Goal: Task Accomplishment & Management: Use online tool/utility

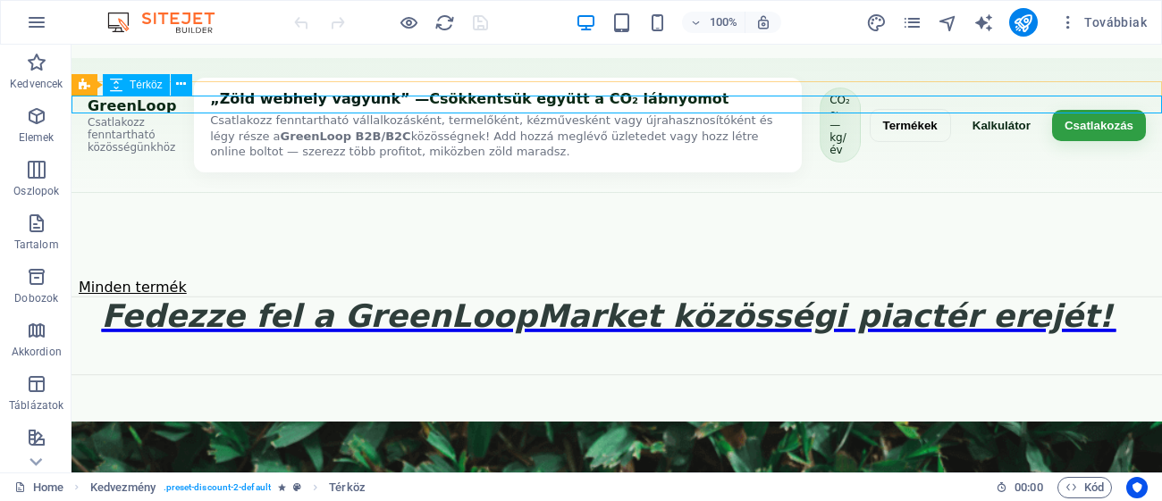
scroll to position [1048, 0]
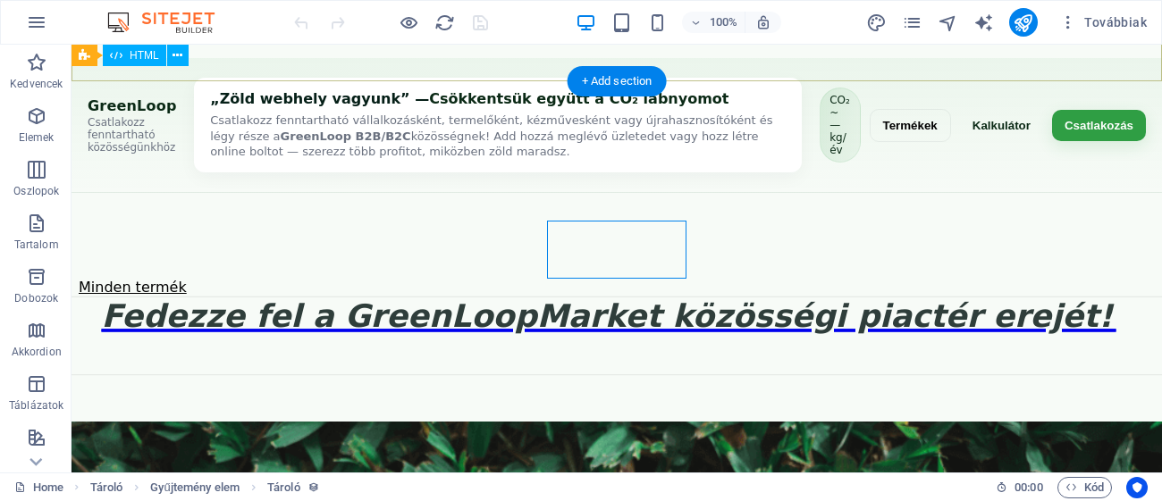
click at [1161, 65] on div "GreenLoop — Fejléc GreenLoop Csatlakozz fenntartható közösségünkhöz „Zöld webhe…" at bounding box center [617, 125] width 1090 height 135
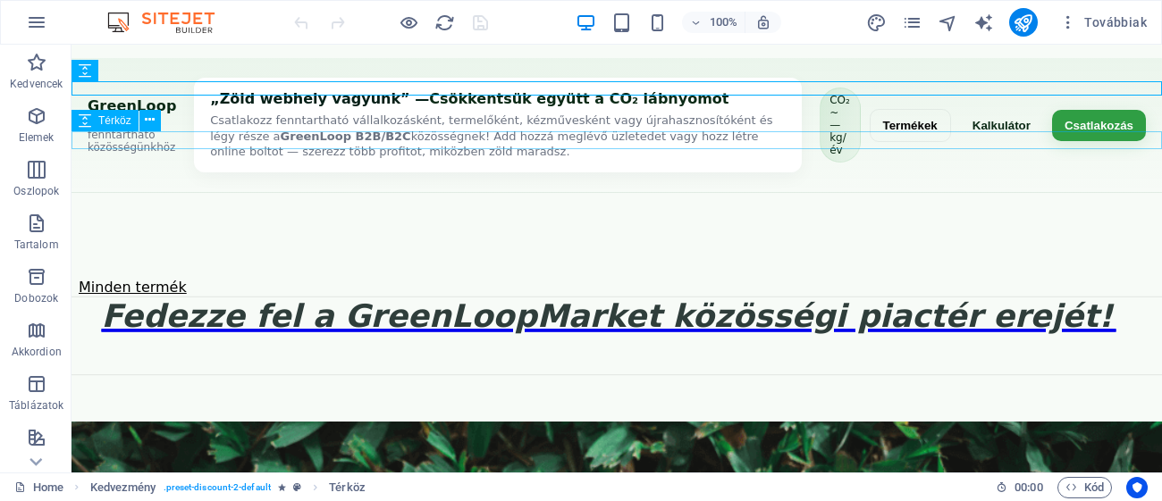
click at [1161, 261] on div "Minden termék Fedezze fel a GreenLoopMarket közösségi piactér erejét!   ." at bounding box center [617, 332] width 1090 height 142
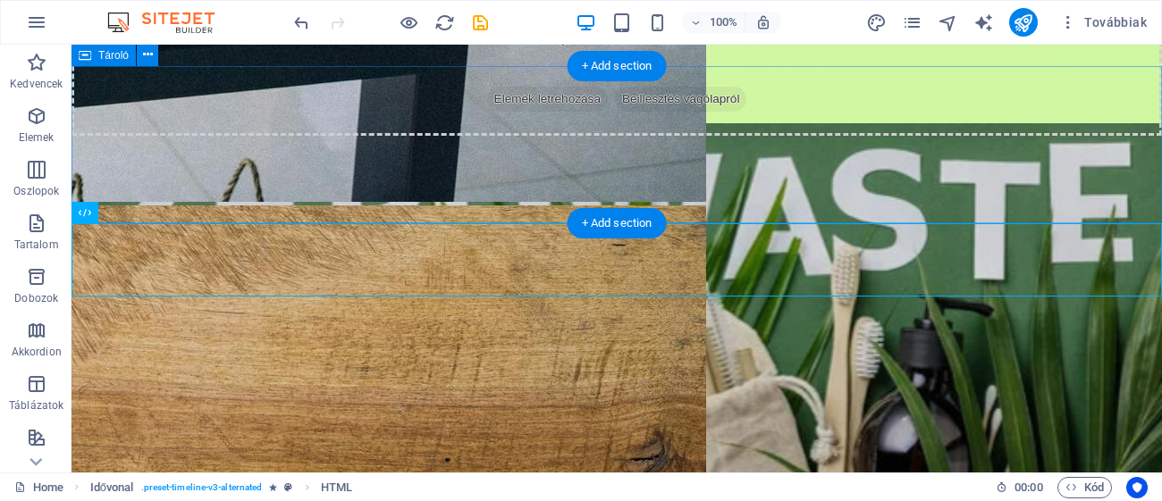
scroll to position [3368, 0]
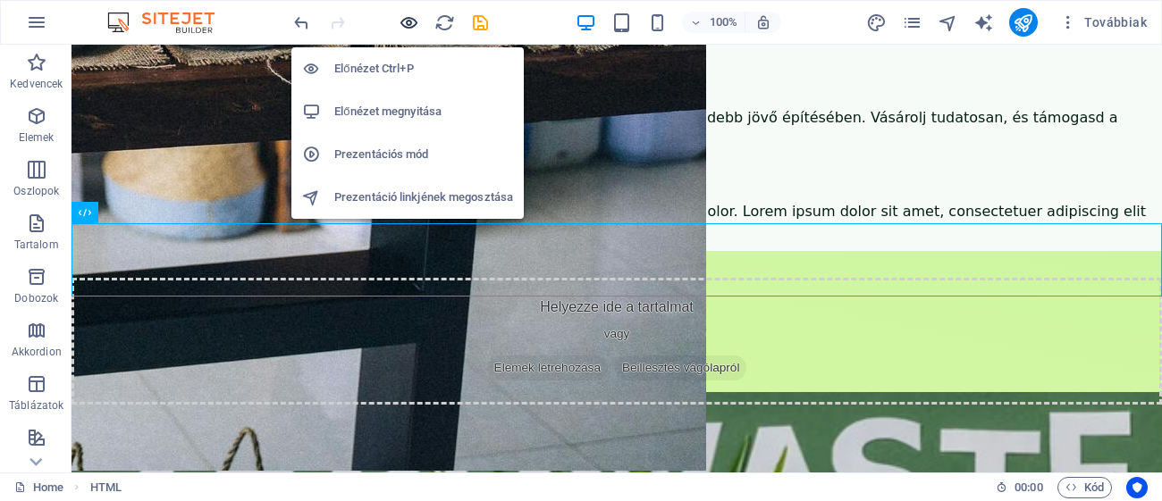
click at [399, 18] on icon "button" at bounding box center [409, 23] width 21 height 21
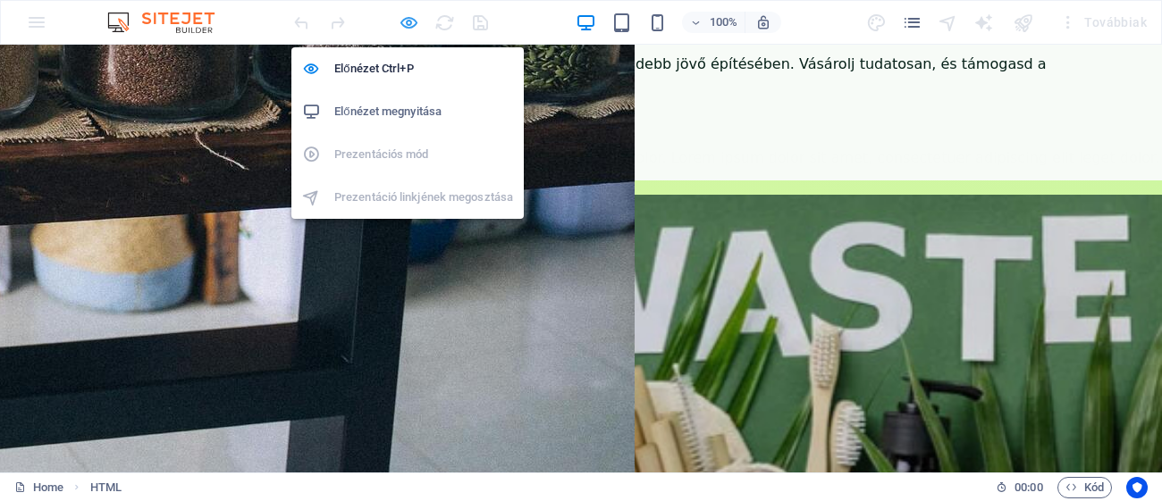
scroll to position [3370, 0]
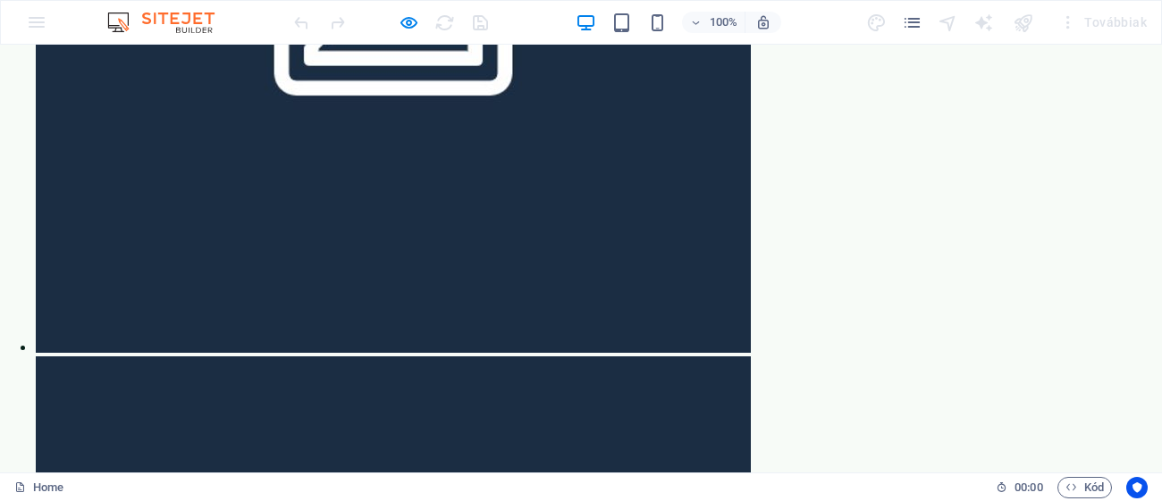
scroll to position [8872, 0]
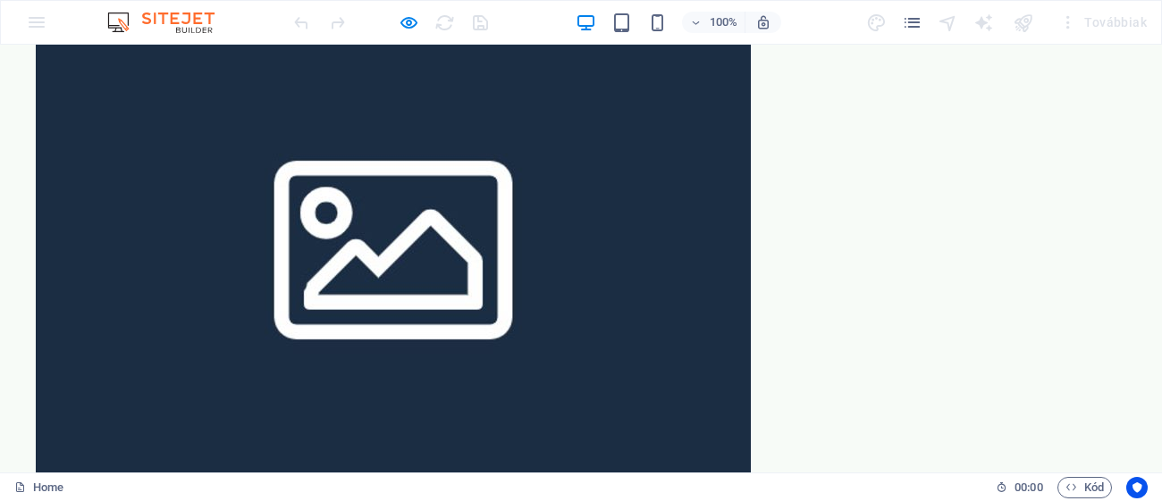
drag, startPoint x: 1161, startPoint y: 206, endPoint x: 1140, endPoint y: 543, distance: 338.5
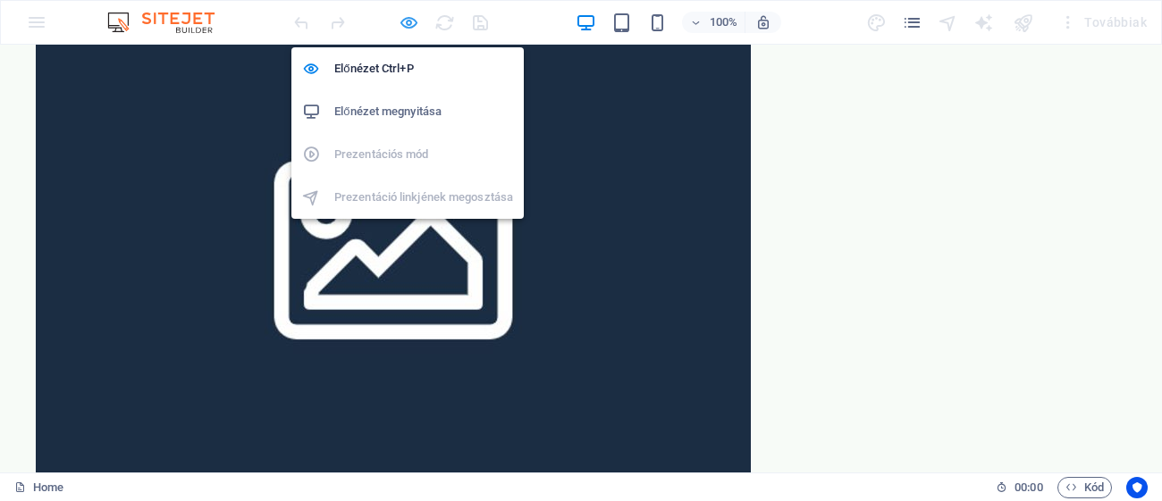
click at [404, 25] on icon "button" at bounding box center [409, 23] width 21 height 21
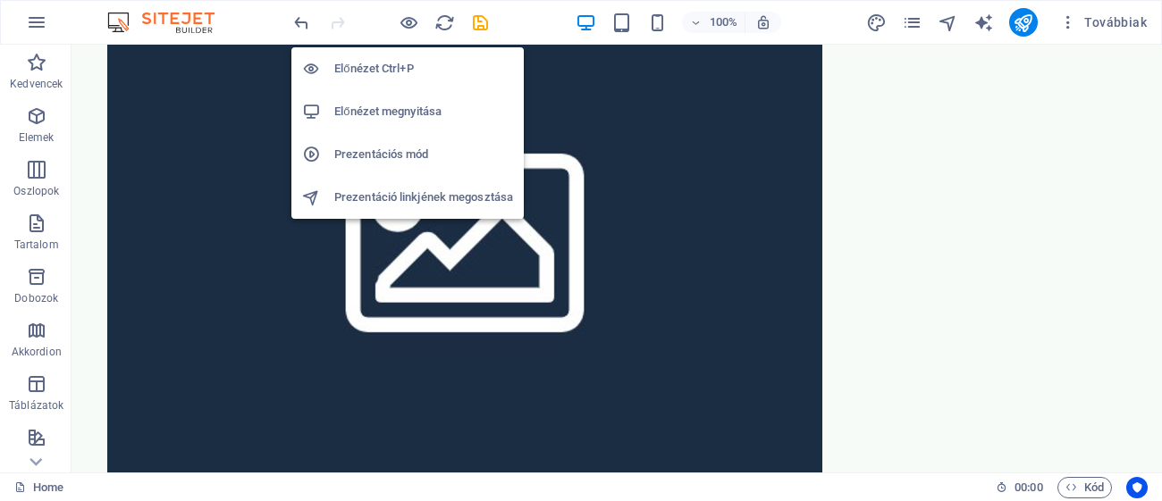
scroll to position [9654, 0]
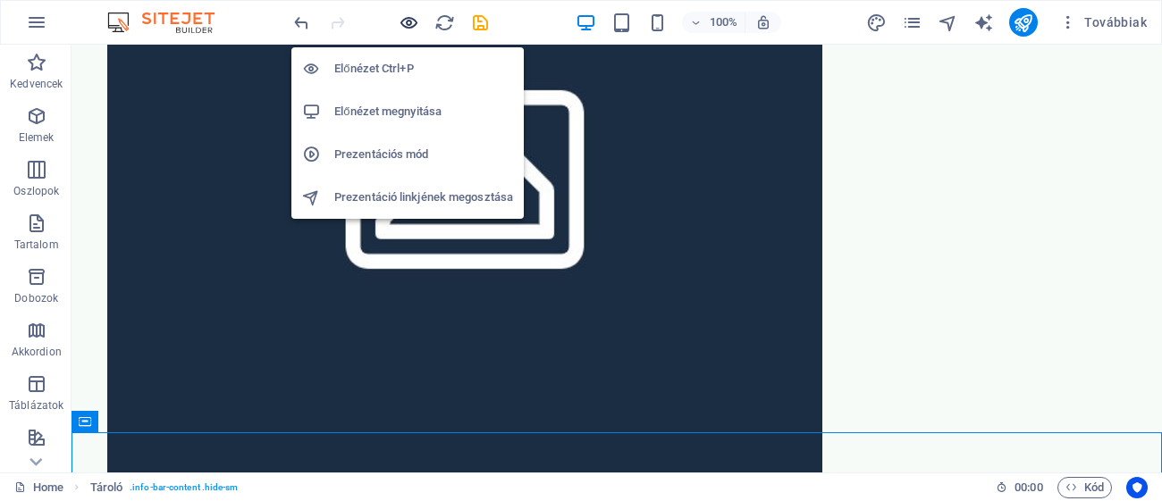
click at [412, 24] on icon "button" at bounding box center [409, 23] width 21 height 21
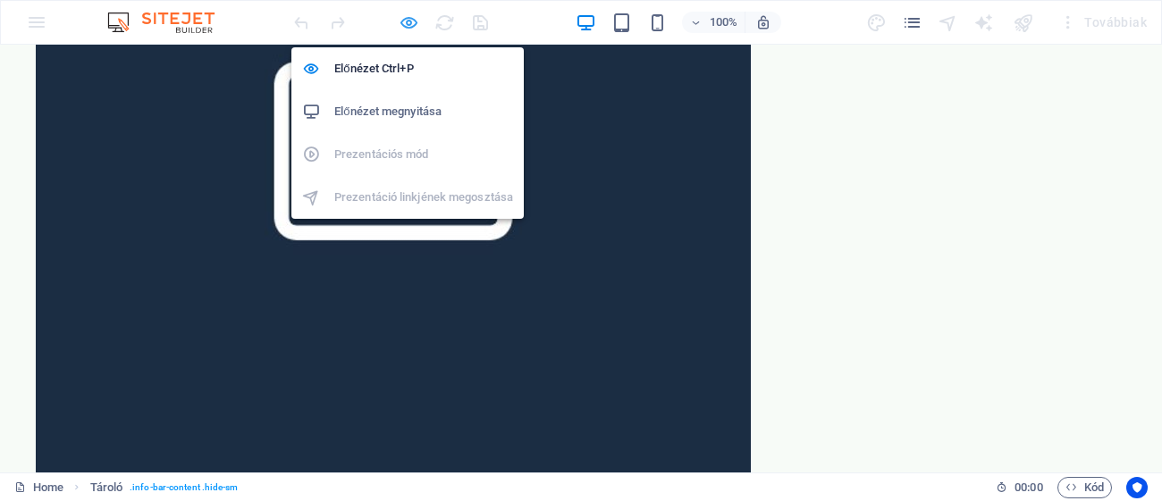
scroll to position [8872, 0]
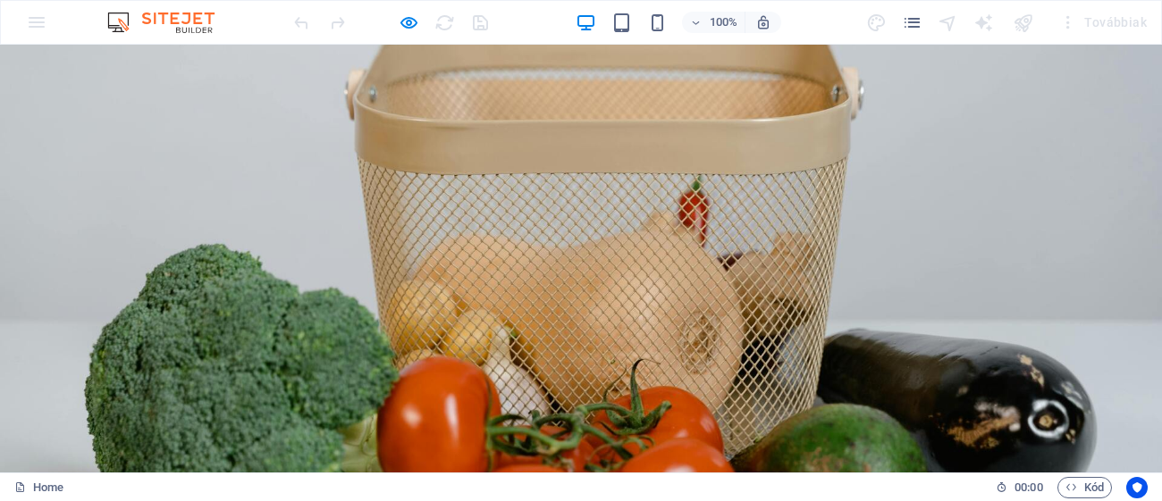
scroll to position [0, 0]
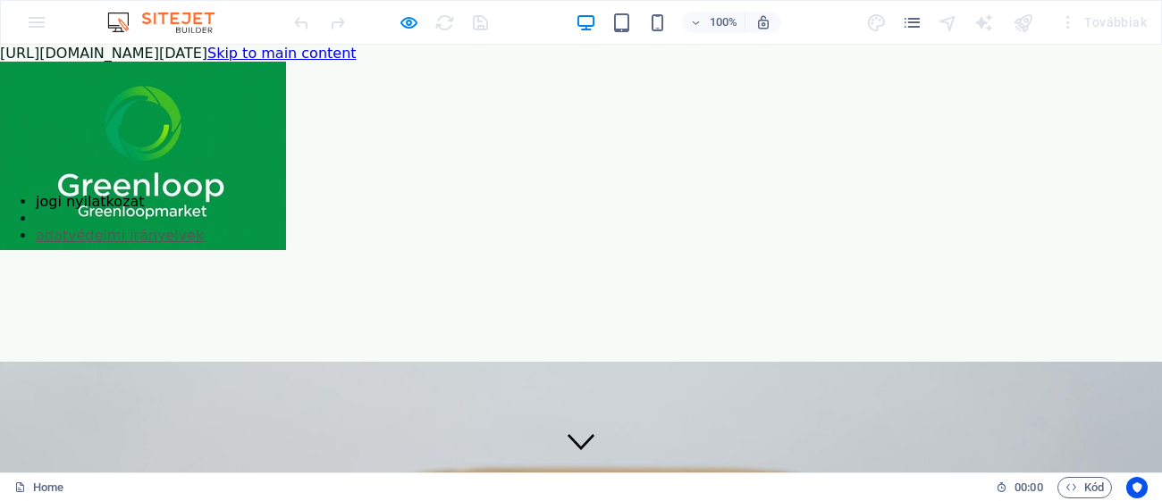
click at [913, 19] on icon "pages" at bounding box center [912, 23] width 21 height 21
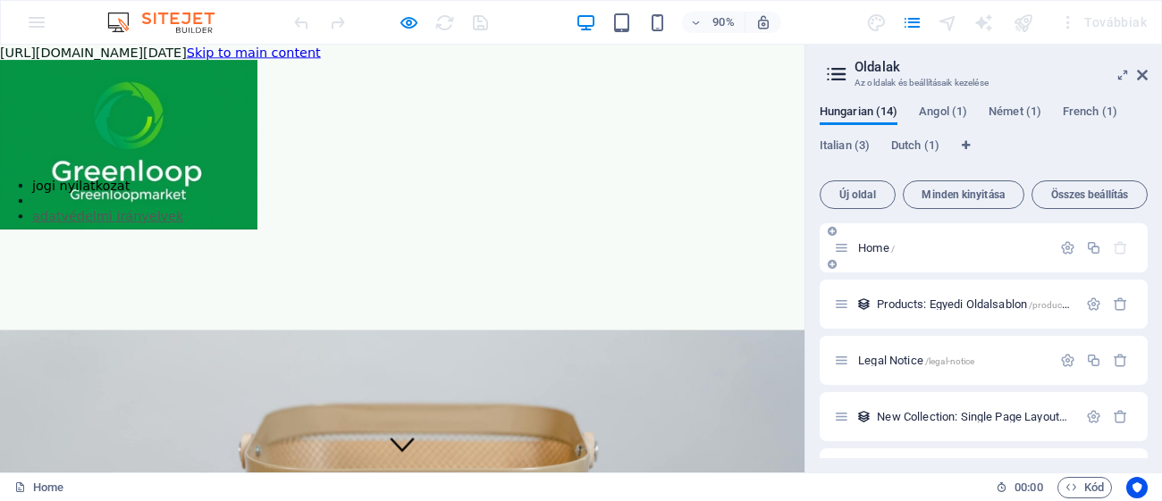
click at [961, 257] on div "Home /" at bounding box center [942, 248] width 217 height 21
click at [176, 20] on img at bounding box center [170, 22] width 134 height 21
click at [851, 147] on span "Italian (3)" at bounding box center [845, 147] width 50 height 25
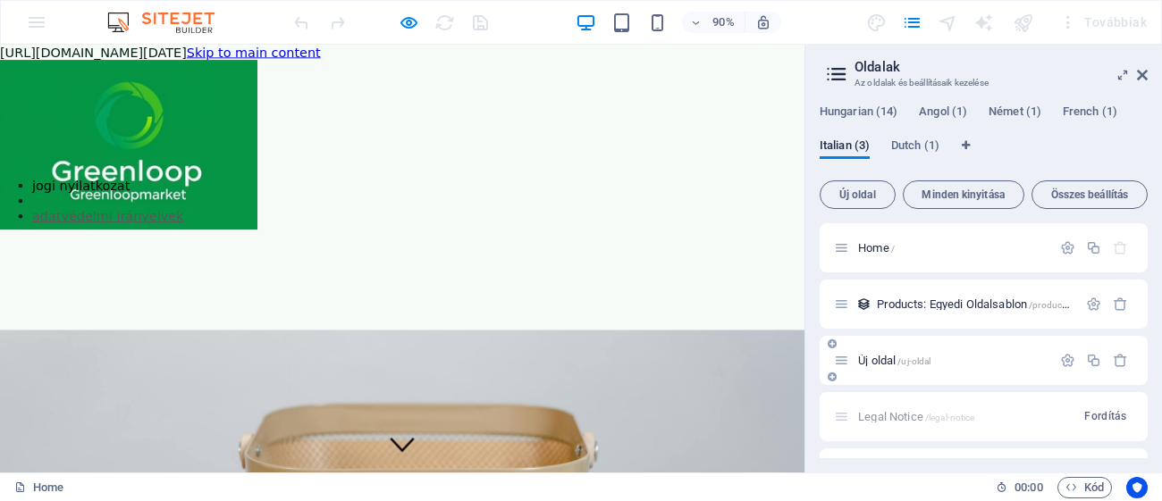
click at [909, 348] on div "Új oldal /uj-oldal" at bounding box center [984, 360] width 328 height 49
click at [902, 357] on span "/uj-oldal" at bounding box center [913, 362] width 33 height 10
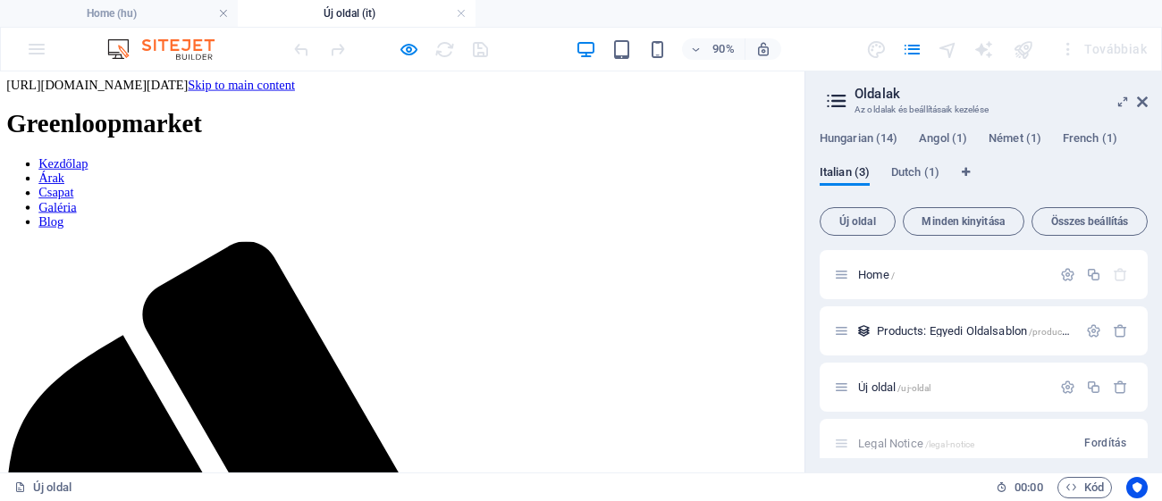
click at [709, 166] on nav "Kezdőlap Árak Csapat Galéria Blog" at bounding box center [447, 206] width 880 height 80
click at [703, 197] on nav "Kezdőlap Árak Csapat Galéria Blog" at bounding box center [447, 206] width 880 height 80
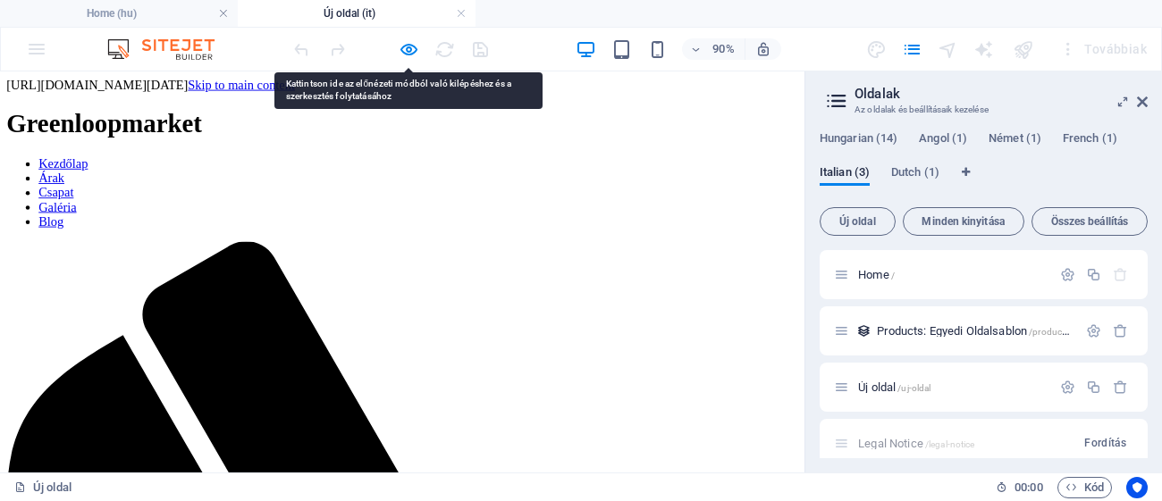
click at [703, 247] on nav "Kezdőlap Árak Csapat Galéria Blog" at bounding box center [447, 206] width 880 height 80
click at [701, 247] on nav "Kezdőlap Árak Csapat Galéria Blog" at bounding box center [447, 206] width 880 height 80
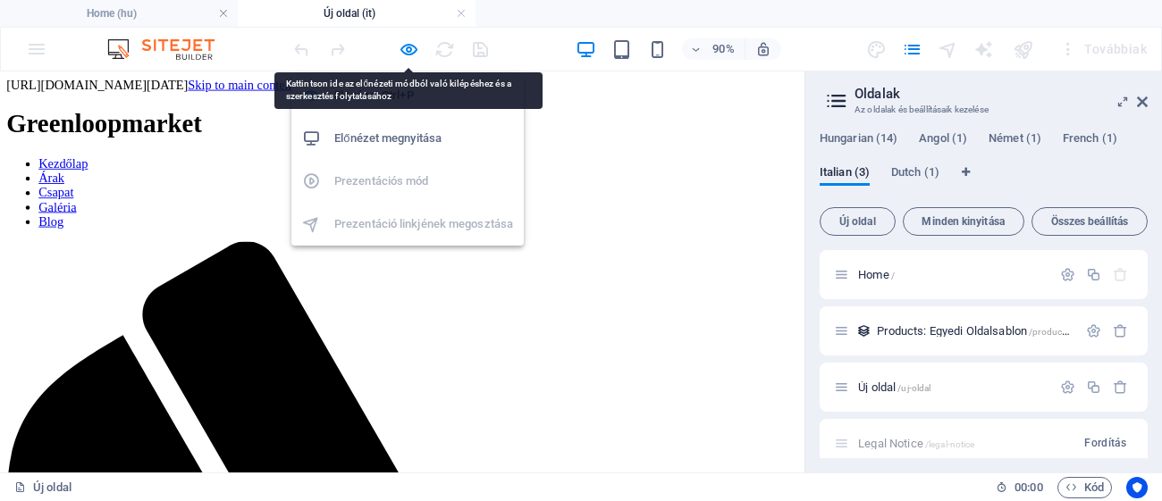
click at [461, 141] on h6 "Előnézet megnyitása" at bounding box center [423, 138] width 179 height 21
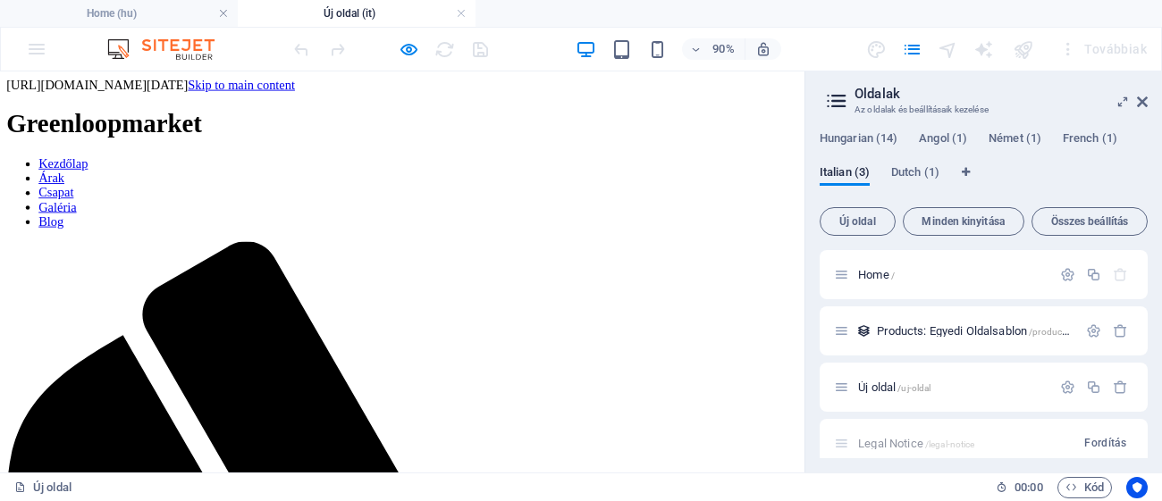
click at [711, 210] on nav "Kezdőlap Árak Csapat Galéria Blog" at bounding box center [447, 206] width 880 height 80
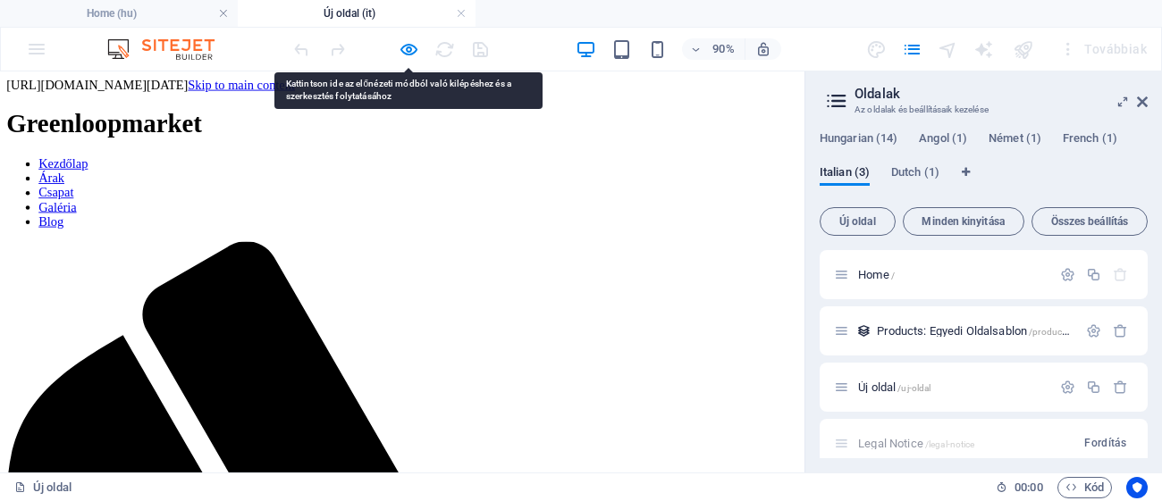
click at [707, 214] on nav "Kezdőlap Árak Csapat Galéria Blog" at bounding box center [447, 206] width 880 height 80
click at [695, 247] on nav "Kezdőlap Árak Csapat Galéria Blog" at bounding box center [447, 206] width 880 height 80
click at [707, 247] on nav "Kezdőlap Árak Csapat Galéria Blog" at bounding box center [447, 206] width 880 height 80
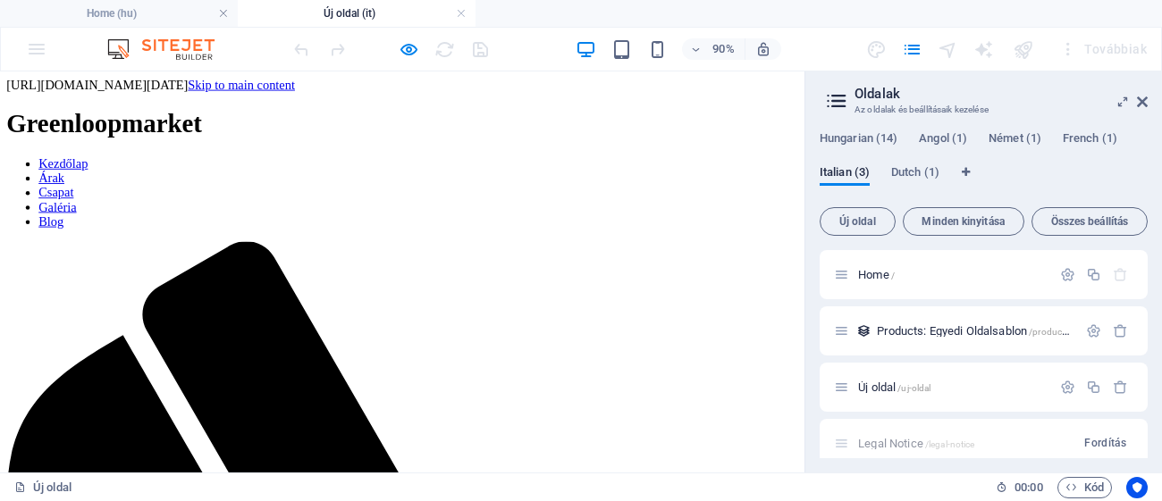
click at [840, 104] on icon at bounding box center [836, 100] width 27 height 25
click at [1067, 216] on span "Összes beállítás" at bounding box center [1090, 221] width 100 height 11
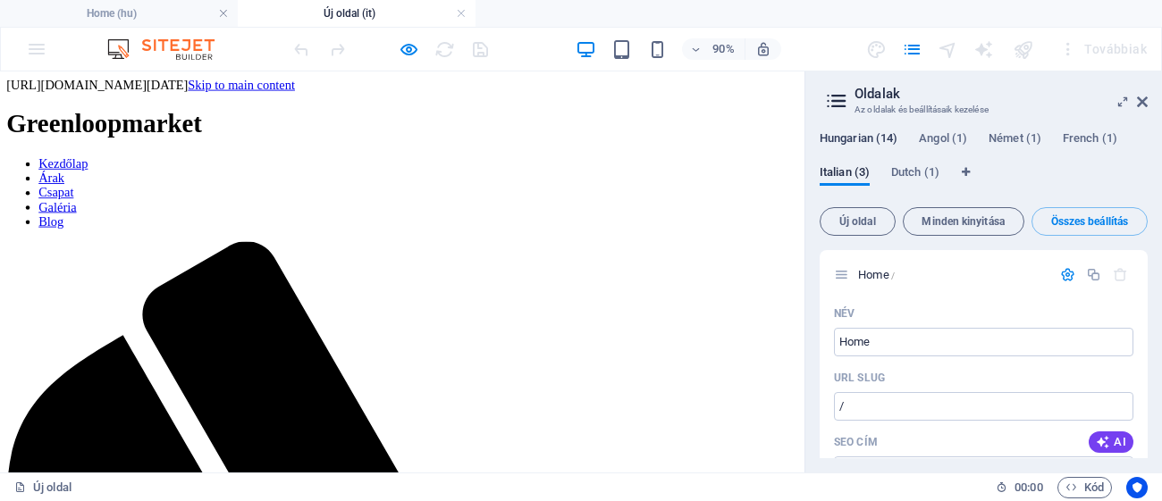
click at [873, 135] on span "Hungarian (14)" at bounding box center [859, 140] width 78 height 25
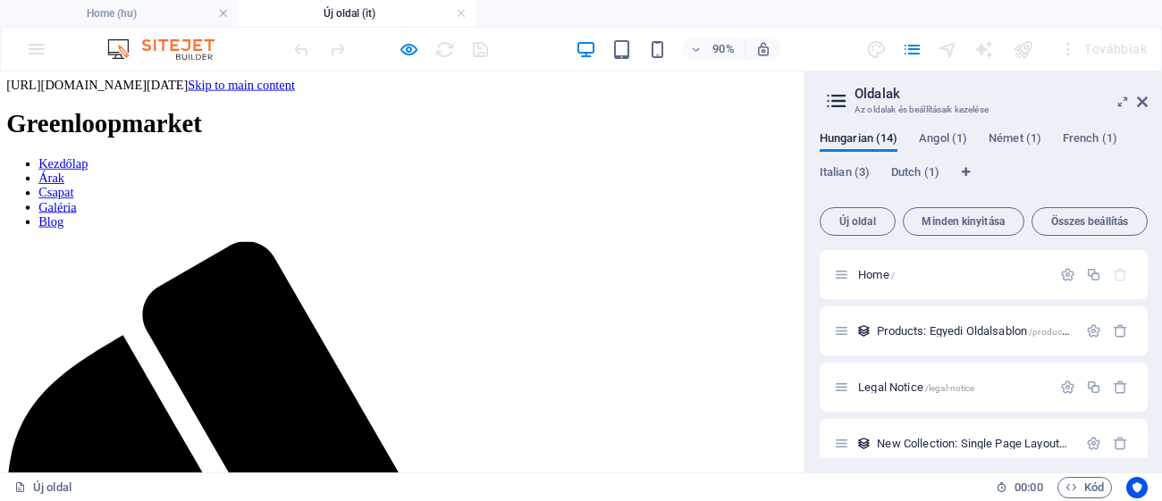
click at [464, 13] on link at bounding box center [461, 13] width 11 height 17
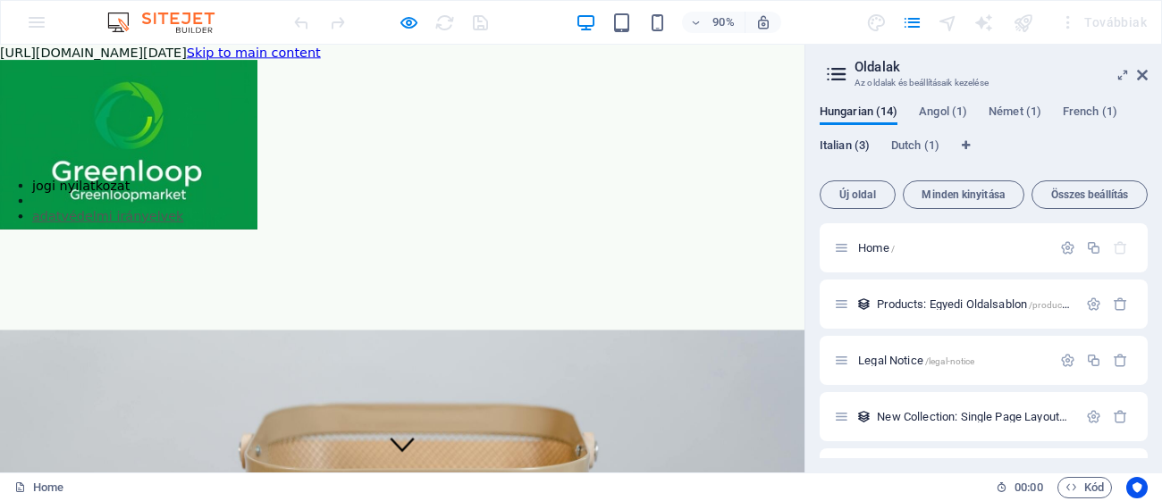
click at [851, 141] on span "Italian (3)" at bounding box center [845, 147] width 50 height 25
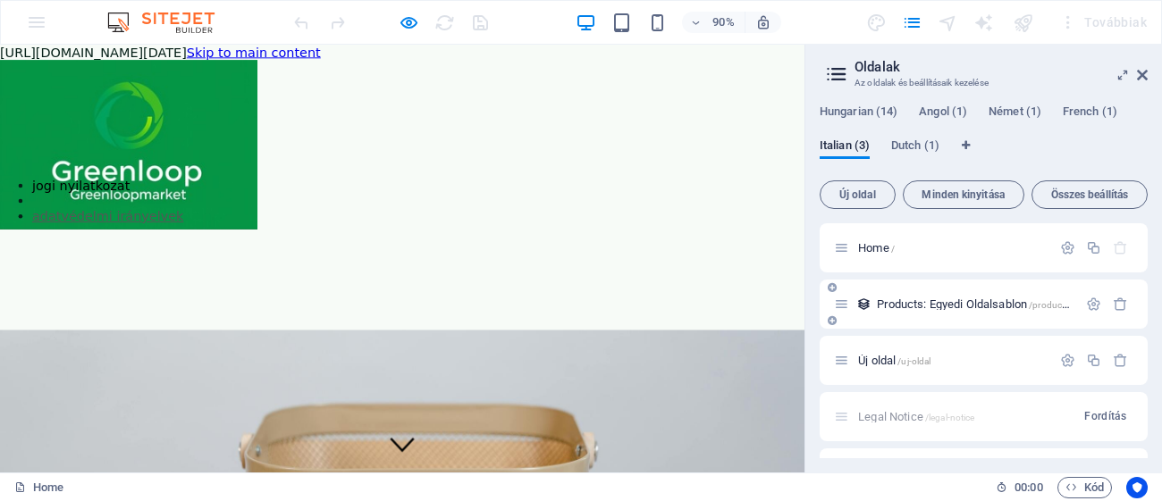
click at [1124, 293] on div "Products: Egyedi Oldalsablon /products-elem" at bounding box center [984, 304] width 328 height 49
click at [1116, 303] on icon "button" at bounding box center [1120, 304] width 15 height 15
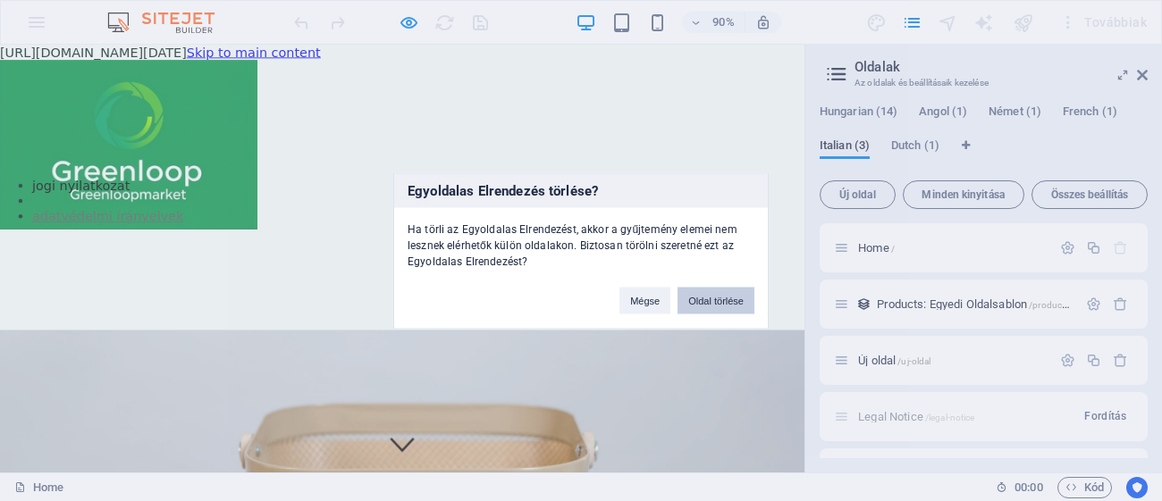
click at [712, 294] on button "Oldal törlése" at bounding box center [716, 300] width 77 height 27
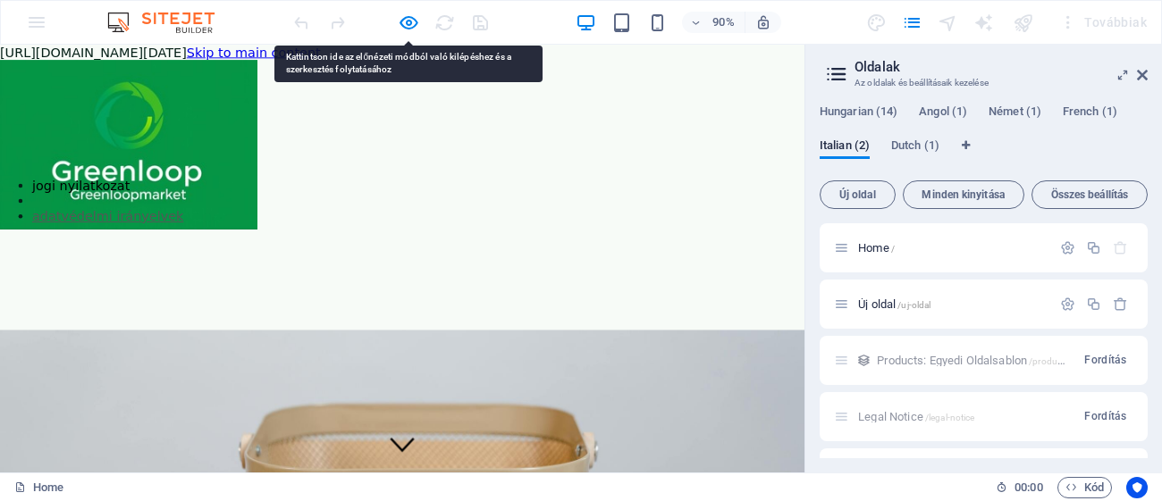
click at [1117, 304] on icon "button" at bounding box center [1120, 304] width 15 height 15
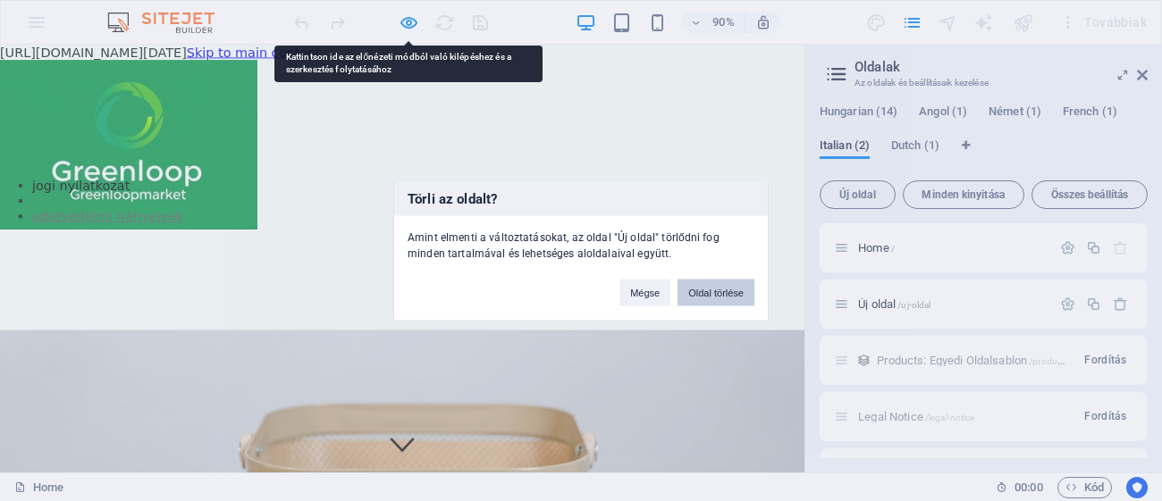
click at [725, 285] on button "Oldal törlése" at bounding box center [716, 292] width 77 height 27
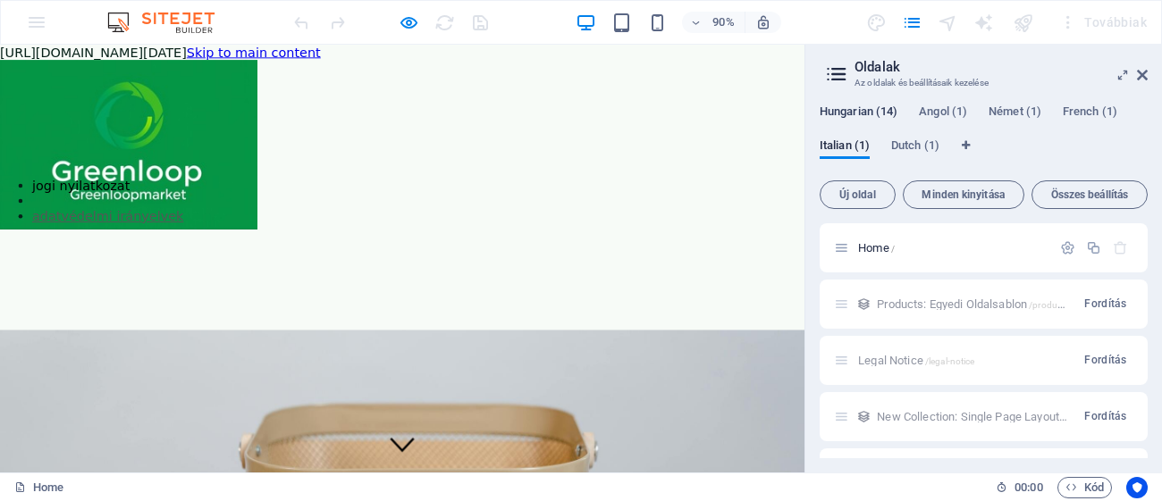
click at [866, 119] on span "Hungarian (14)" at bounding box center [859, 113] width 78 height 25
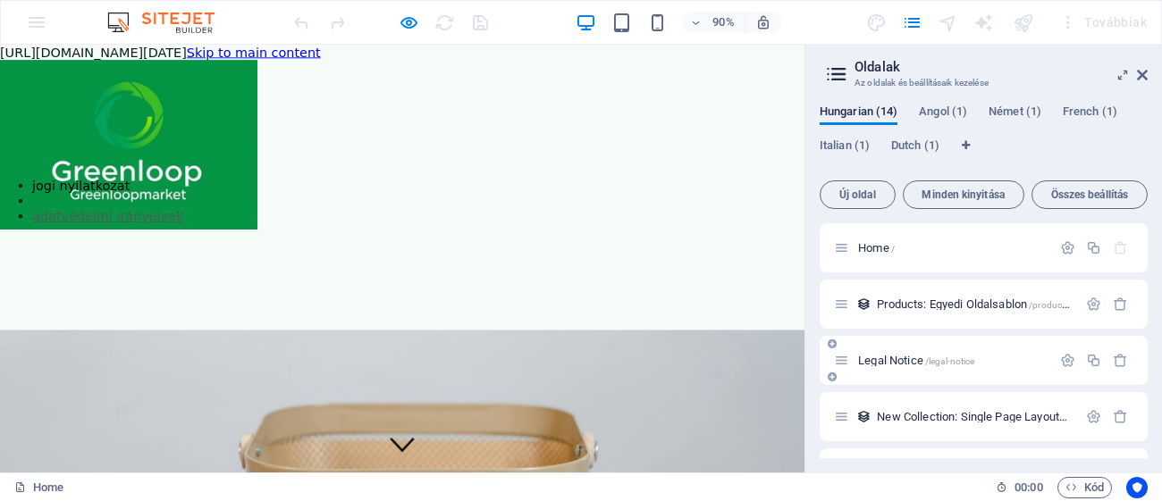
click at [880, 361] on span "Legal Notice /legal-notice" at bounding box center [916, 360] width 116 height 13
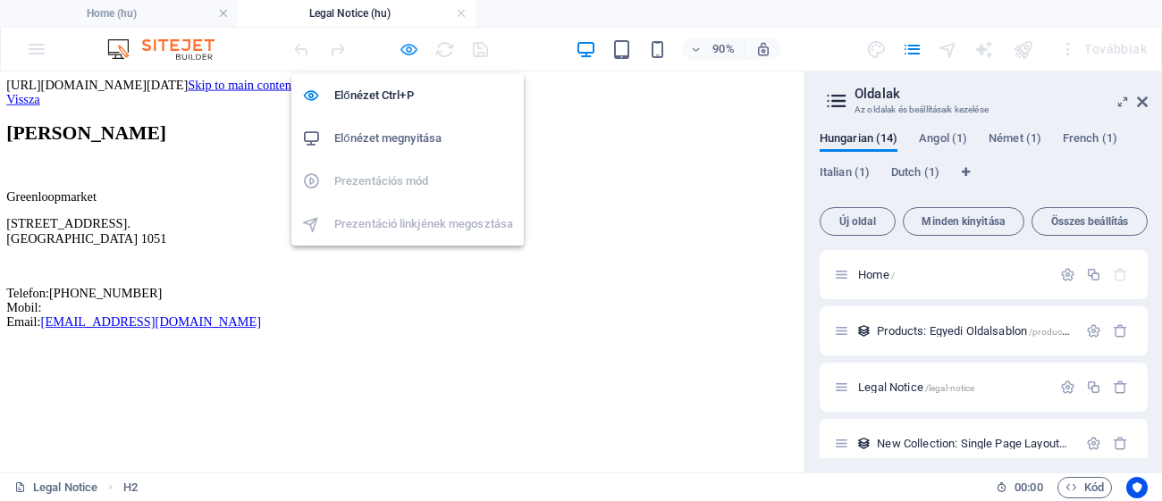
click at [411, 46] on icon "button" at bounding box center [409, 49] width 21 height 21
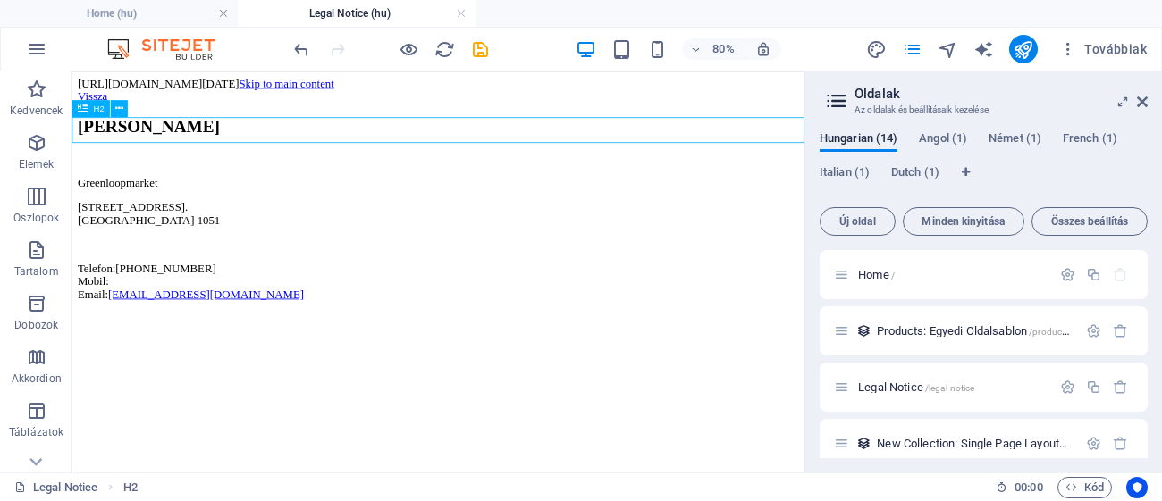
click at [145, 147] on div "[PERSON_NAME]" at bounding box center [530, 141] width 902 height 24
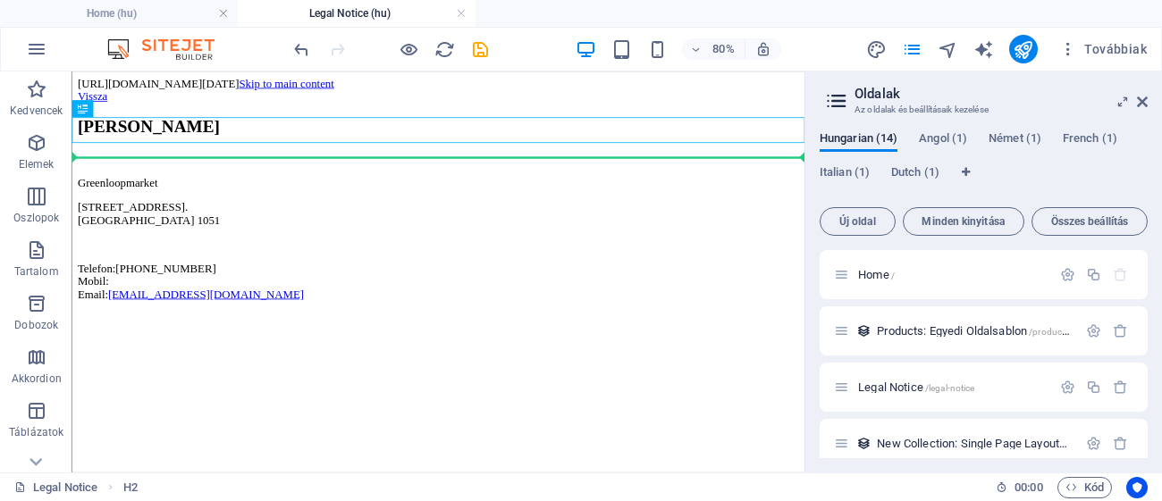
drag, startPoint x: 215, startPoint y: 146, endPoint x: 380, endPoint y: 436, distance: 334.3
click at [380, 373] on html "[URL][DOMAIN_NAME][DATE] Skip to main content Vissza Jogi nyilatkozat [GEOGRAPH…" at bounding box center [530, 222] width 916 height 301
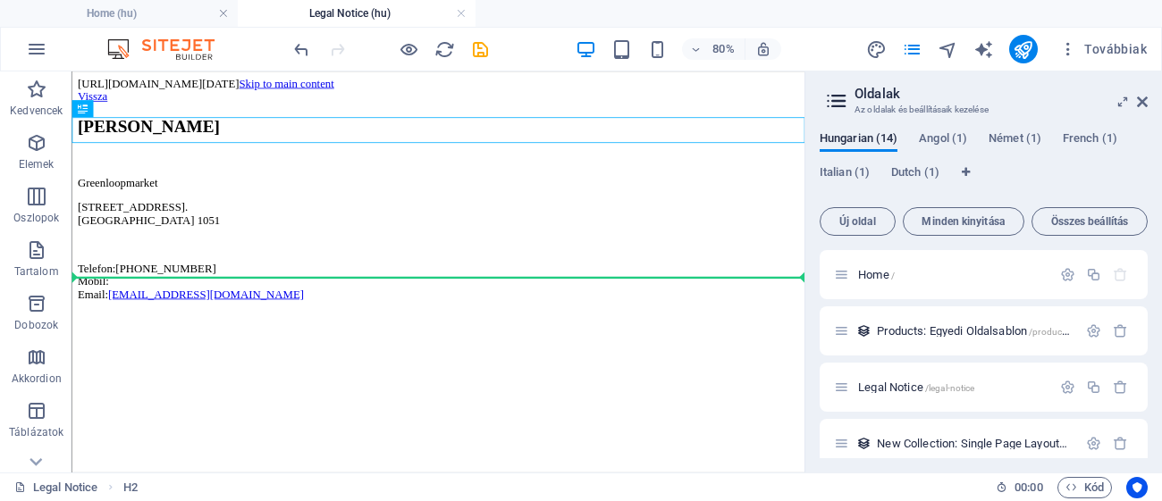
click at [358, 344] on html "[URL][DOMAIN_NAME][DATE] Skip to main content Vissza Jogi nyilatkozat [GEOGRAPH…" at bounding box center [530, 222] width 916 height 301
click at [347, 327] on div at bounding box center [347, 327] width 0 height 0
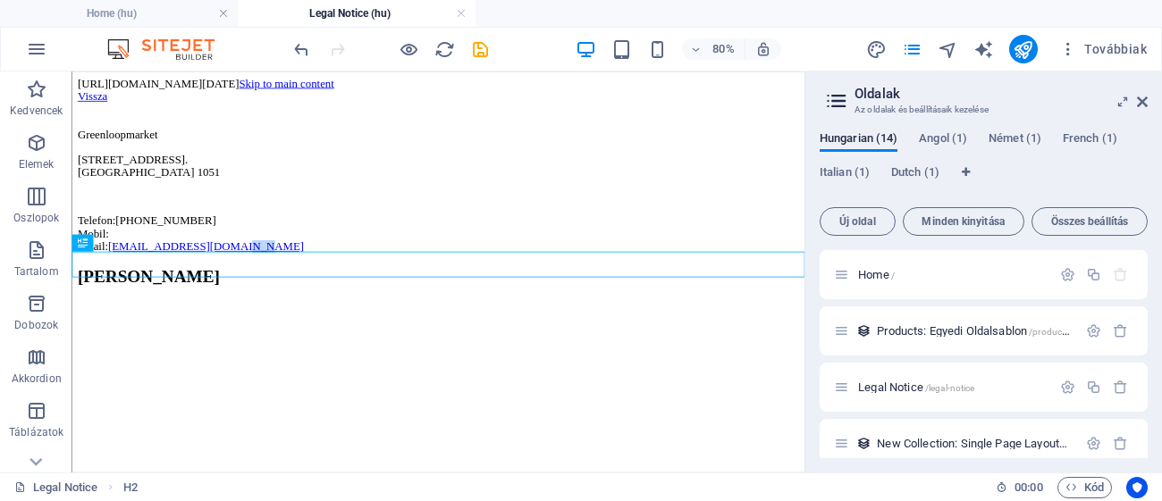
click at [525, 358] on html "[URL][DOMAIN_NAME][DATE] Skip to main content Vissza [STREET_ADDRESS] [GEOGRAPH…" at bounding box center [530, 215] width 916 height 287
drag, startPoint x: 214, startPoint y: 314, endPoint x: 425, endPoint y: 484, distance: 271.4
click at [425, 358] on html "[URL][DOMAIN_NAME][DATE] Skip to main content Vissza [STREET_ADDRESS] [GEOGRAPH…" at bounding box center [530, 215] width 916 height 287
click at [1115, 380] on icon "button" at bounding box center [1120, 387] width 15 height 15
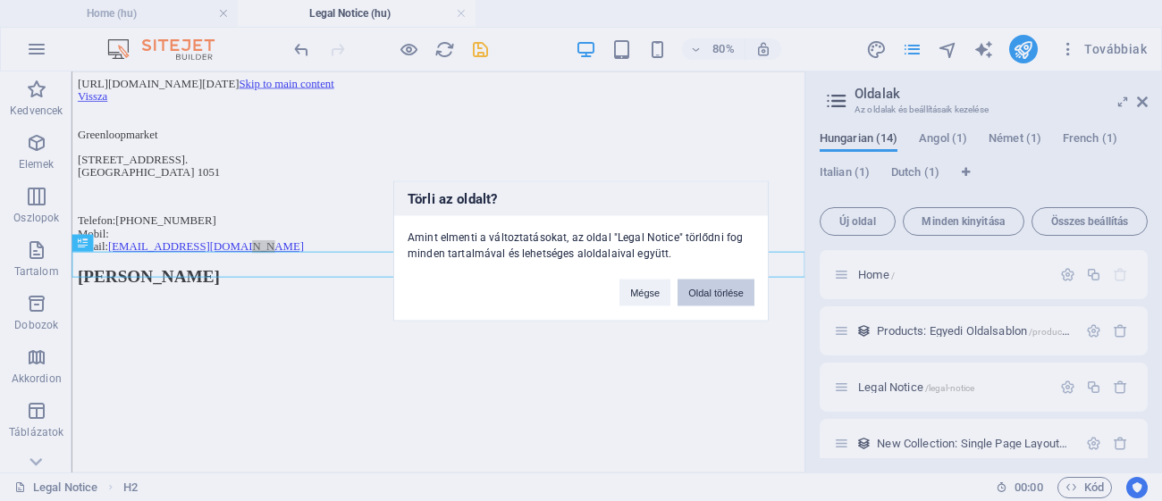
click at [706, 290] on button "Oldal törlése" at bounding box center [716, 292] width 77 height 27
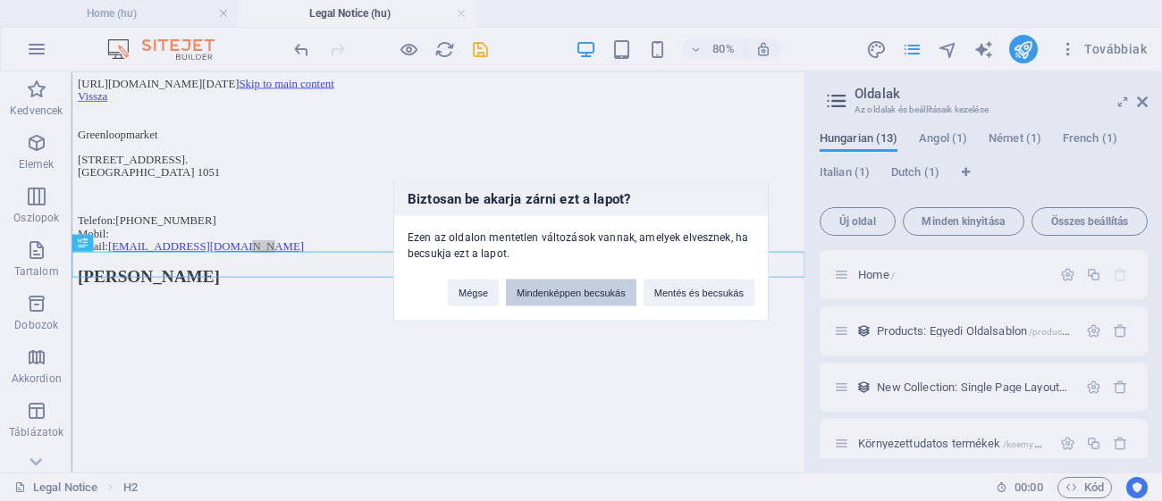
click at [589, 291] on button "Mindenképpen becsukás" at bounding box center [571, 292] width 130 height 27
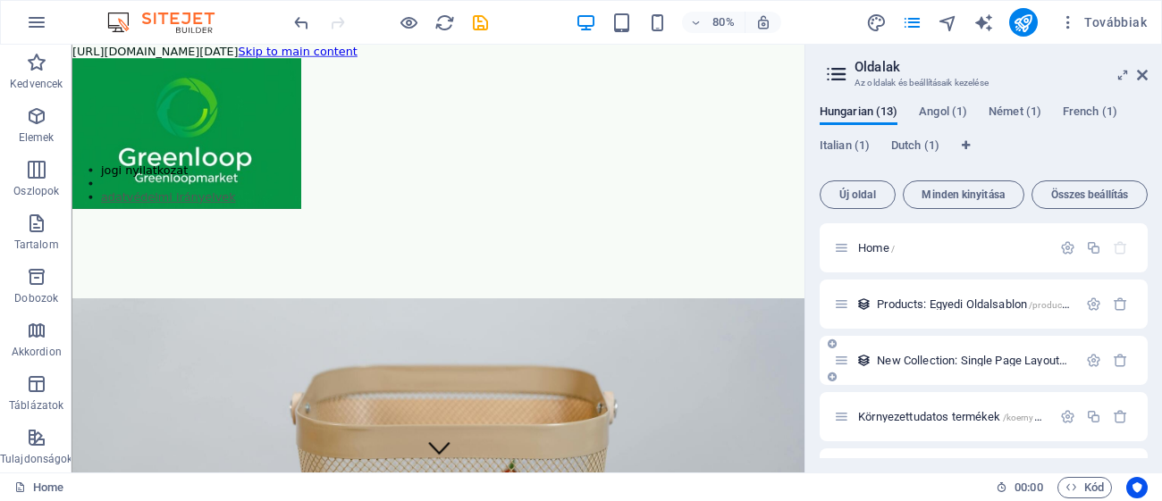
click at [937, 359] on span "New Collection: Single Page Layout /new-collection-single-page-layout" at bounding box center [1039, 360] width 324 height 13
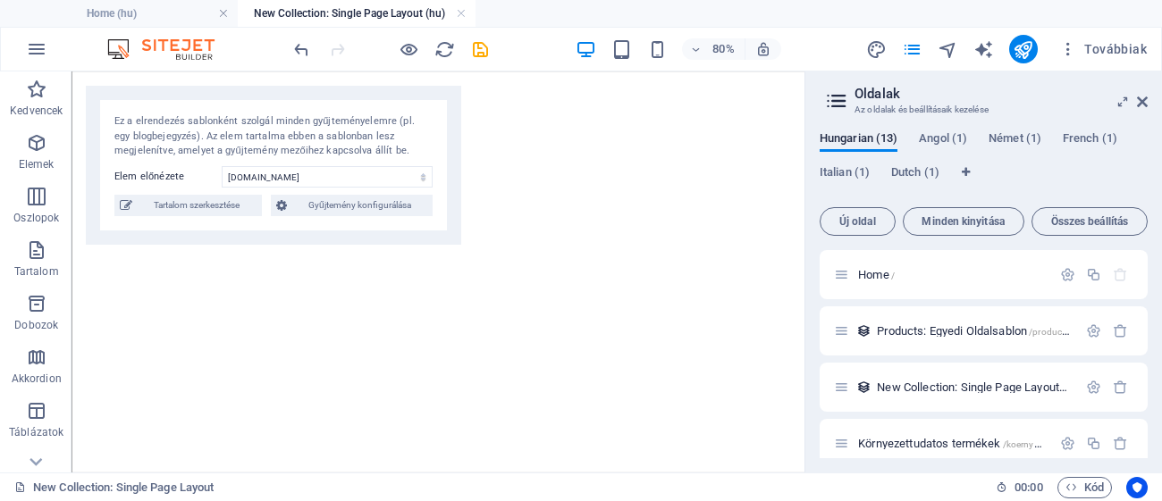
select select "68cda89e38267a45260ad32d"
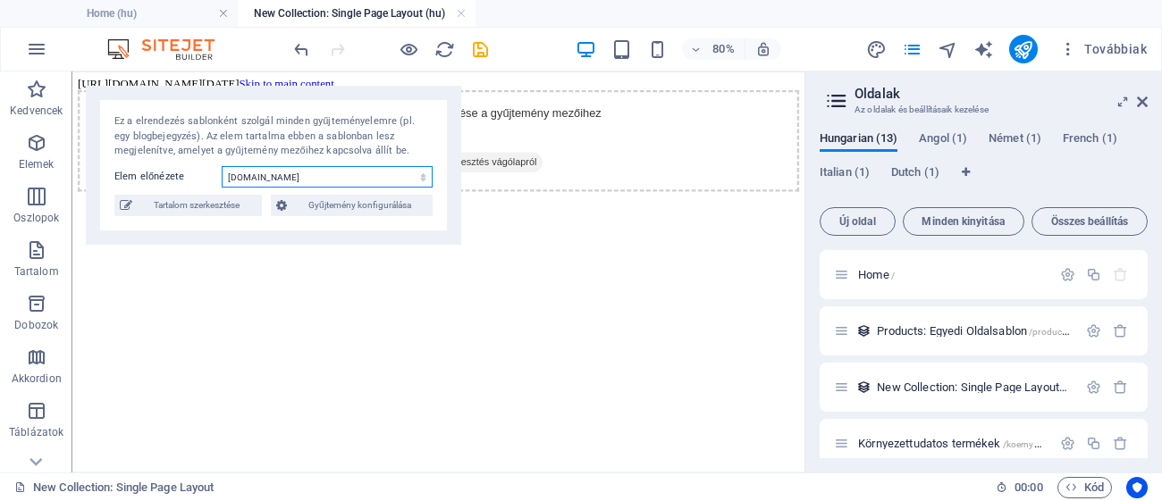
click at [366, 170] on select "[DOMAIN_NAME]" at bounding box center [327, 176] width 211 height 21
click at [389, 176] on select "[DOMAIN_NAME]" at bounding box center [327, 176] width 211 height 21
click at [178, 141] on div "Ez a elrendezés sablonként szolgál minden gyűjteményelemre (pl. egy blogbejegyz…" at bounding box center [273, 136] width 318 height 45
drag, startPoint x: 193, startPoint y: 84, endPoint x: 201, endPoint y: 103, distance: 20.4
click at [201, 103] on body "[URL][DOMAIN_NAME][DATE] Skip to main content Elemek hozzáadása és hozzárendelé…" at bounding box center [530, 150] width 902 height 143
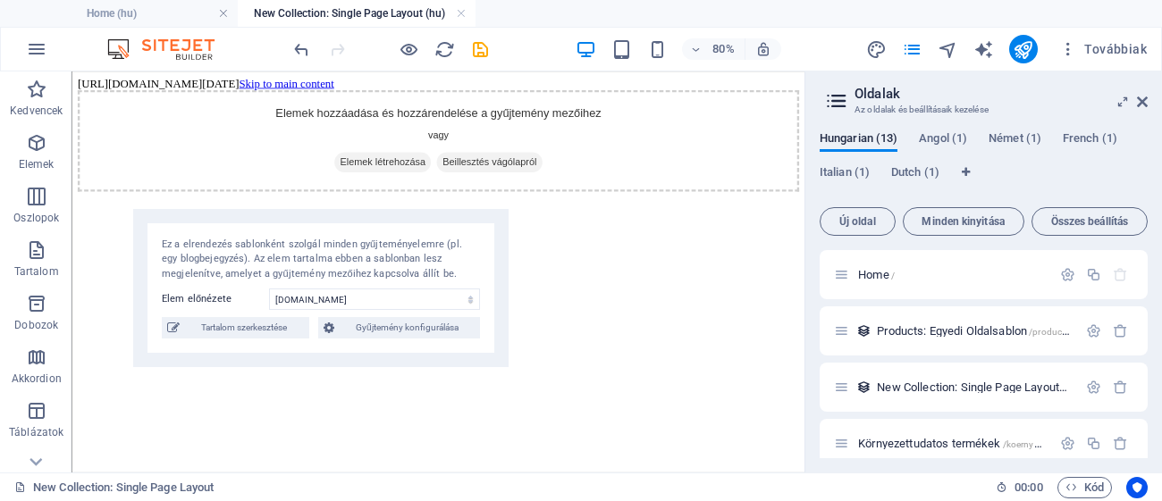
drag, startPoint x: 130, startPoint y: 31, endPoint x: 263, endPoint y: 307, distance: 305.8
click at [263, 307] on div "Ez a elrendezés sablonként szolgál minden gyűjteményelemre (pl. egy blogbejegyz…" at bounding box center [320, 288] width 375 height 159
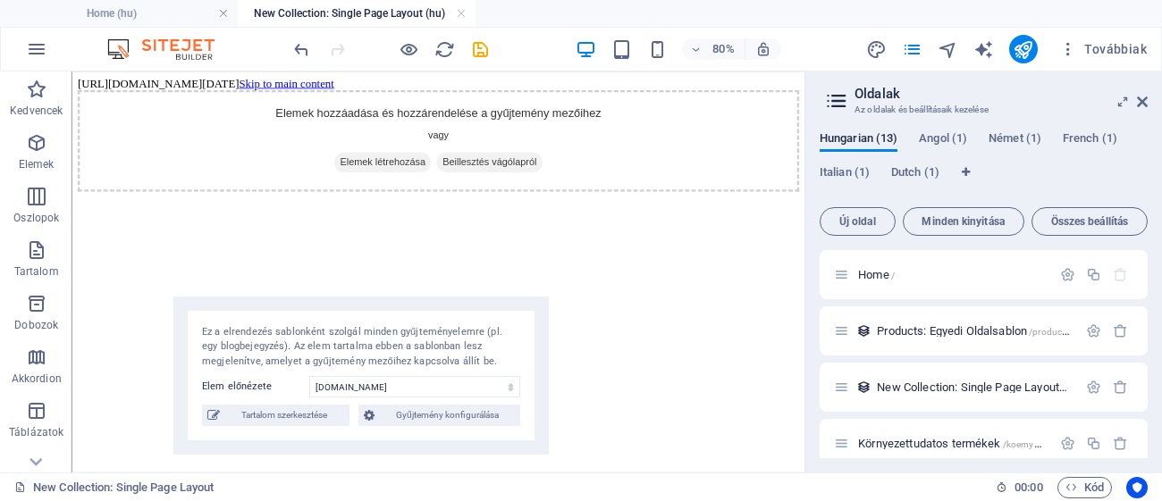
click at [173, 102] on div "Elemek hozzáadása és hozzárendelése a gyűjtemény mezőihez vagy Elemek létrehozá…" at bounding box center [530, 158] width 902 height 127
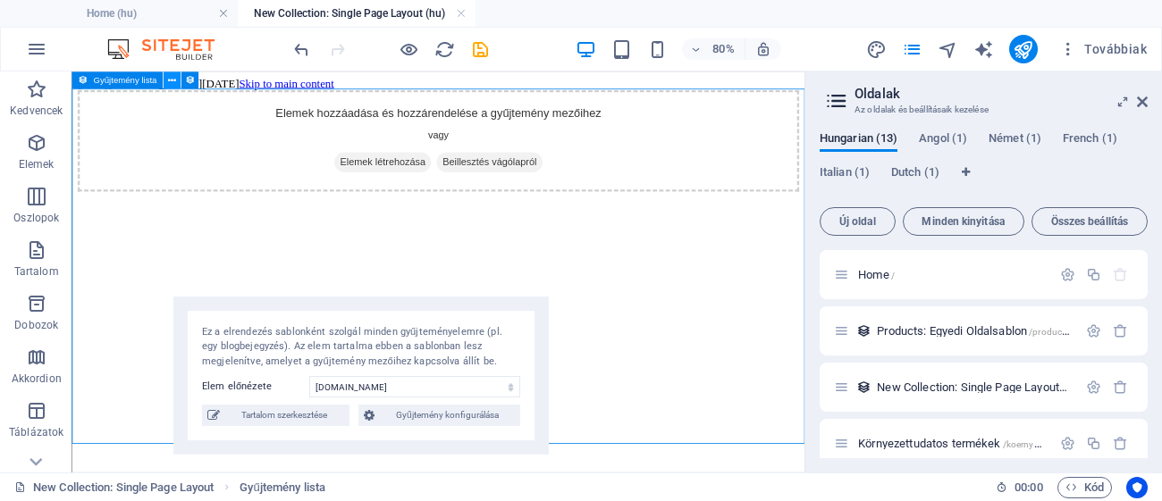
click at [171, 81] on icon at bounding box center [171, 79] width 8 height 15
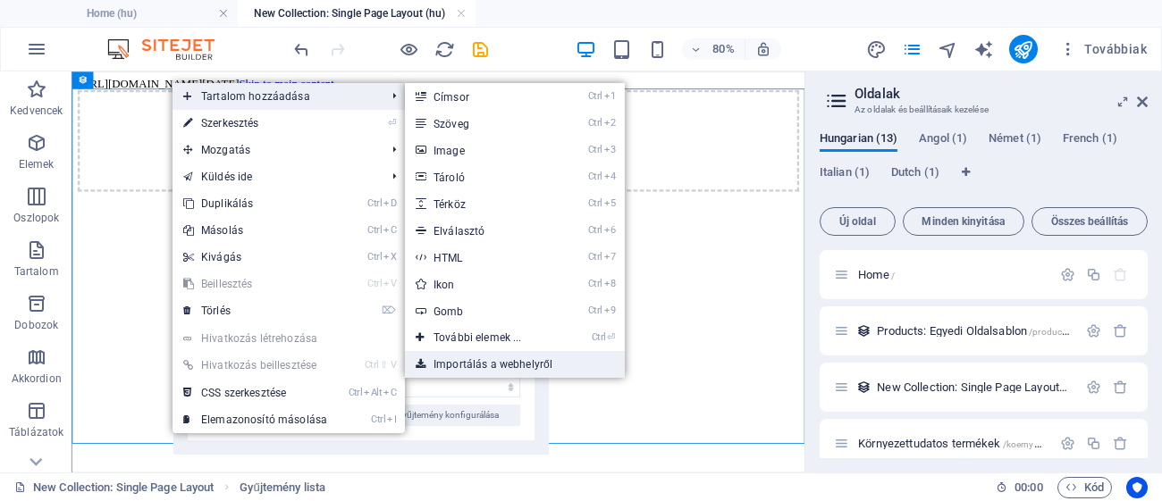
click at [491, 359] on link "Importálás a webhelyről" at bounding box center [515, 364] width 220 height 27
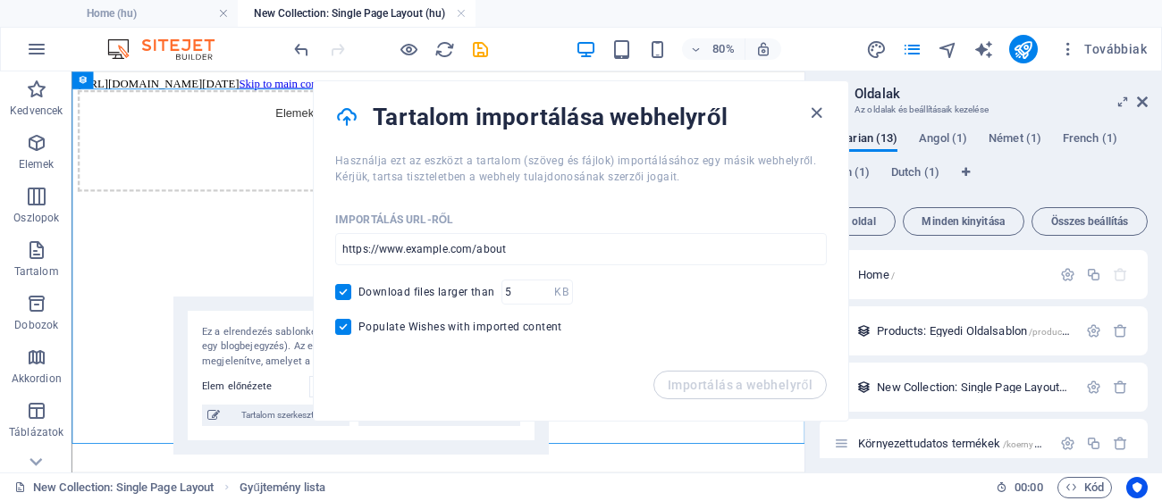
click at [679, 366] on div "Importálás URL-ről ​ Download files larger than KB ​ Populate Wishes with impor…" at bounding box center [581, 278] width 535 height 186
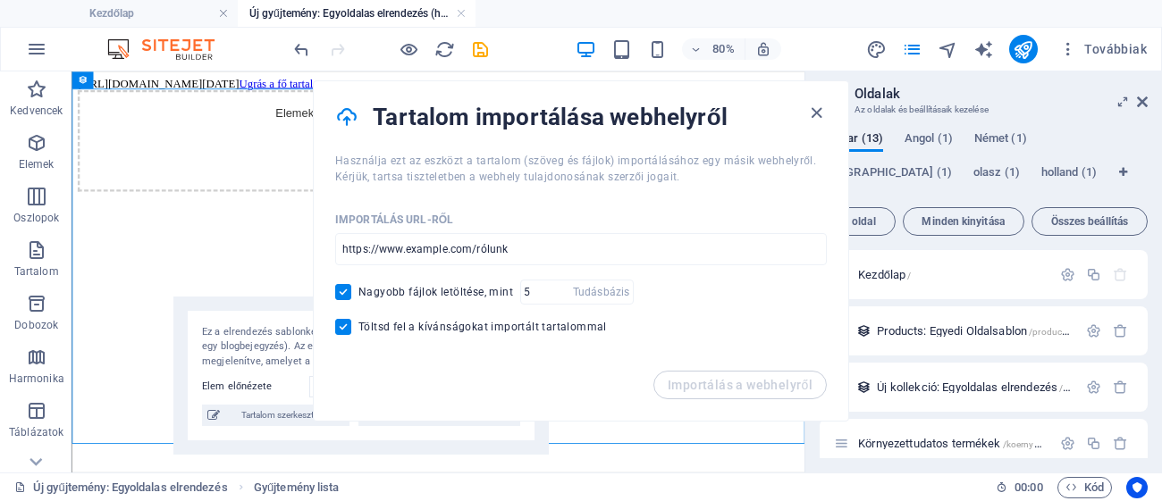
click at [760, 381] on div "Importálás a webhelyről" at bounding box center [581, 396] width 535 height 50
click at [777, 329] on div "Töltsd fel a kívánságokat importált tartalommal" at bounding box center [581, 327] width 492 height 16
click at [664, 242] on input "url" at bounding box center [581, 249] width 492 height 32
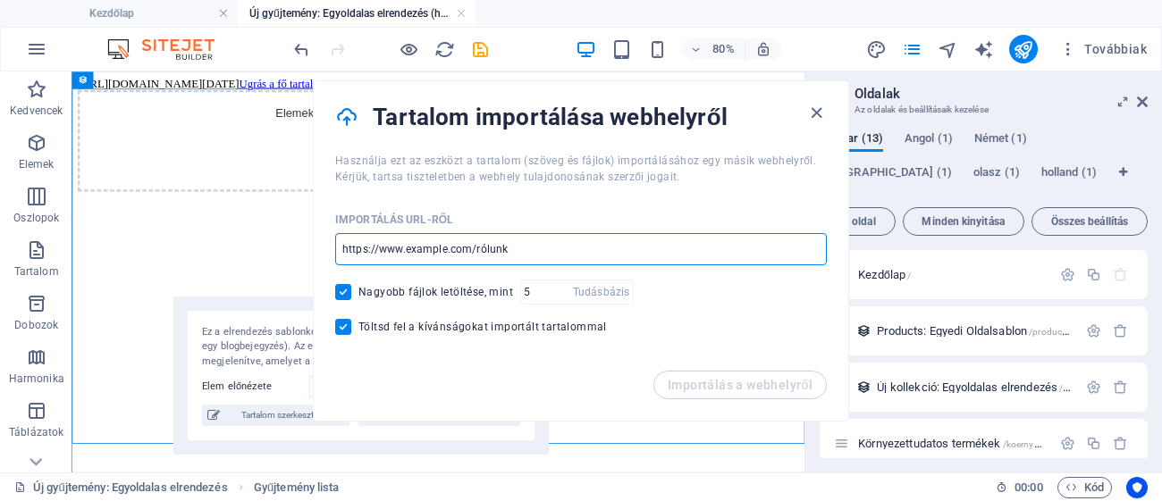
type input "/termekek"
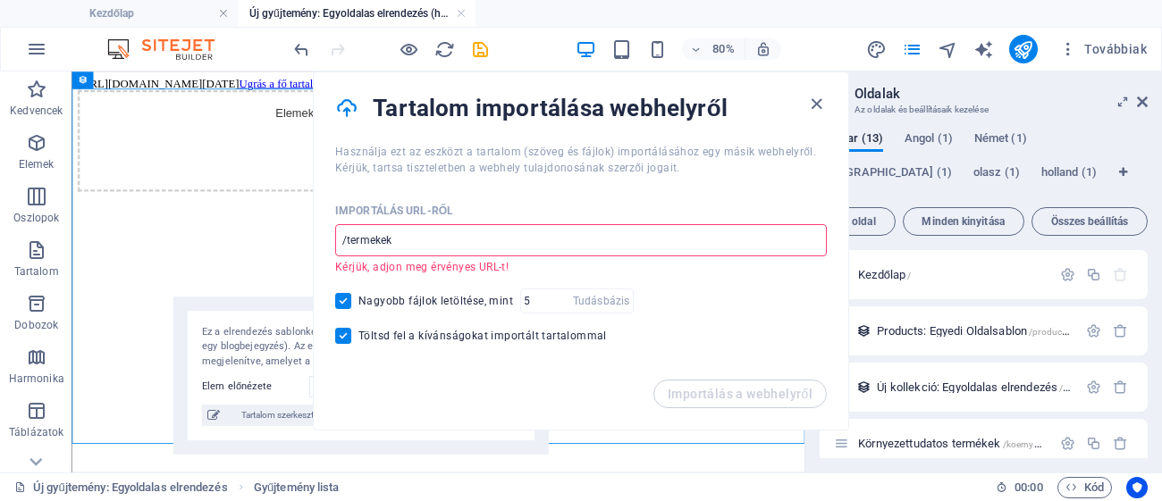
click at [560, 243] on input "/termekek" at bounding box center [581, 240] width 492 height 32
click at [323, 223] on div "Importálás URL-ről /termekek ​ Kérjük, adjon meg érvényes URL-t! Nagyobb fájlok…" at bounding box center [581, 278] width 535 height 204
click at [349, 222] on div "Elemek hozzáadása és hozzárendelése a gyűjtemény mezőihez vagy Elemek létrehozá…" at bounding box center [530, 158] width 902 height 127
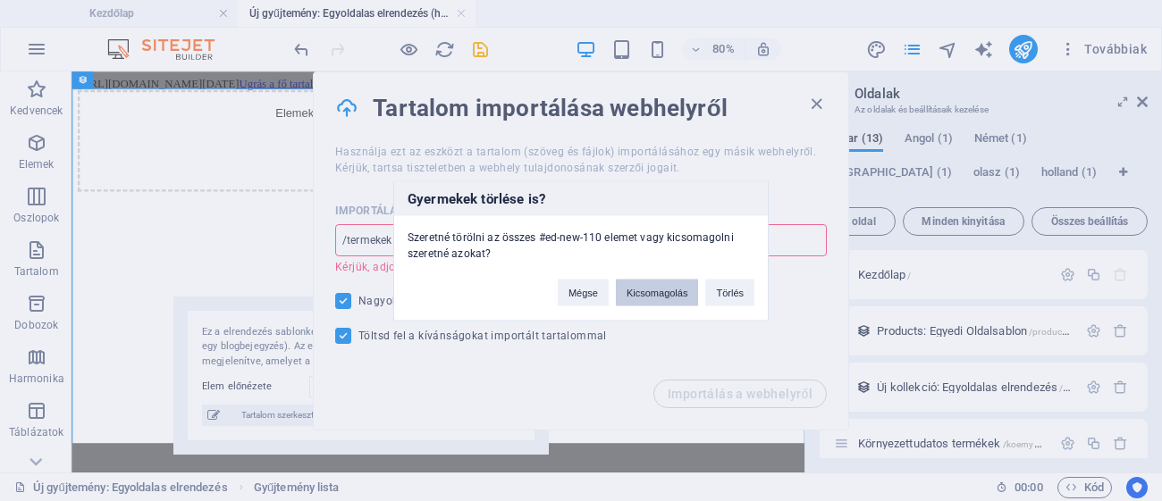
click at [678, 294] on button "Kicsomagolás" at bounding box center [657, 292] width 82 height 27
click at [678, 294] on div "Nagyobb fájlok letöltése, mint Tudásbázis ​" at bounding box center [581, 301] width 492 height 25
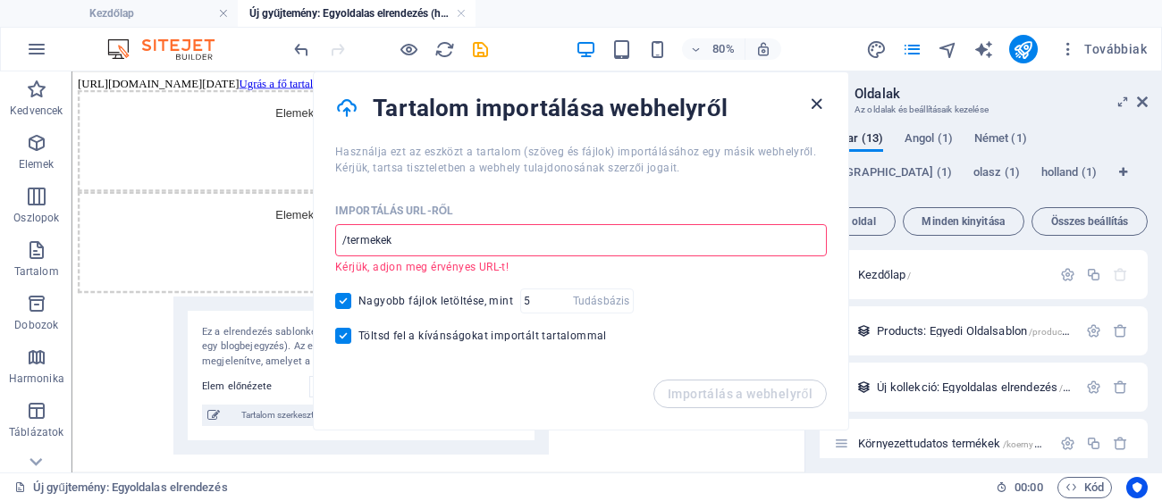
click at [818, 103] on icon "button" at bounding box center [816, 104] width 21 height 21
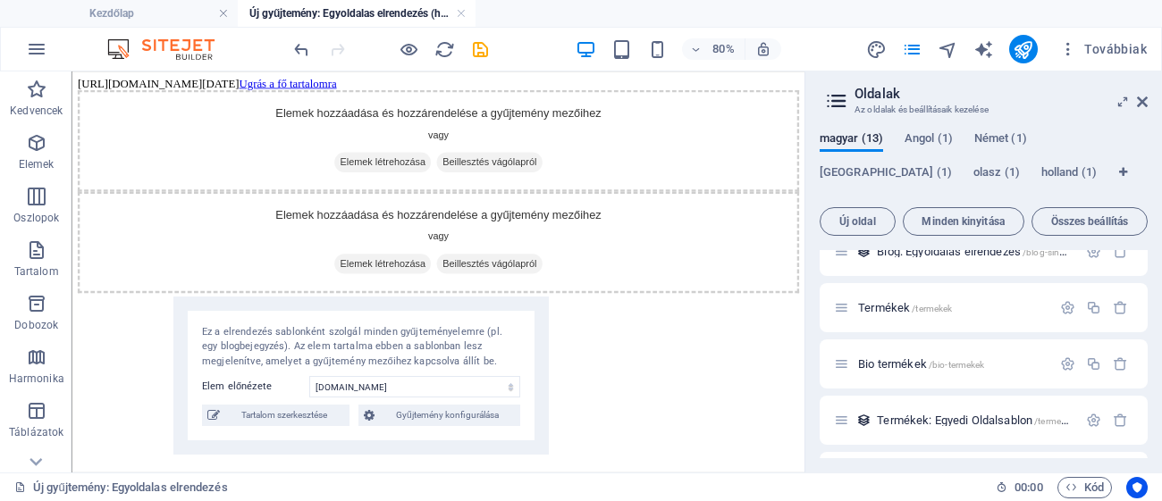
scroll to position [522, 0]
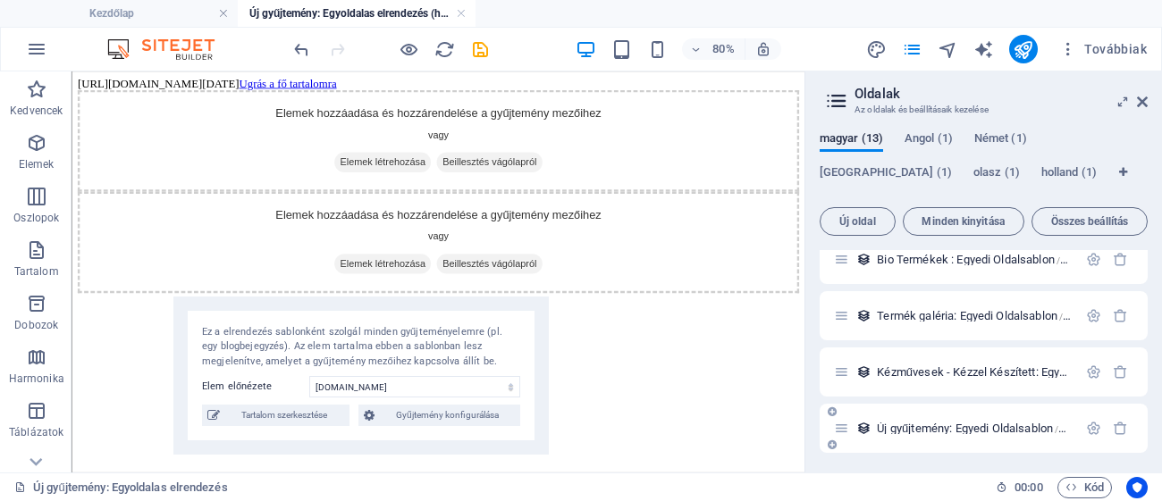
click at [985, 432] on span "Új gyűjtemény: Egyedi Oldalsablon /uj-gyujtemeny-elem" at bounding box center [1007, 428] width 261 height 13
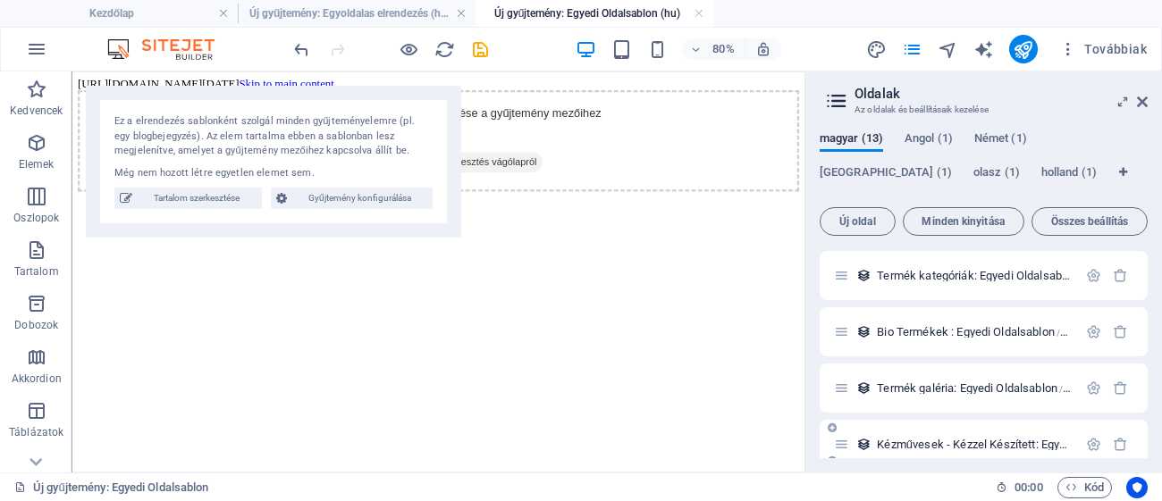
scroll to position [0, 0]
click at [345, 201] on span "Gyűjtemény konfigurálása" at bounding box center [359, 198] width 135 height 21
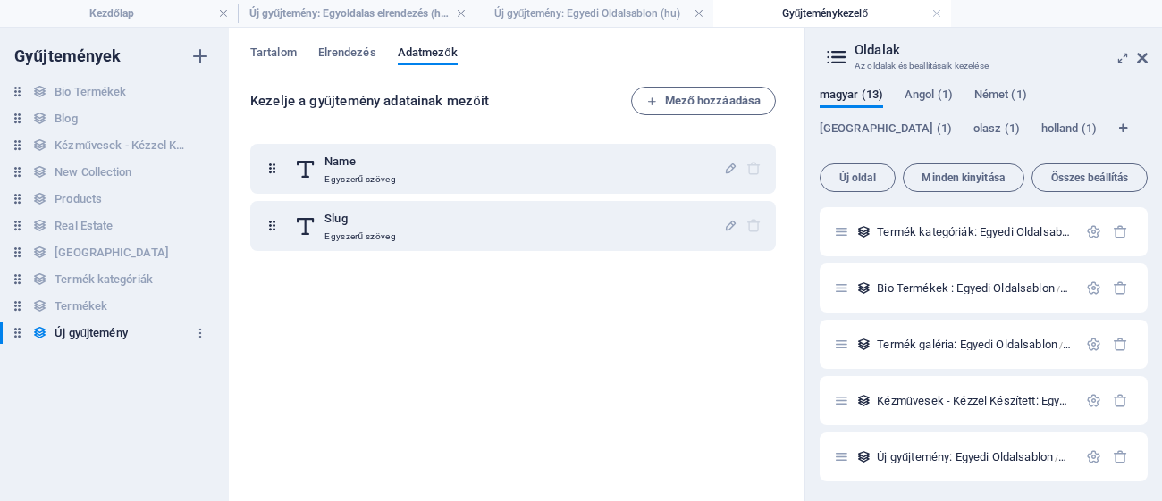
click at [17, 333] on icon at bounding box center [17, 332] width 15 height 15
click at [66, 340] on h6 "Új gyűjtemény" at bounding box center [91, 333] width 72 height 21
click at [71, 337] on h6 "Új gyűjtemény" at bounding box center [91, 333] width 72 height 21
click at [77, 334] on h6 "Új gyűjtemény" at bounding box center [91, 333] width 72 height 21
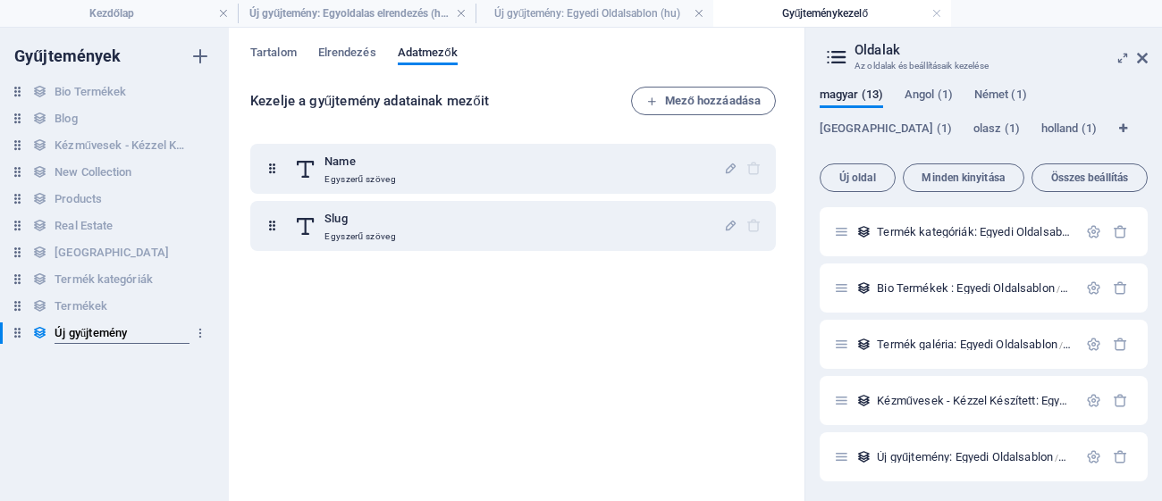
click at [177, 335] on input "Új gyűjtemény" at bounding box center [122, 333] width 134 height 21
click at [201, 332] on icon "button" at bounding box center [200, 333] width 13 height 13
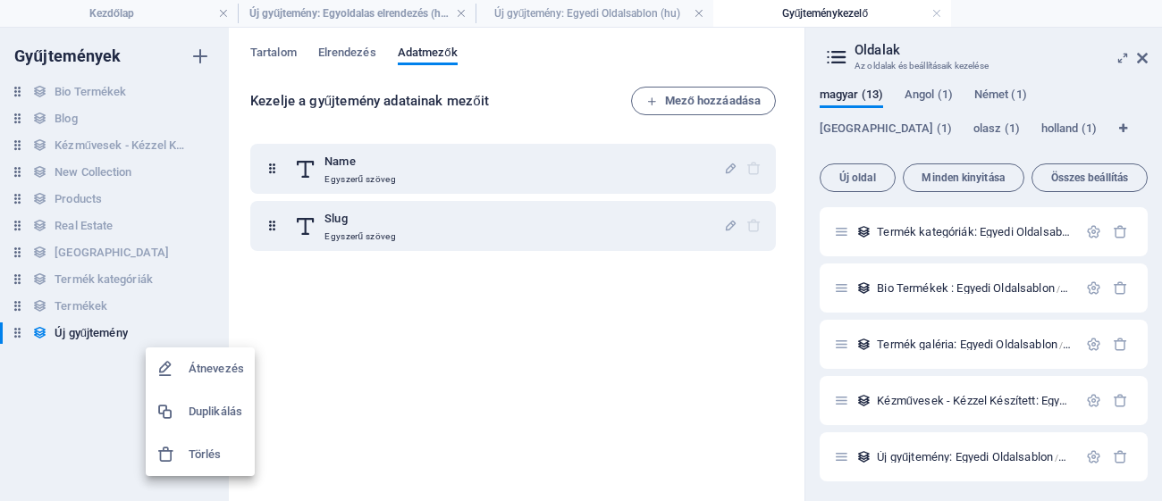
click at [212, 454] on h6 "Törlés" at bounding box center [216, 454] width 55 height 21
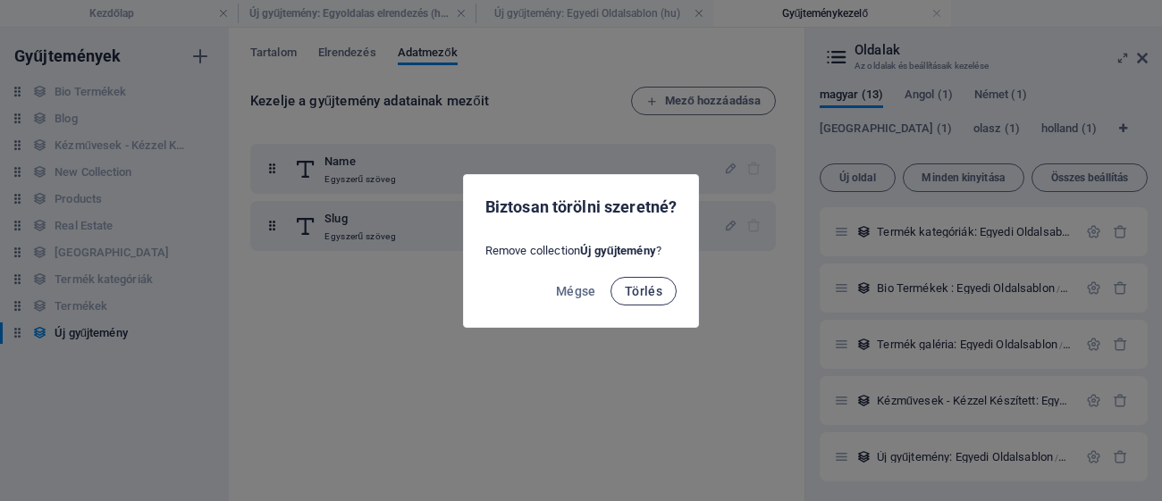
click at [639, 296] on span "Törlés" at bounding box center [644, 291] width 38 height 14
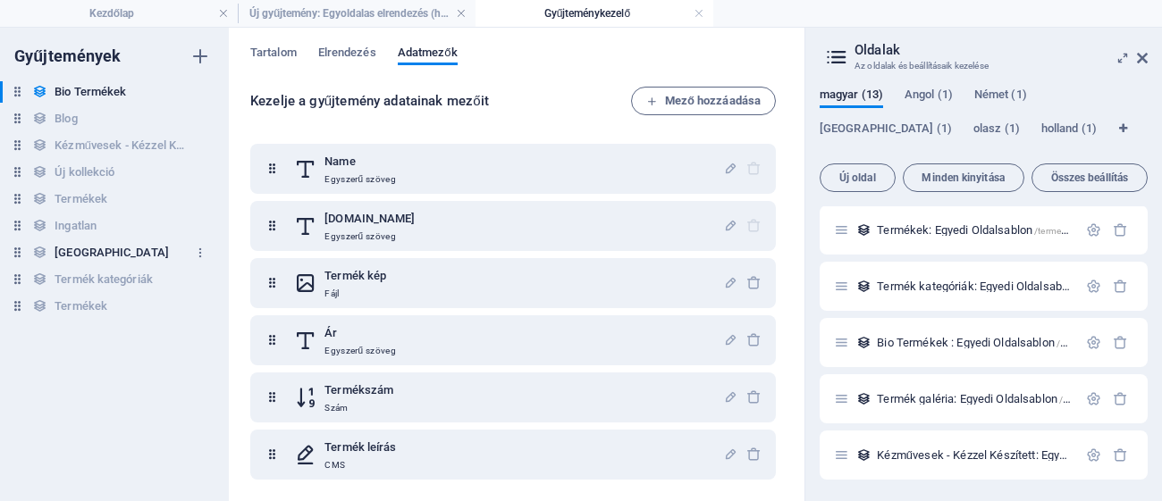
scroll to position [393, 0]
click at [144, 306] on div "Termékek Termékek" at bounding box center [105, 306] width 211 height 21
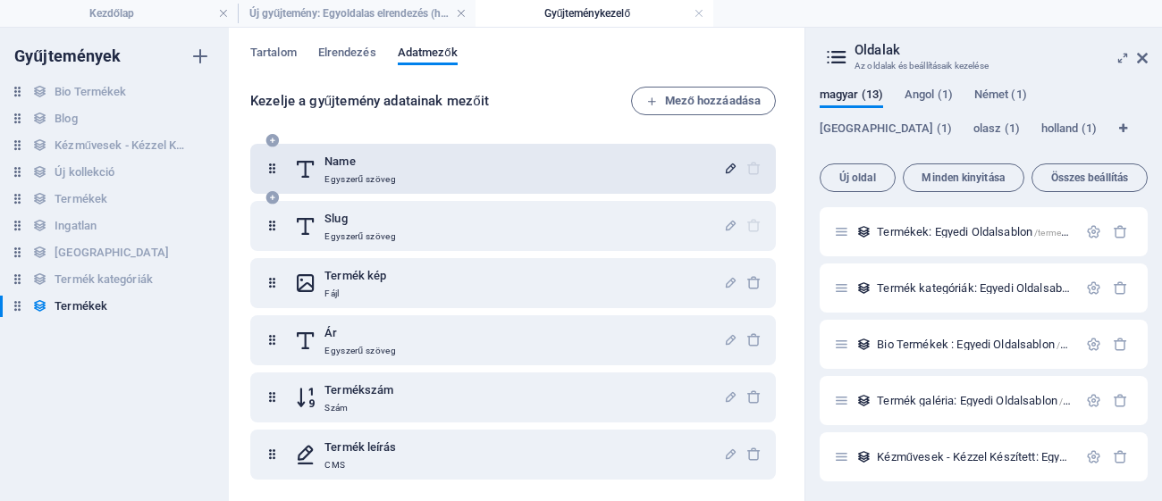
click at [727, 170] on icon "button" at bounding box center [730, 168] width 15 height 15
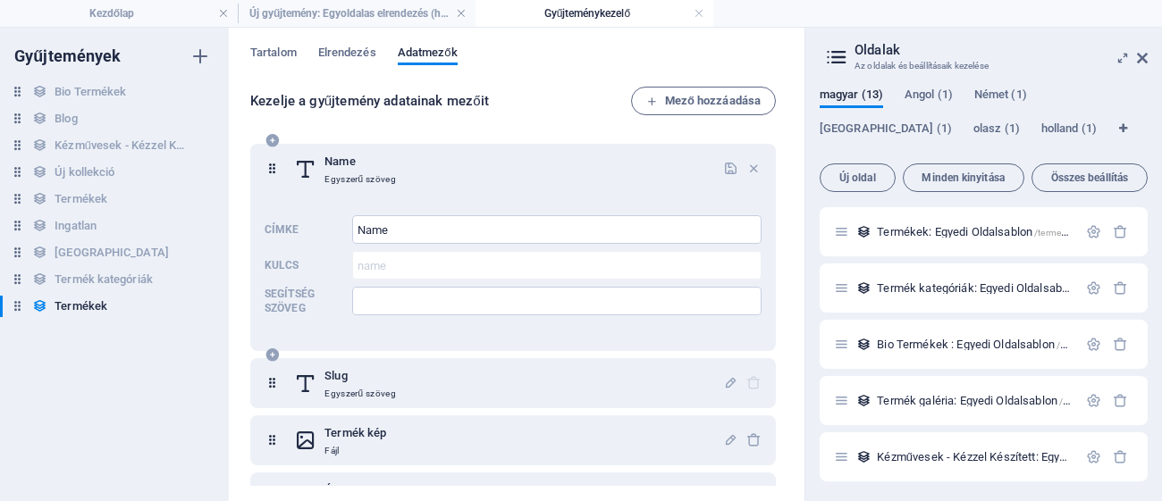
click at [592, 165] on div "Name Egyszerű szöveg" at bounding box center [508, 169] width 429 height 36
click at [748, 164] on icon "button" at bounding box center [753, 168] width 15 height 15
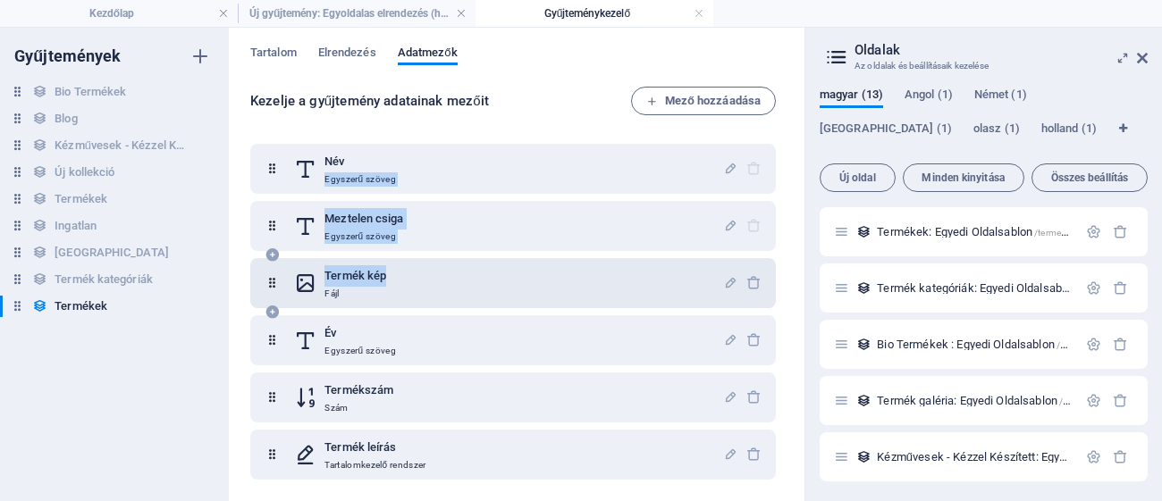
drag, startPoint x: 405, startPoint y: 278, endPoint x: 357, endPoint y: 262, distance: 50.9
click at [408, 168] on div "Név Egyszerű szöveg Meztelen csiga Egyszerű szöveg [PERSON_NAME] kép Fájl Év Eg…" at bounding box center [513, 369] width 526 height 450
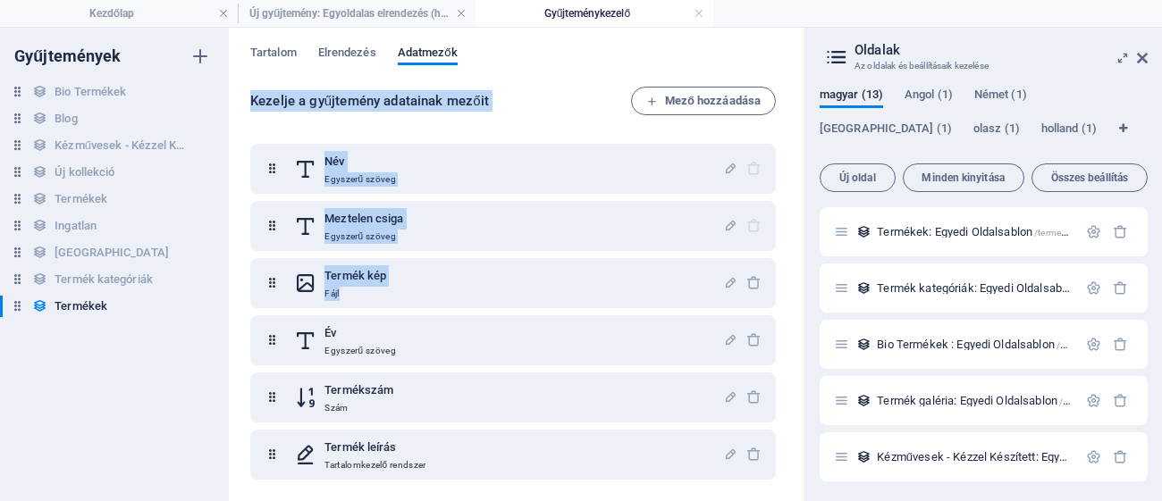
drag, startPoint x: 648, startPoint y: 291, endPoint x: 310, endPoint y: 71, distance: 403.6
click at [310, 71] on div "Tartalom Elrendezés Adatmezők Kezelje a gyűjtemény adatainak mezőit Mező hozzáa…" at bounding box center [517, 265] width 576 height 474
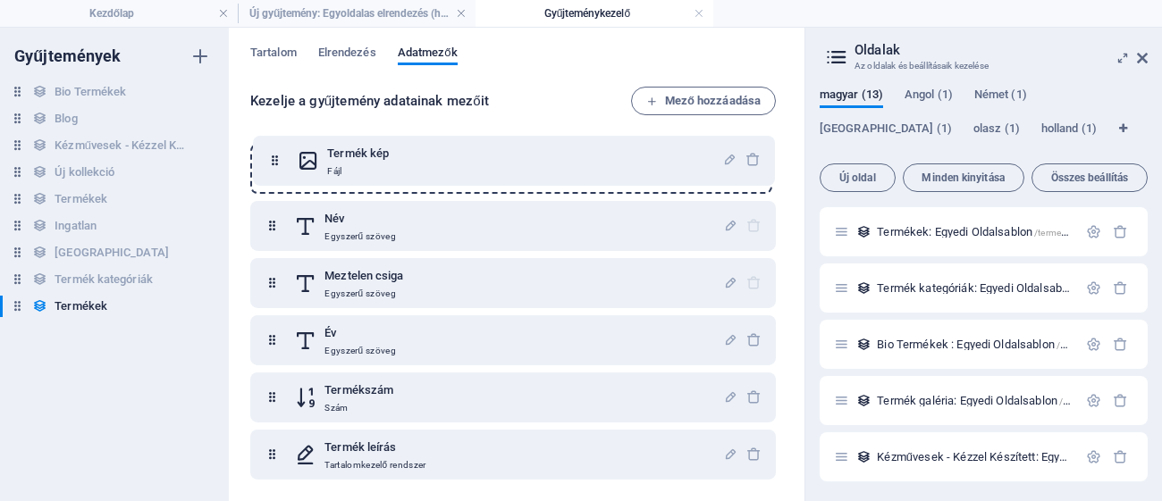
drag, startPoint x: 273, startPoint y: 273, endPoint x: 307, endPoint y: 133, distance: 143.5
click at [276, 150] on div "Név Egyszerű szöveg Meztelen csiga Egyszerű szöveg [PERSON_NAME] kép Fájl Év Eg…" at bounding box center [513, 369] width 526 height 450
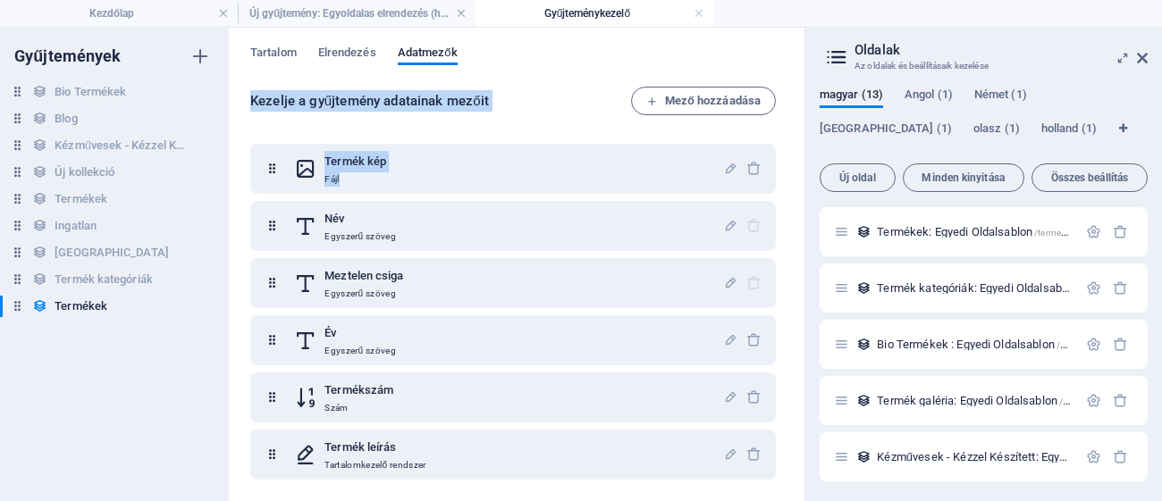
click at [522, 122] on div "Kezelje a gyűjtemény adatainak mezőit Mező hozzáadása Termék kép Fájl Név Egysz…" at bounding box center [516, 288] width 533 height 402
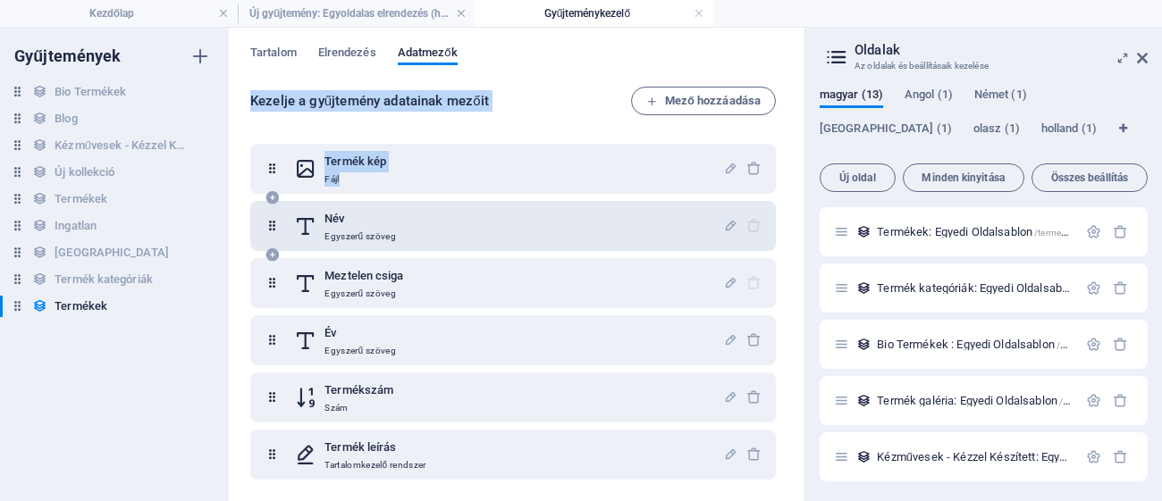
scroll to position [68, 0]
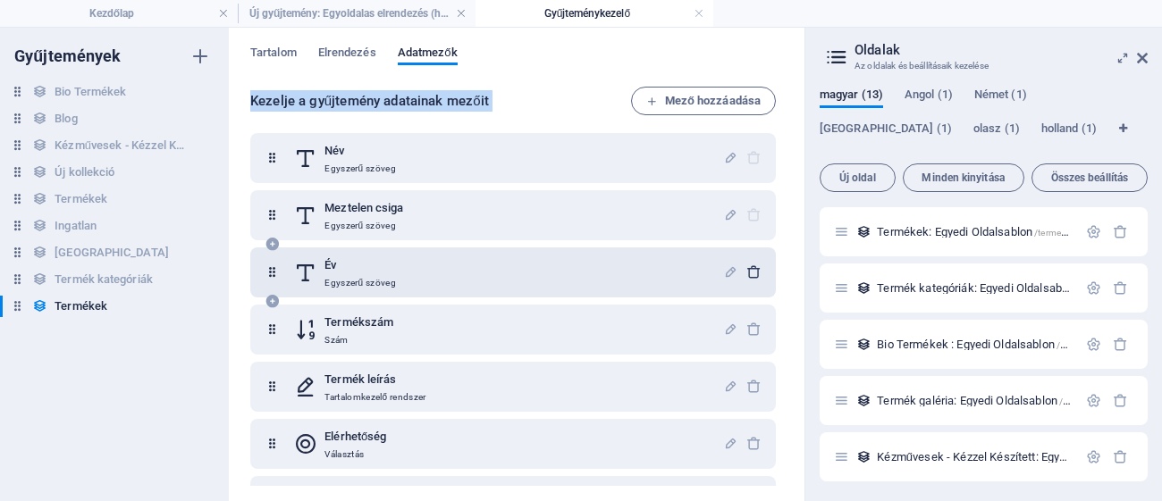
click at [748, 267] on icon "button" at bounding box center [753, 272] width 15 height 15
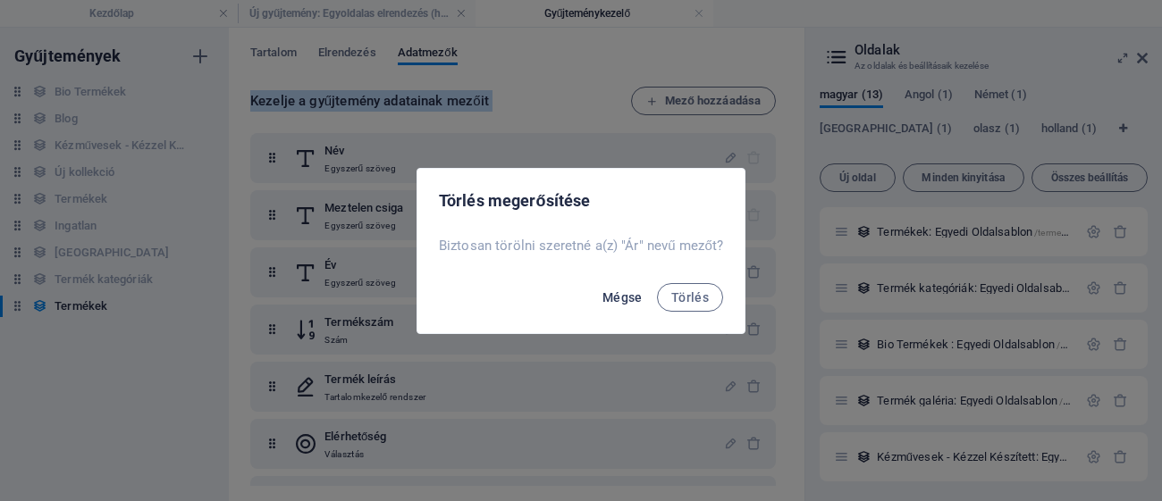
click at [638, 292] on font "Mégse" at bounding box center [622, 297] width 40 height 14
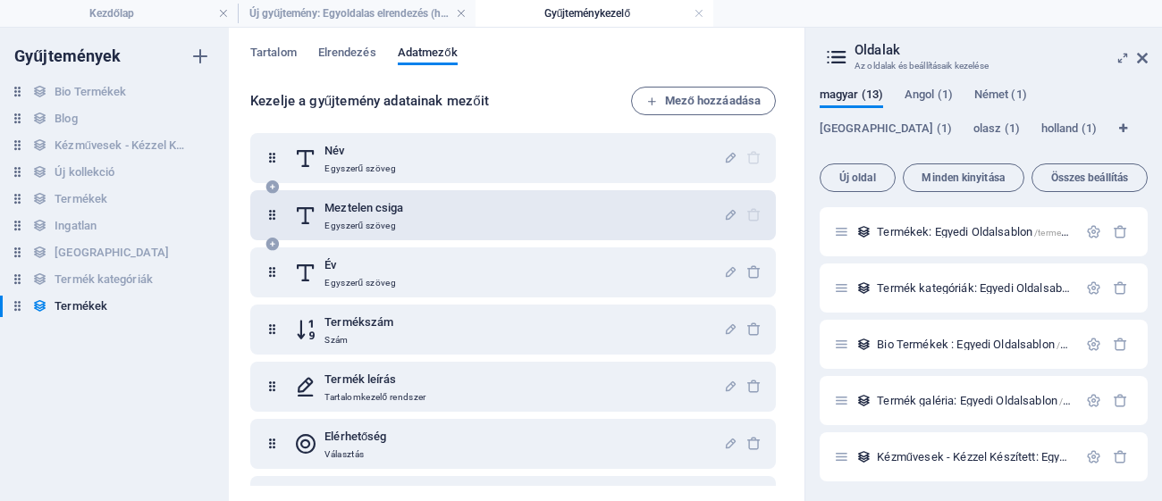
click at [746, 212] on div at bounding box center [742, 216] width 38 height 36
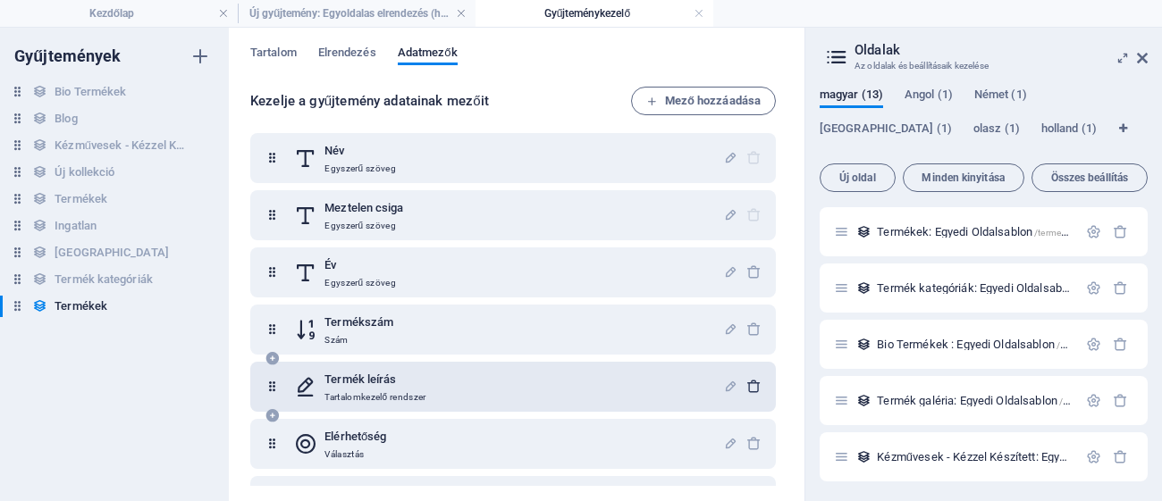
click at [757, 385] on icon "button" at bounding box center [753, 386] width 15 height 15
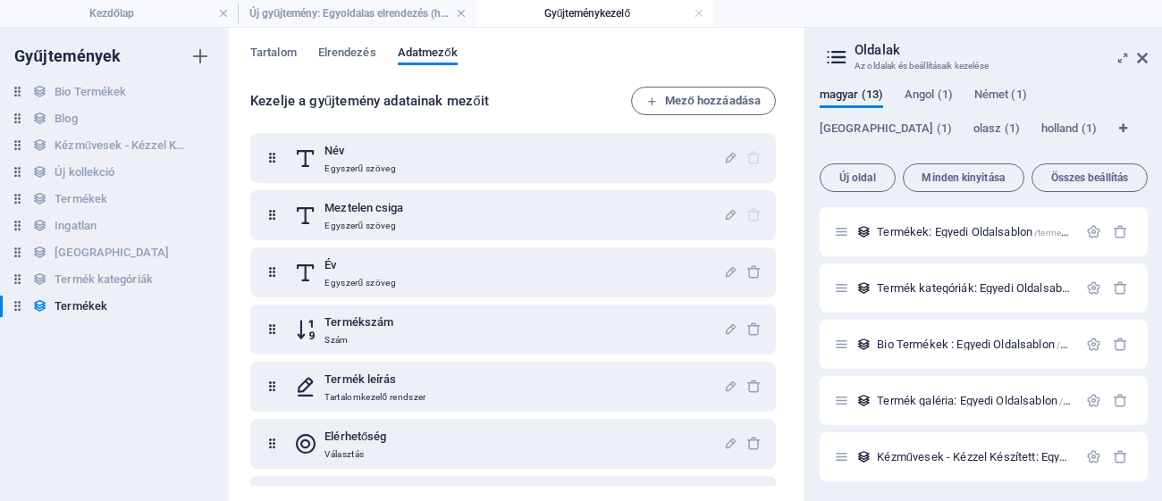
scroll to position [114, 0]
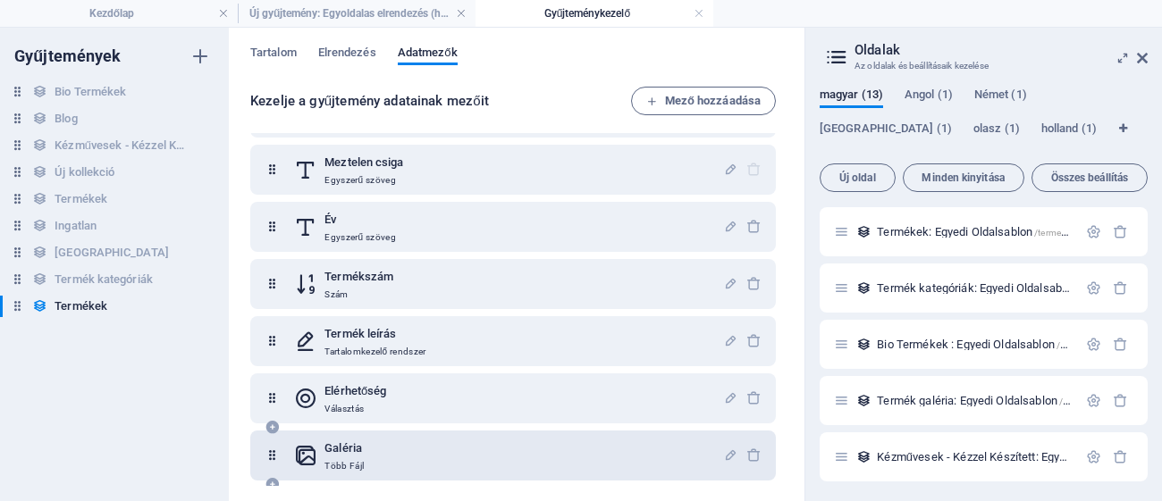
click at [366, 467] on div "Galéria Több Fájl" at bounding box center [508, 456] width 429 height 36
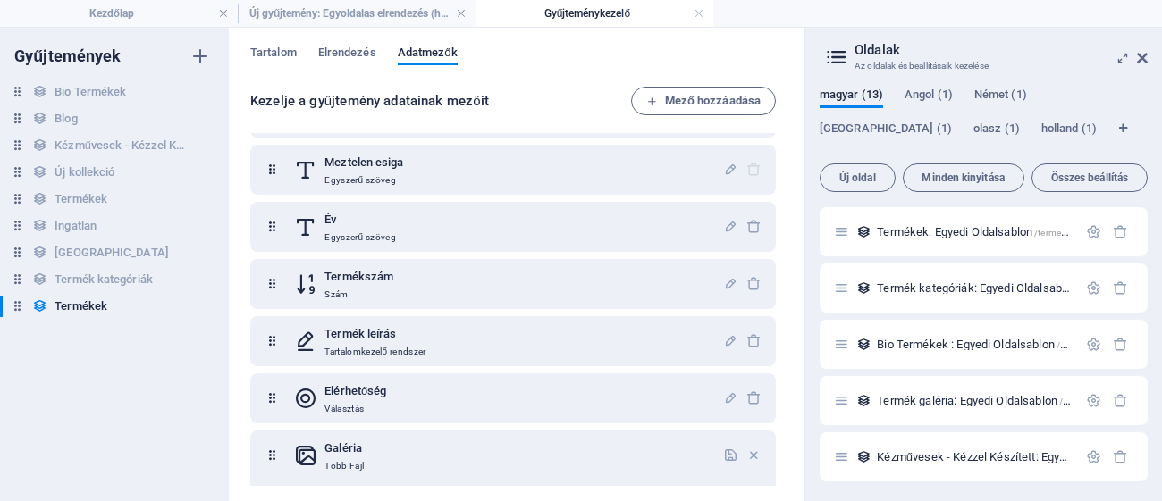
click at [777, 349] on div "Termék kép Fájl Név Egyszerű szöveg Meztelen csiga Egyszerű szöveg Év Egyszerű …" at bounding box center [516, 309] width 533 height 353
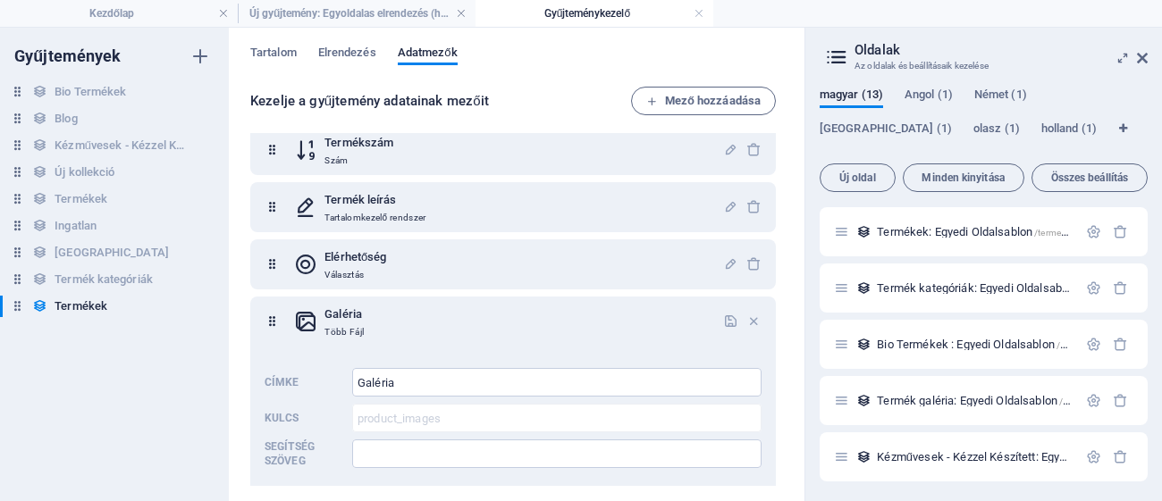
scroll to position [271, 0]
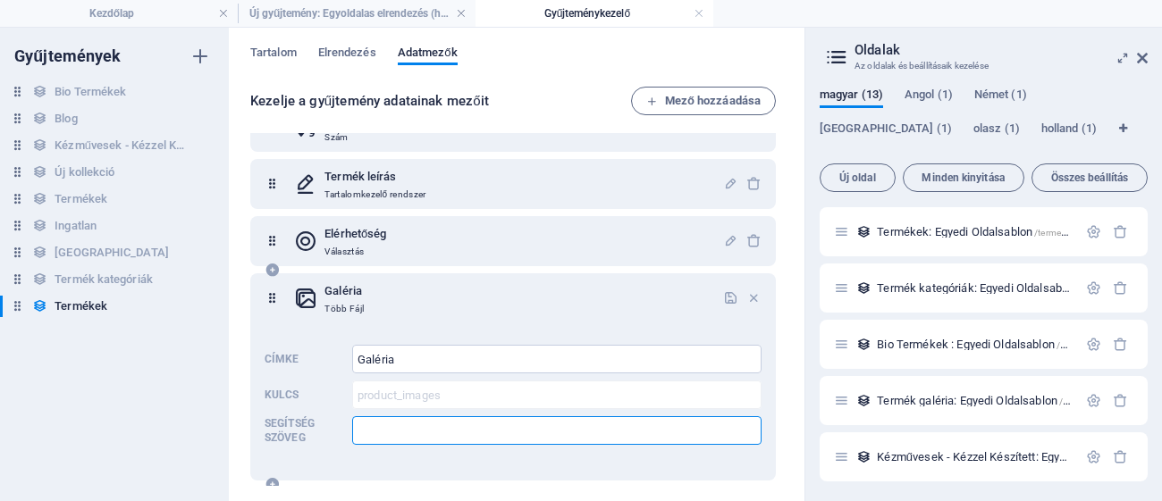
drag, startPoint x: 391, startPoint y: 423, endPoint x: 414, endPoint y: 425, distance: 22.5
click at [392, 423] on input "Segítség szöveg" at bounding box center [556, 431] width 409 height 29
click at [970, 182] on span "Minden kinyitása" at bounding box center [963, 178] width 105 height 11
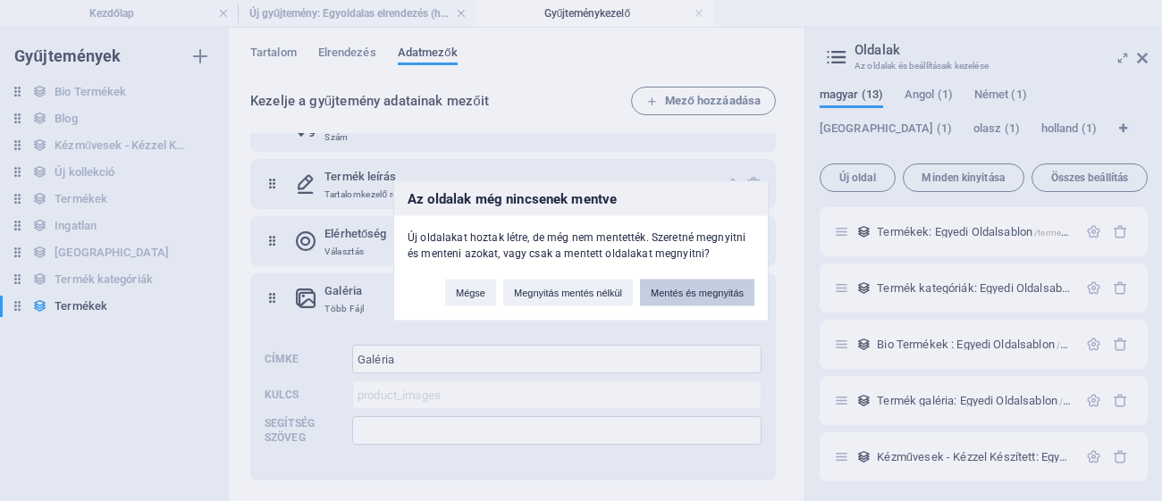
click at [718, 292] on button "Mentés és megnyitás" at bounding box center [697, 292] width 114 height 27
click at [718, 292] on div "Galéria Több Fájl" at bounding box center [508, 299] width 429 height 36
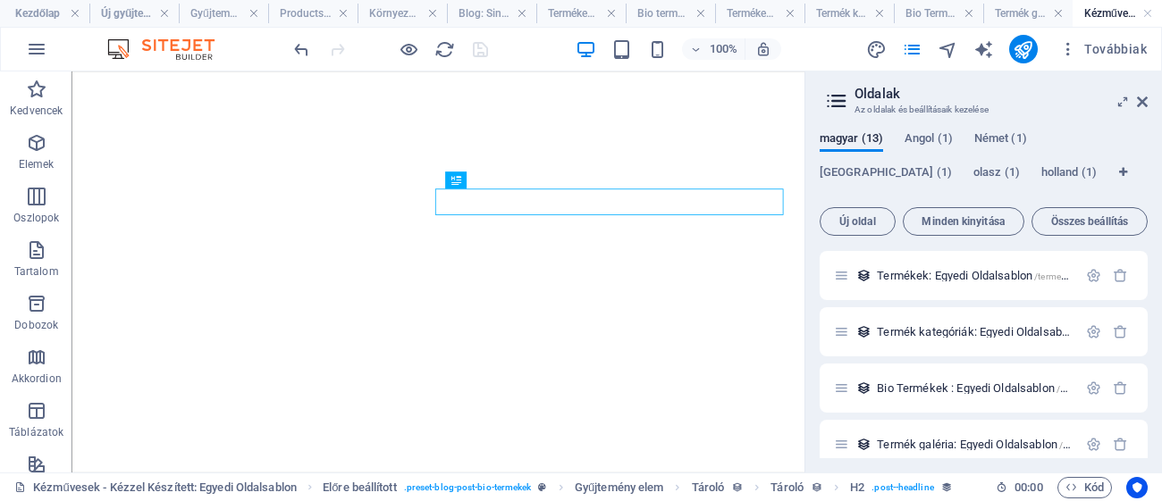
scroll to position [367, 0]
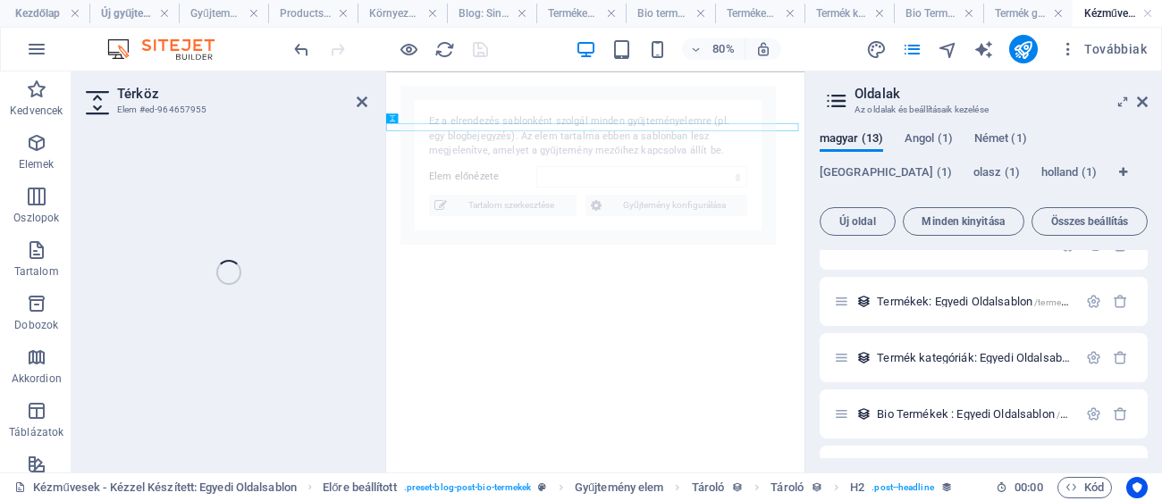
click at [812, 186] on div "magyar (13) Angol (1) Német (1) [GEOGRAPHIC_DATA] (1) olasz (1) holland (1) Új …" at bounding box center [983, 295] width 357 height 355
select select "px"
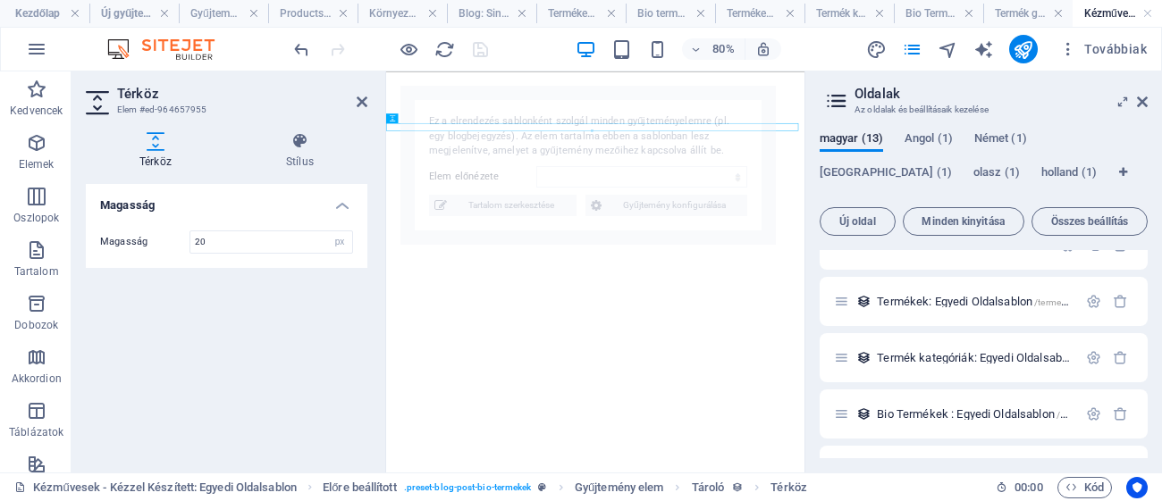
scroll to position [0, 0]
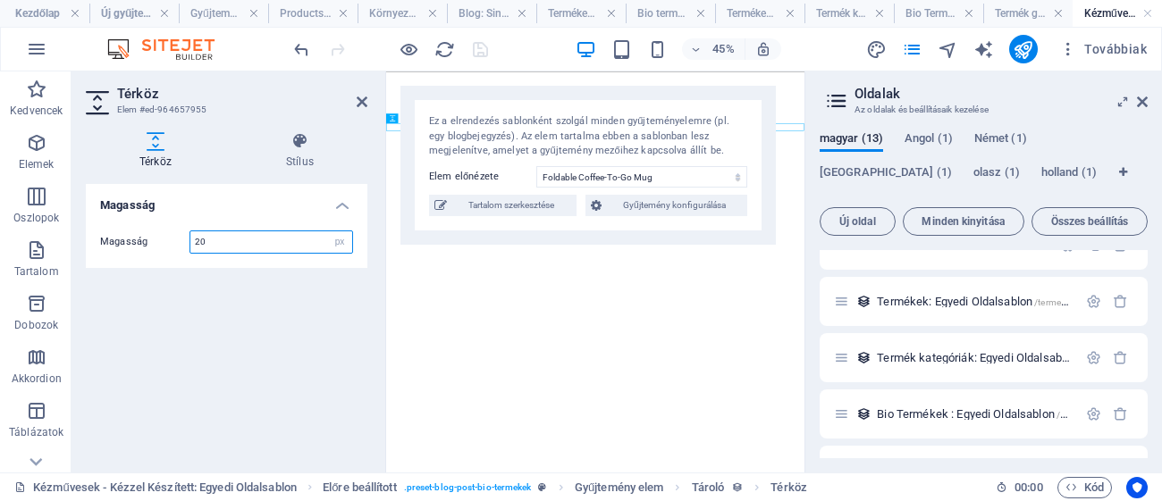
click at [272, 243] on input "20" at bounding box center [271, 242] width 162 height 21
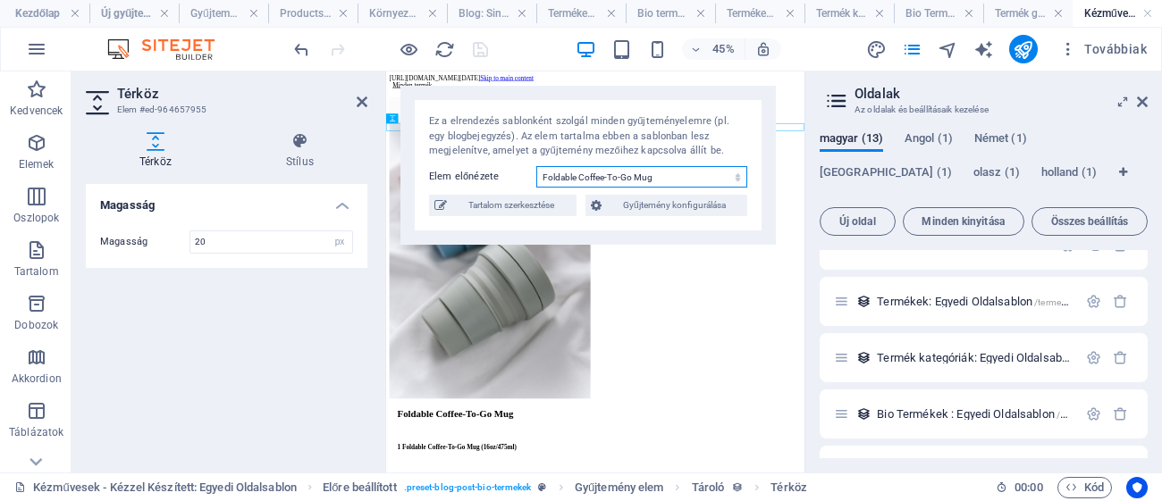
click at [736, 182] on select "Foldable Coffee-To-Go Mug Stainless Steel Drinking Bottle Organic Food Nets Nat…" at bounding box center [641, 176] width 211 height 21
click at [536, 166] on select "Foldable Coffee-To-Go Mug Stainless Steel Drinking Bottle Organic Food Nets Nat…" at bounding box center [641, 176] width 211 height 21
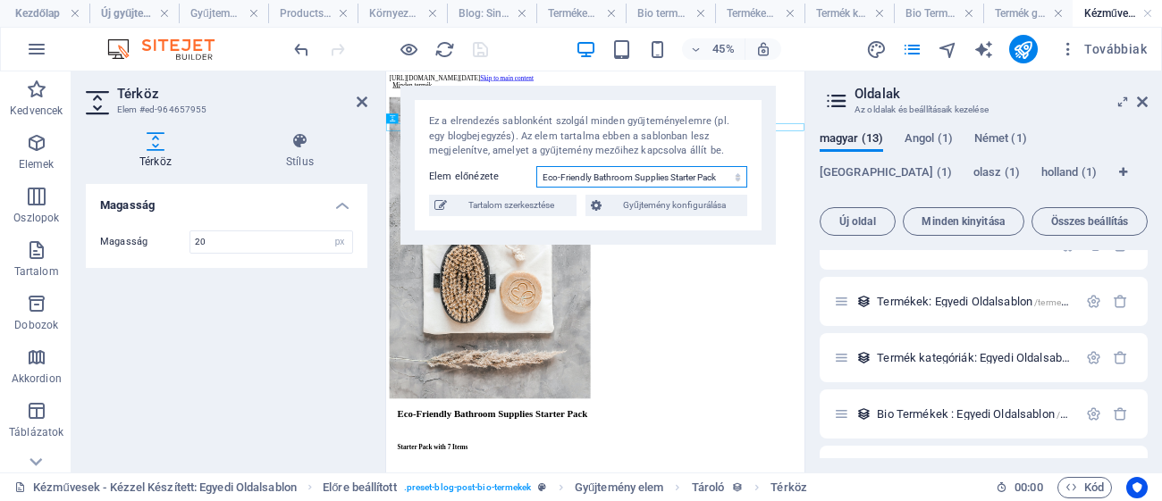
click at [707, 176] on select "Foldable Coffee-To-Go Mug Stainless Steel Drinking Bottle Organic Food Nets Nat…" at bounding box center [641, 176] width 211 height 21
click at [536, 166] on select "Foldable Coffee-To-Go Mug Stainless Steel Drinking Bottle Organic Food Nets Nat…" at bounding box center [641, 176] width 211 height 21
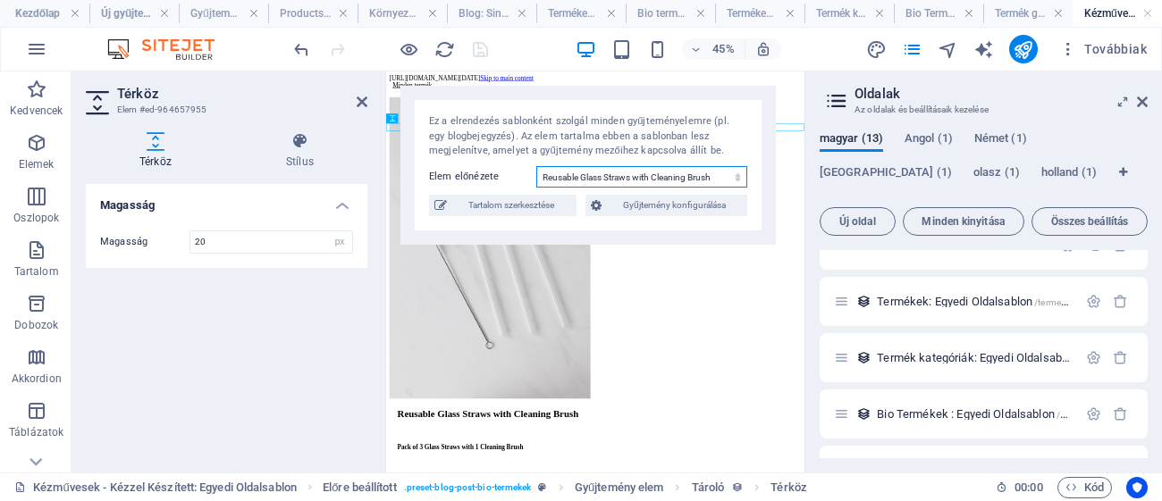
click at [675, 171] on select "Foldable Coffee-To-Go Mug Stainless Steel Drinking Bottle Organic Food Nets Nat…" at bounding box center [641, 176] width 211 height 21
click at [536, 166] on select "Foldable Coffee-To-Go Mug Stainless Steel Drinking Bottle Organic Food Nets Nat…" at bounding box center [641, 176] width 211 height 21
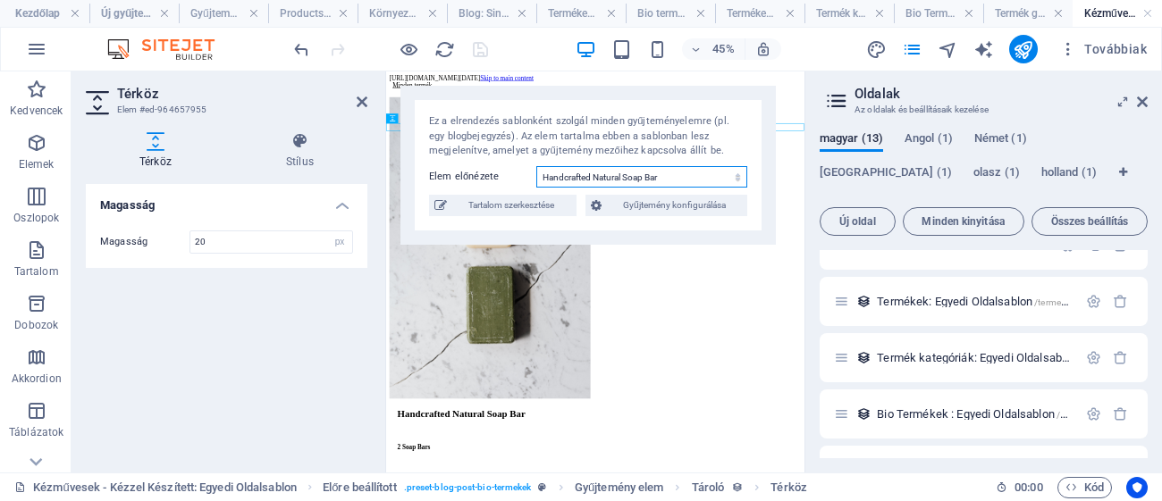
click at [603, 176] on select "Foldable Coffee-To-Go Mug Stainless Steel Drinking Bottle Organic Food Nets Nat…" at bounding box center [641, 176] width 211 height 21
click at [536, 166] on select "Foldable Coffee-To-Go Mug Stainless Steel Drinking Bottle Organic Food Nets Nat…" at bounding box center [641, 176] width 211 height 21
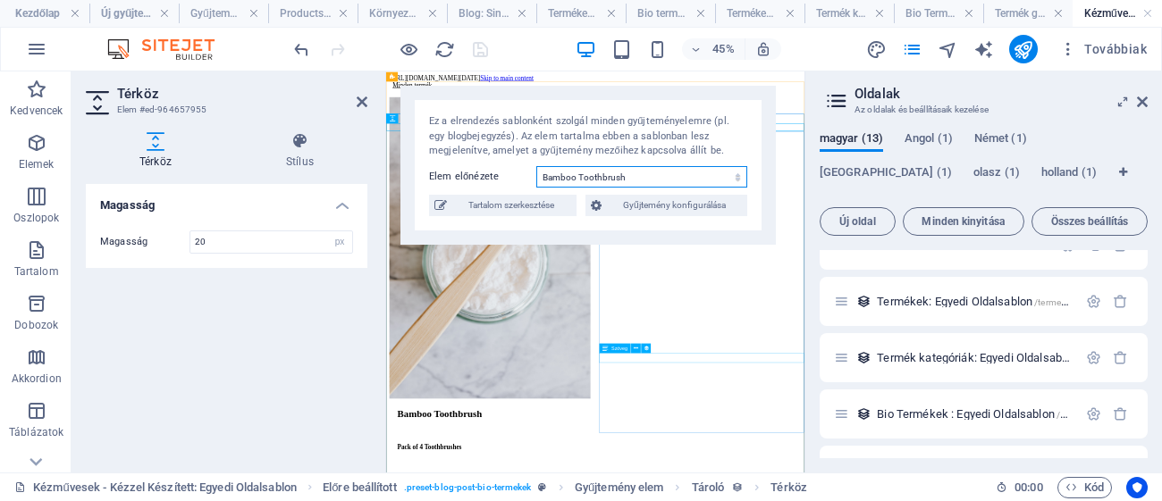
click at [643, 172] on select "Foldable Coffee-To-Go Mug Stainless Steel Drinking Bottle Organic Food Nets Nat…" at bounding box center [641, 176] width 211 height 21
select select "68d13e6ffd193b450f011556"
click at [536, 166] on select "Foldable Coffee-To-Go Mug Stainless Steel Drinking Bottle Organic Food Nets Nat…" at bounding box center [641, 176] width 211 height 21
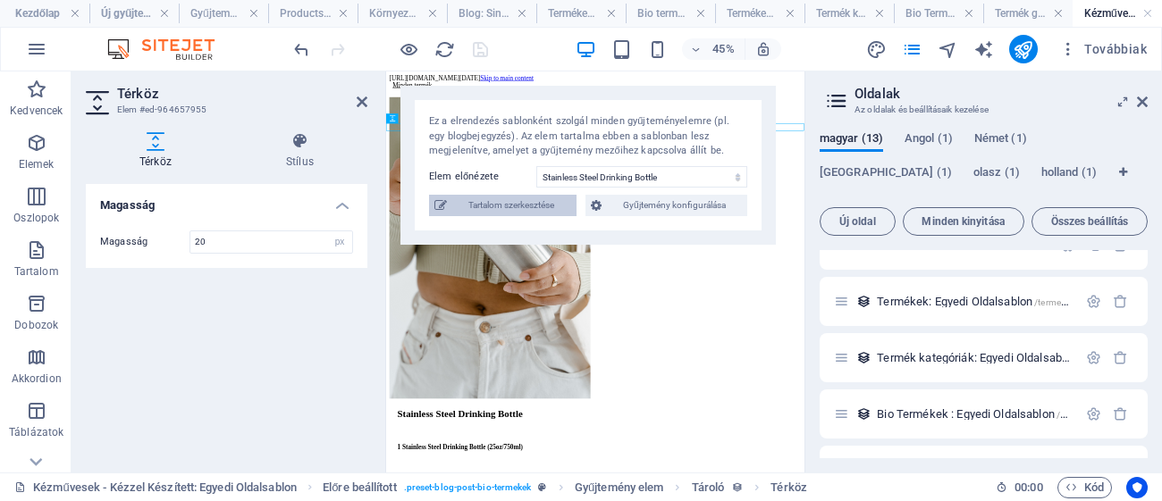
click at [483, 206] on span "Tartalom szerkesztése" at bounding box center [511, 205] width 119 height 21
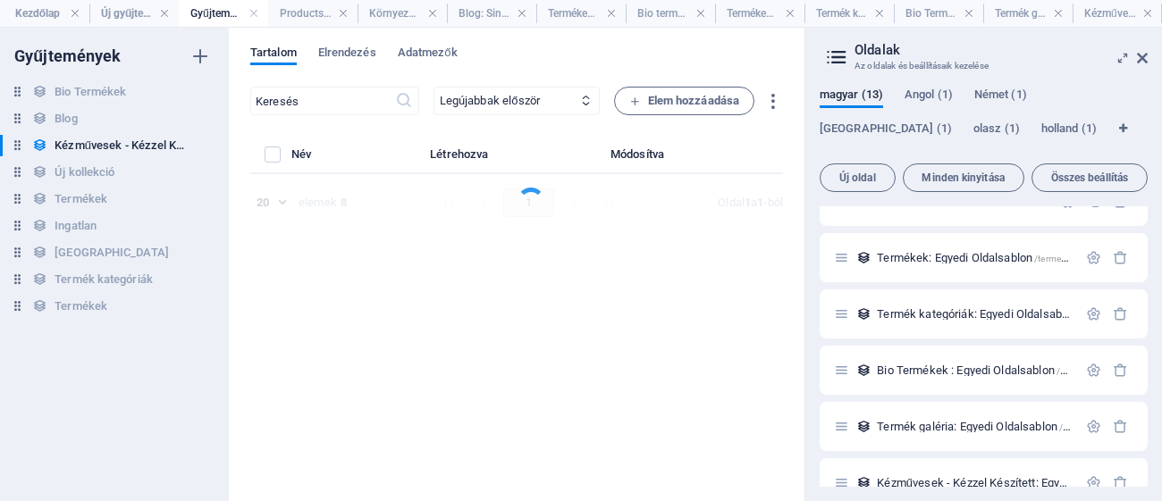
select select "columns.price_ASC"
select select "In stock"
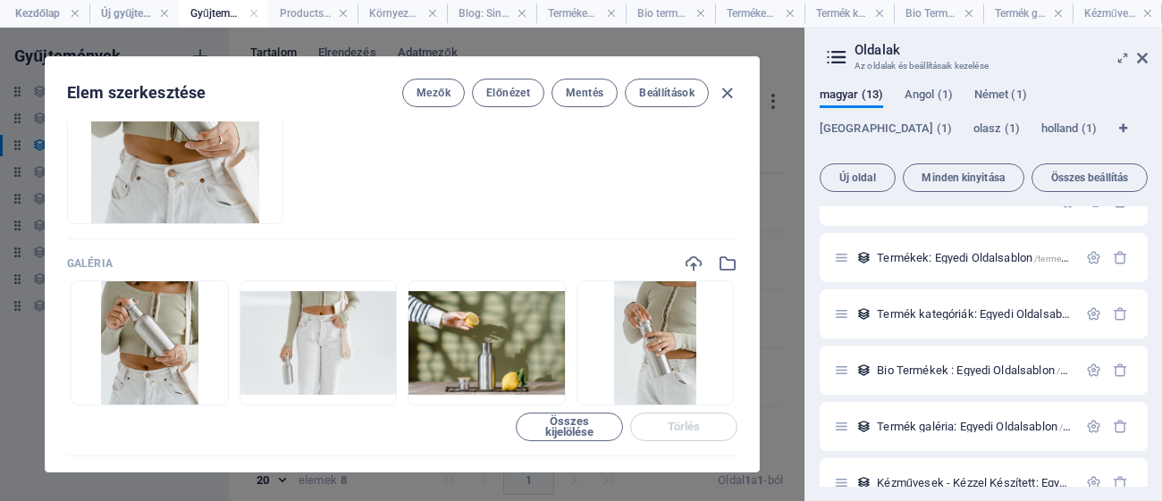
scroll to position [140, 0]
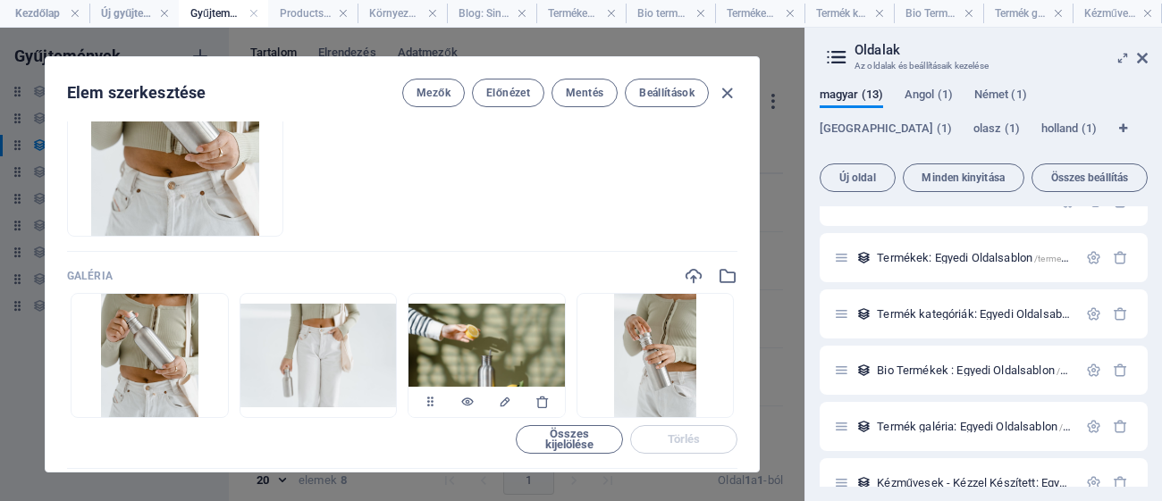
click at [490, 339] on img at bounding box center [486, 356] width 156 height 104
click at [476, 323] on img at bounding box center [486, 356] width 156 height 104
click at [508, 331] on img at bounding box center [486, 356] width 156 height 104
click at [531, 327] on img at bounding box center [486, 356] width 156 height 104
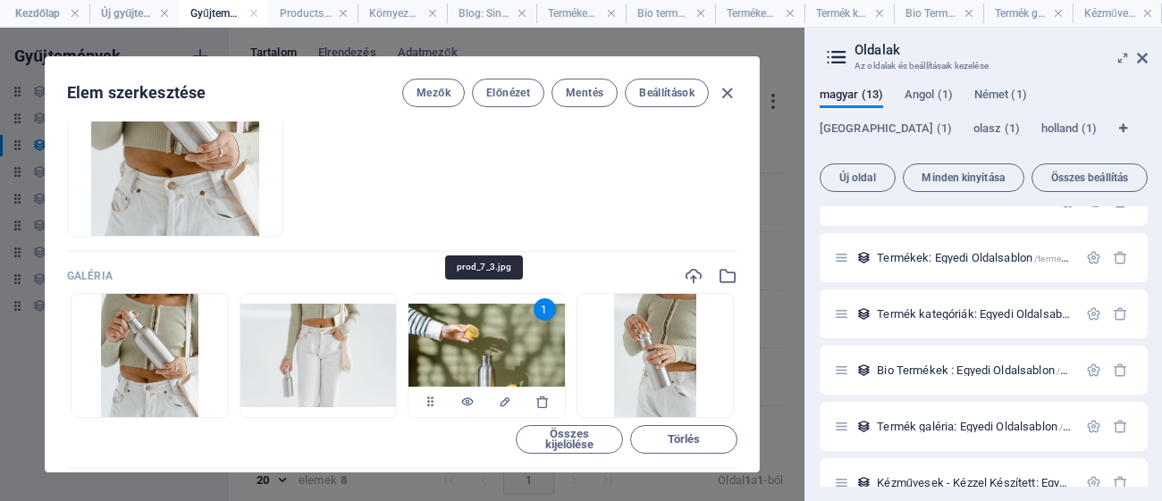
click at [531, 327] on img at bounding box center [486, 356] width 156 height 104
click at [511, 339] on img at bounding box center [486, 356] width 156 height 104
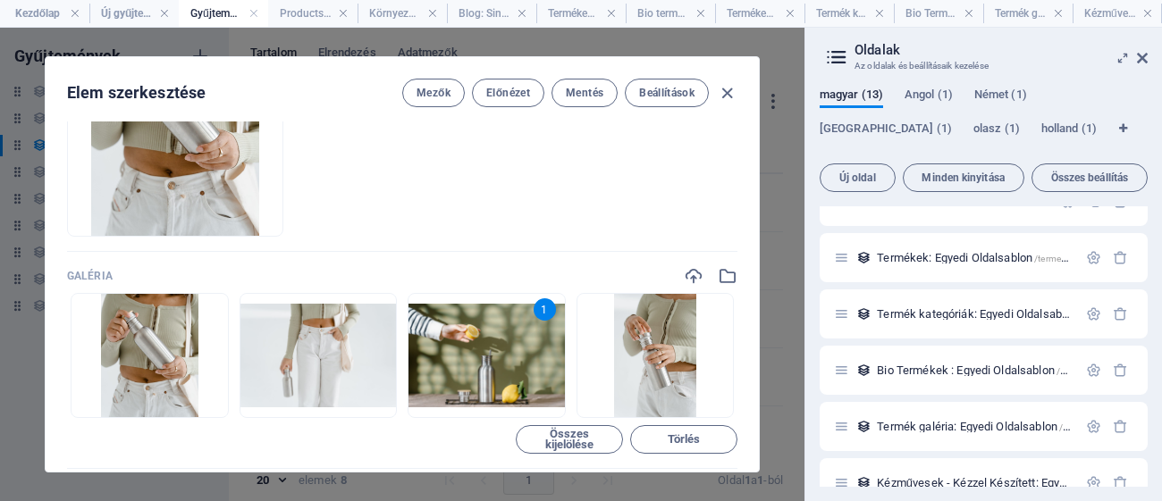
drag, startPoint x: 757, startPoint y: 173, endPoint x: 744, endPoint y: 180, distance: 14.8
click at [751, 253] on div "Termék kép Dobja ide a fájlokat az azonnali feltöltéshez Galéria 1 Dobja ide a …" at bounding box center [402, 297] width 713 height 350
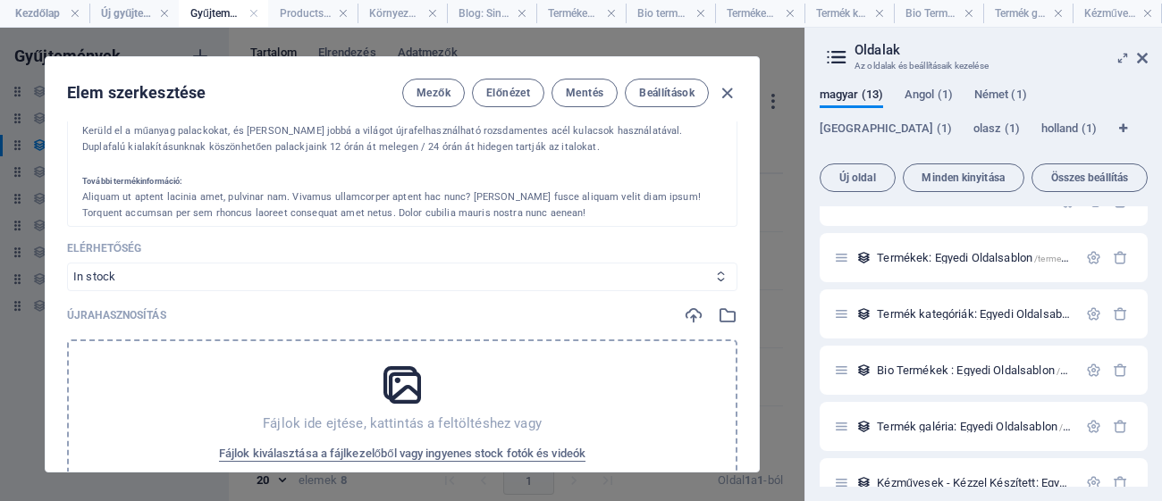
scroll to position [939, 0]
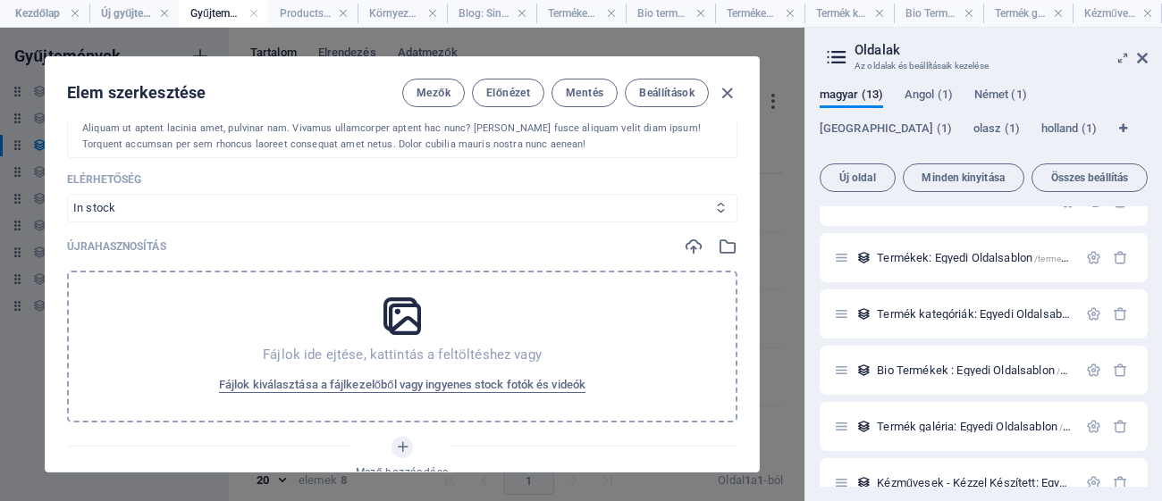
click at [715, 203] on icon at bounding box center [721, 208] width 12 height 12
click at [719, 214] on select "In stock Nincs raktáron" at bounding box center [402, 208] width 670 height 29
click at [715, 209] on icon at bounding box center [721, 208] width 12 height 12
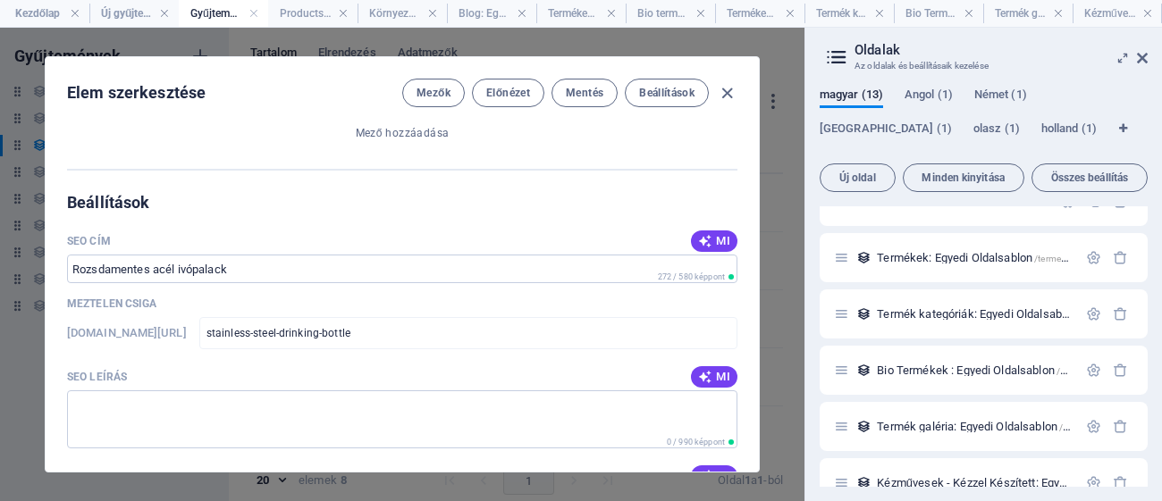
scroll to position [1336, 0]
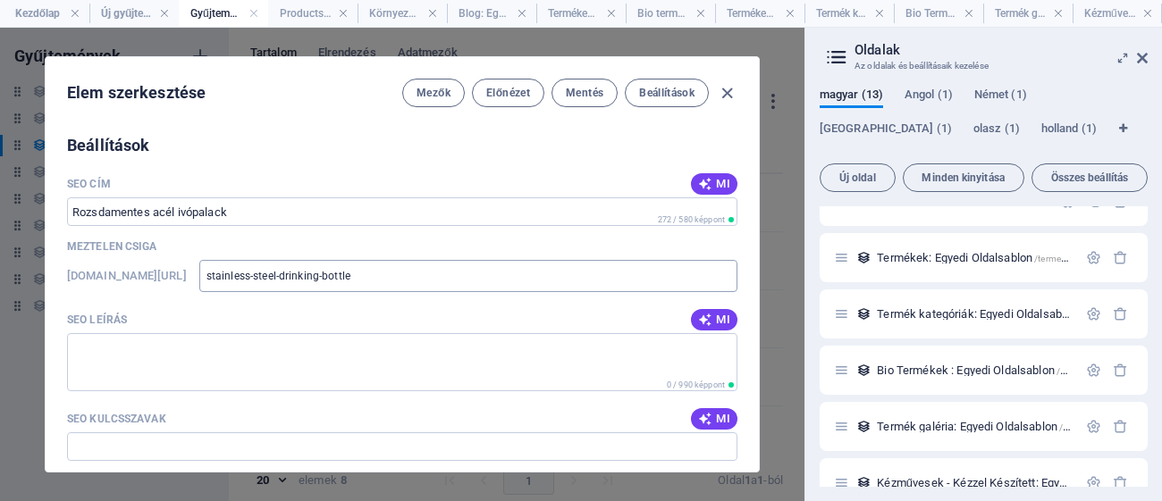
click at [606, 288] on input "stainless-steel-drinking-bottle" at bounding box center [468, 276] width 538 height 32
click at [187, 282] on h6 "[DOMAIN_NAME][URL]" at bounding box center [127, 275] width 120 height 21
click at [674, 102] on button "Beállítások" at bounding box center [667, 93] width 84 height 29
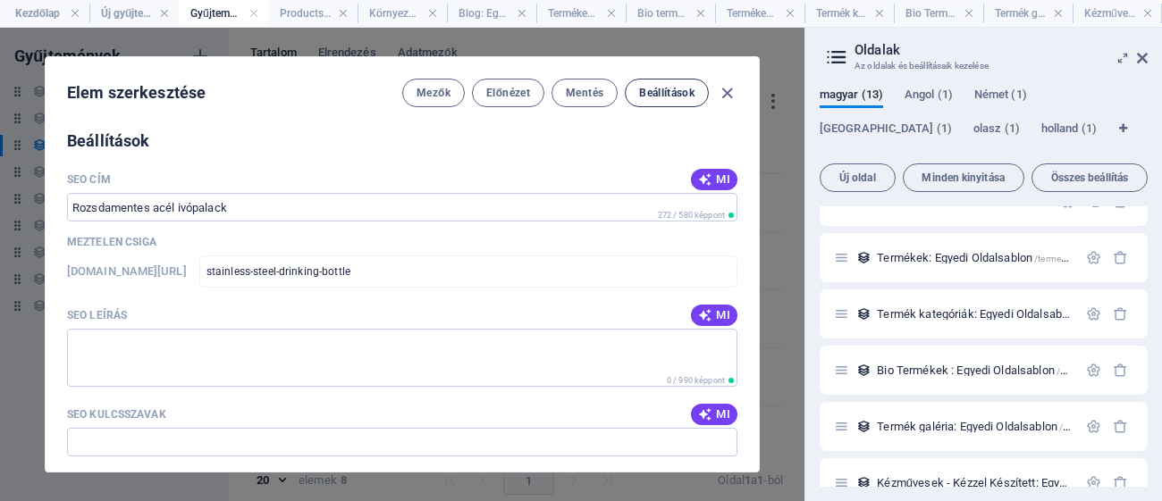
scroll to position [1349, 0]
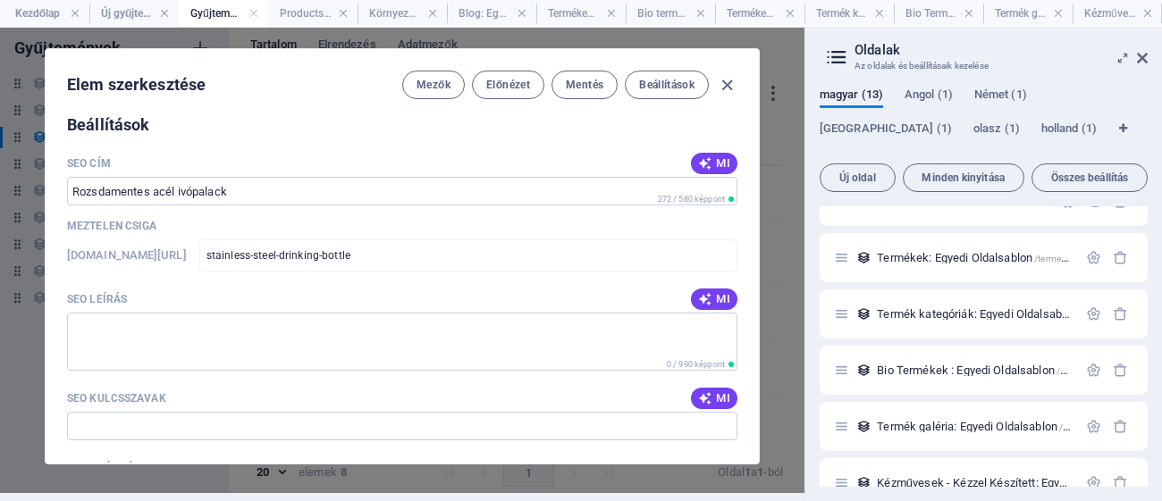
drag, startPoint x: 756, startPoint y: 340, endPoint x: 757, endPoint y: 330, distance: 9.9
click at [757, 332] on div "Elem szerkesztése Mezők Előnézet Mentés Beállítások Termék kép Dobja ide a fájl…" at bounding box center [402, 256] width 715 height 417
click at [756, 328] on div "Elem szerkesztése Mezők Előnézet Mentés Beállítások Termék kép Dobja ide a fájl…" at bounding box center [402, 256] width 715 height 417
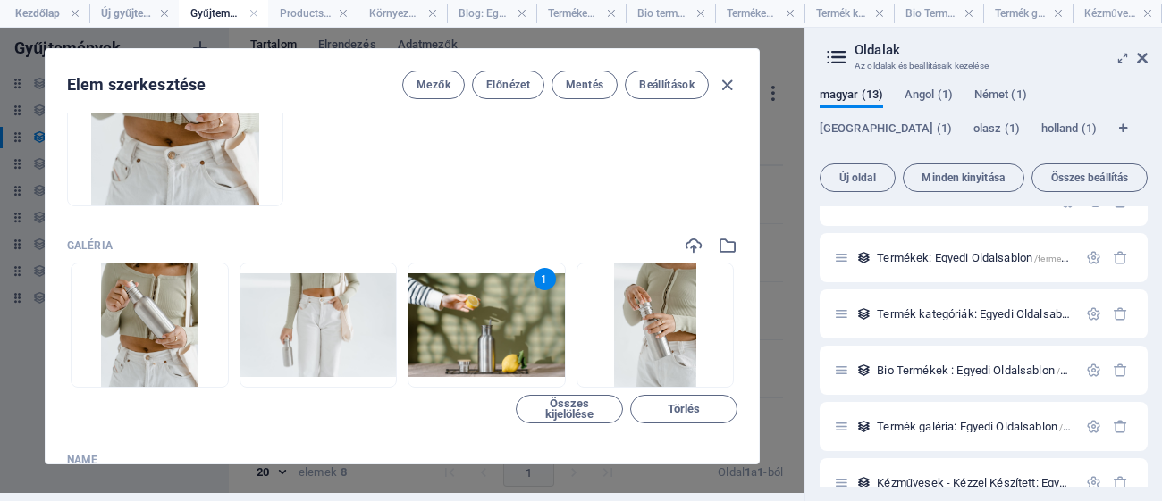
scroll to position [639, 0]
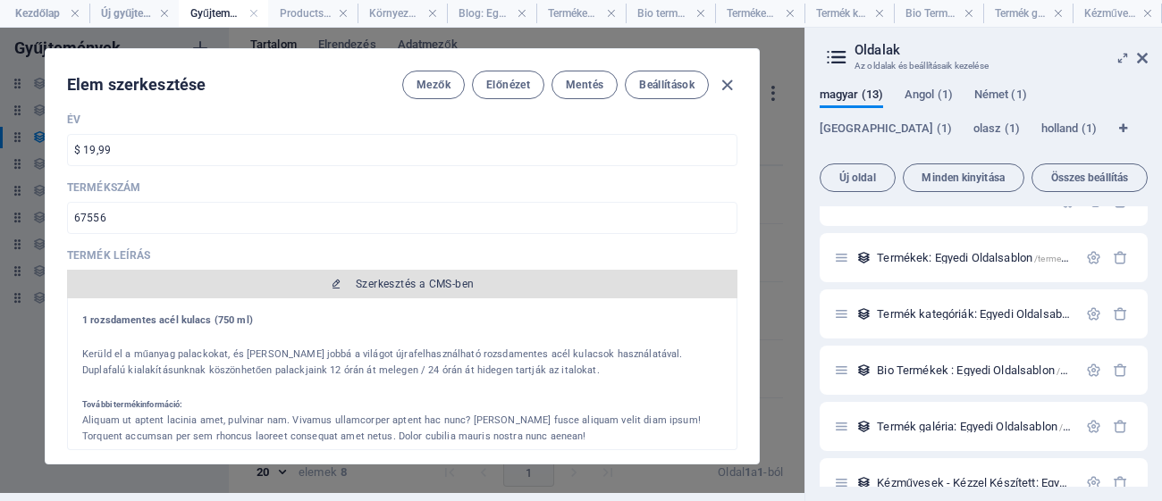
click at [446, 290] on button "Szerkesztés a CMS-ben" at bounding box center [402, 284] width 670 height 29
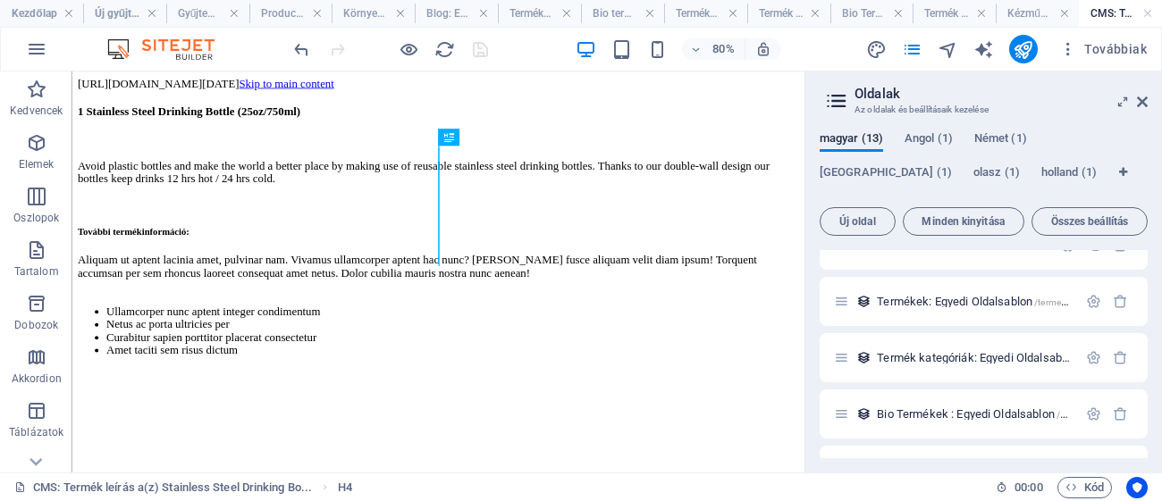
scroll to position [0, 0]
click at [551, 232] on div "1 Stainless Steel Drinking Bottle (25oz/750ml) Avoid plastic bottles and make t…" at bounding box center [530, 269] width 902 height 348
drag, startPoint x: 550, startPoint y: 232, endPoint x: 142, endPoint y: 126, distance: 421.2
click at [142, 126] on body "[URL][DOMAIN_NAME][DATE] Skip to main content 1 Stainless Steel Drinking Bottle…" at bounding box center [530, 261] width 902 height 364
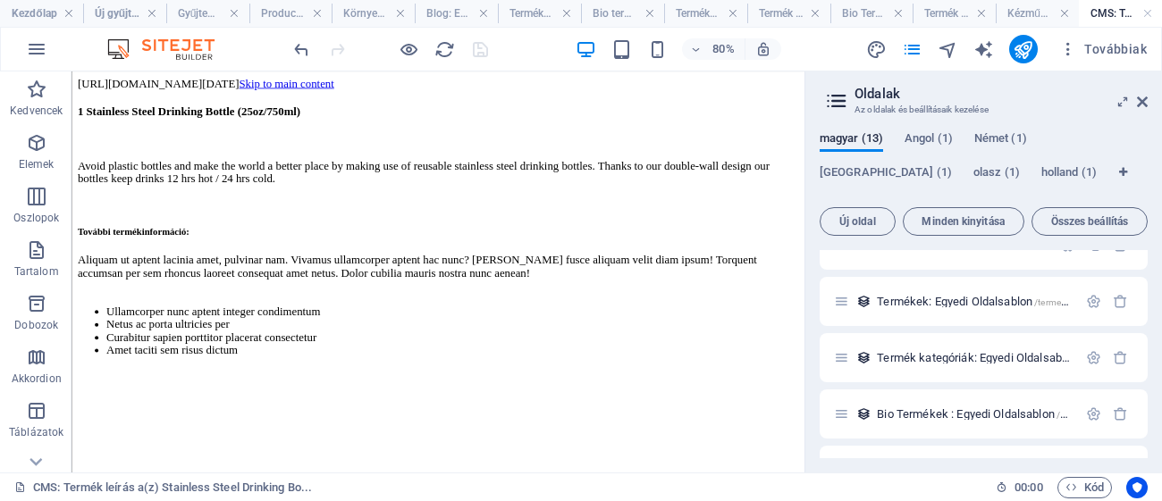
click at [725, 33] on div "80% Továbbiak" at bounding box center [581, 49] width 1160 height 43
click at [729, 46] on h6 "80%" at bounding box center [723, 48] width 29 height 21
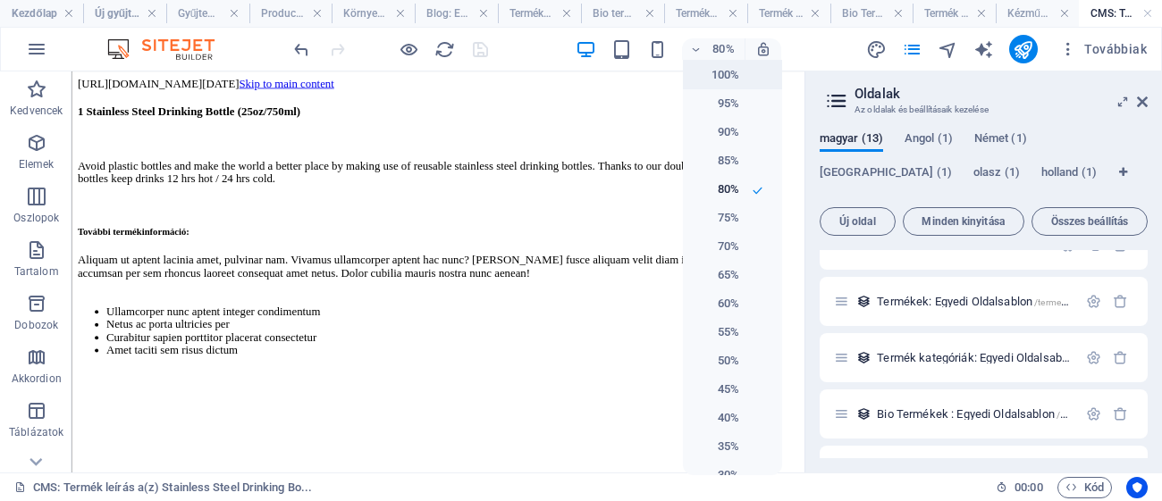
click at [732, 72] on h6 "100%" at bounding box center [717, 74] width 46 height 21
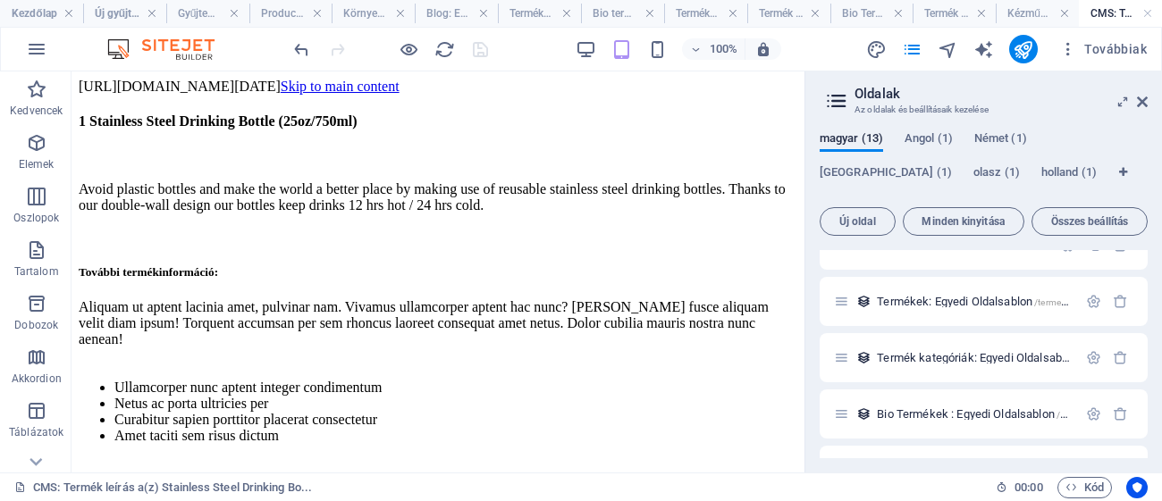
click at [440, 240] on div "1 Stainless Steel Drinking Bottle (25oz/750ml) Avoid plastic bottles and make t…" at bounding box center [438, 277] width 719 height 364
click at [434, 233] on div "1 Stainless Steel Drinking Bottle (25oz/750ml) Avoid plastic bottles and make t…" at bounding box center [438, 277] width 719 height 364
click at [434, 234] on div "1 Stainless Steel Drinking Bottle (25oz/750ml) Avoid plastic bottles and make t…" at bounding box center [438, 277] width 719 height 364
click at [481, 245] on div "1 Stainless Steel Drinking Bottle (25oz/750ml) Avoid plastic bottles and make t…" at bounding box center [438, 277] width 719 height 364
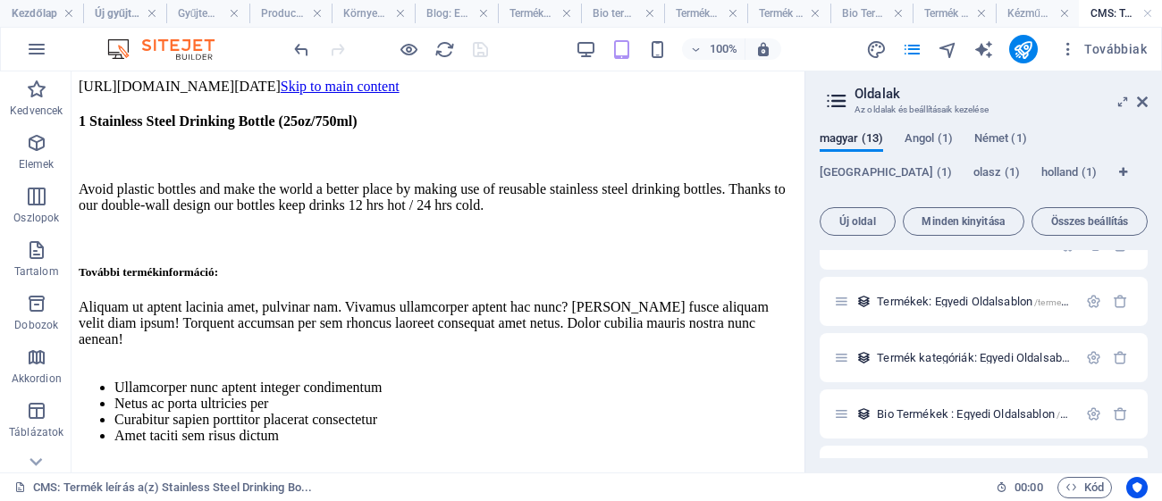
click at [481, 245] on div "1 Stainless Steel Drinking Bottle (25oz/750ml) Avoid plastic bottles and make t…" at bounding box center [438, 277] width 719 height 364
click at [41, 150] on icon "button" at bounding box center [36, 142] width 21 height 21
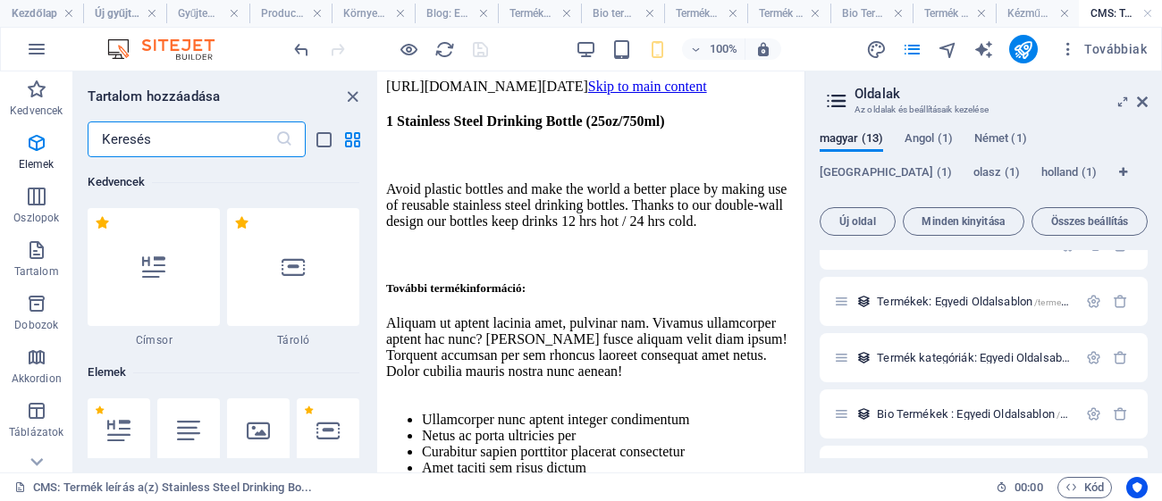
scroll to position [189, 0]
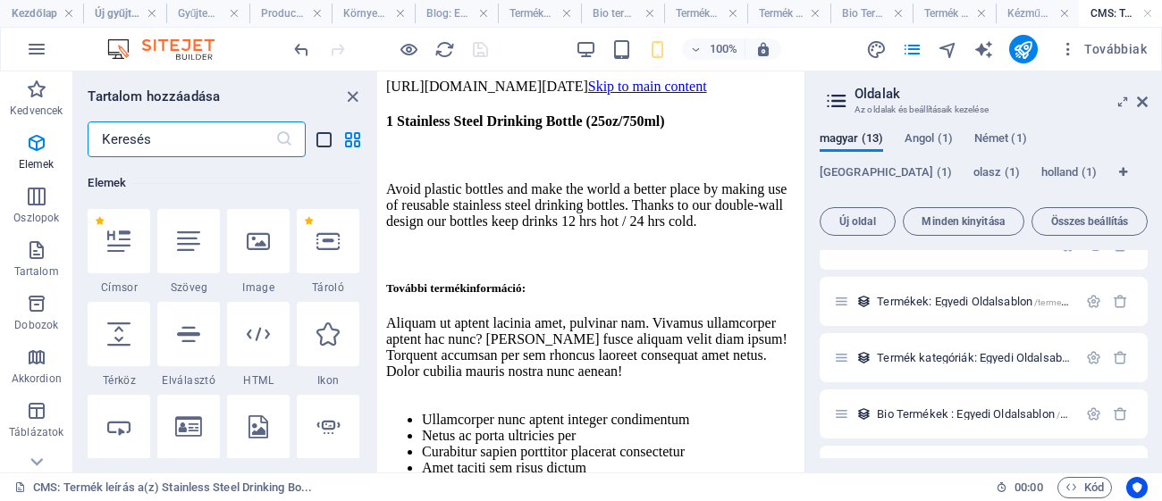
click at [314, 133] on icon "list-view" at bounding box center [324, 140] width 21 height 21
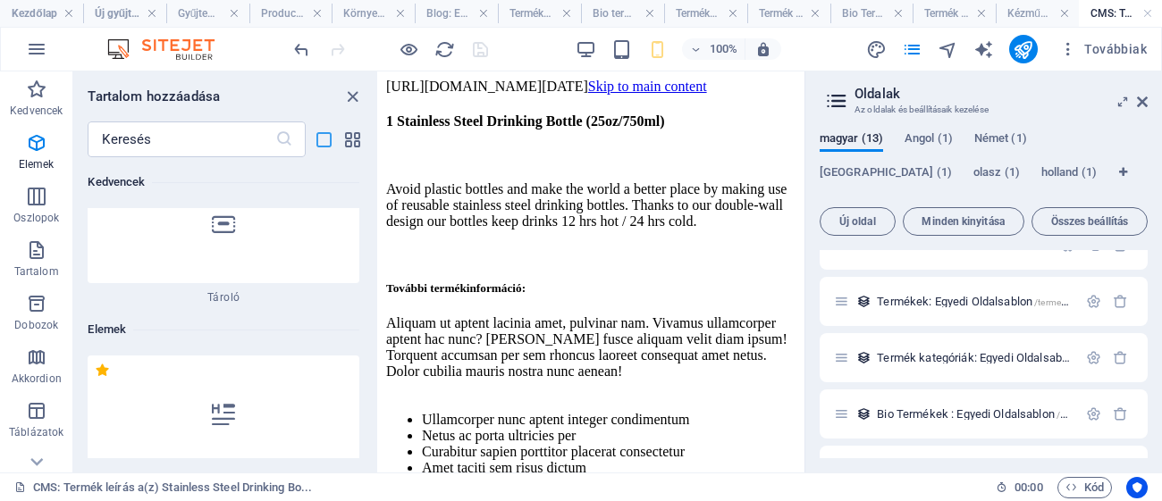
click at [319, 141] on icon "list-view" at bounding box center [324, 140] width 21 height 21
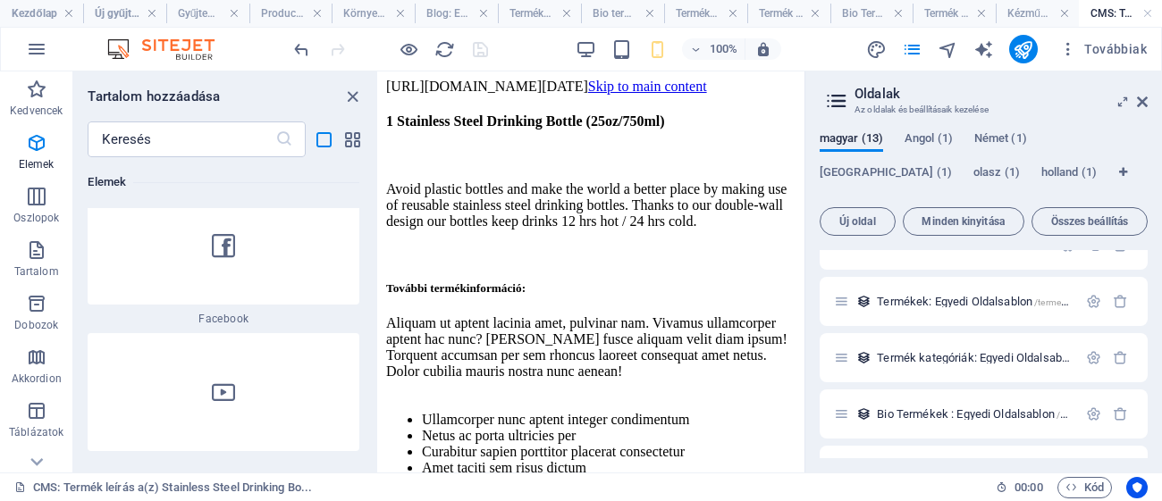
scroll to position [2253, 0]
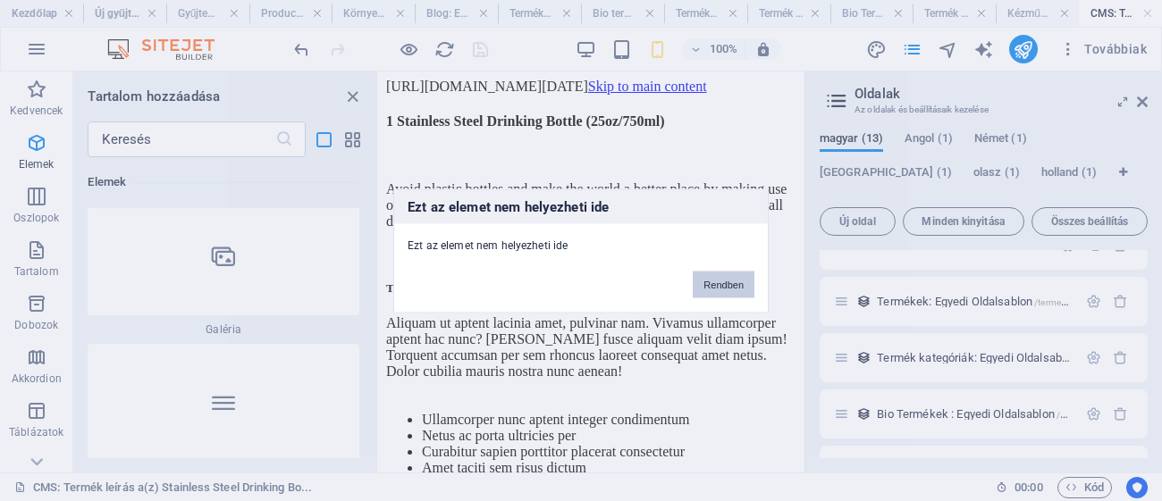
click at [720, 280] on button "Rendben" at bounding box center [724, 284] width 62 height 27
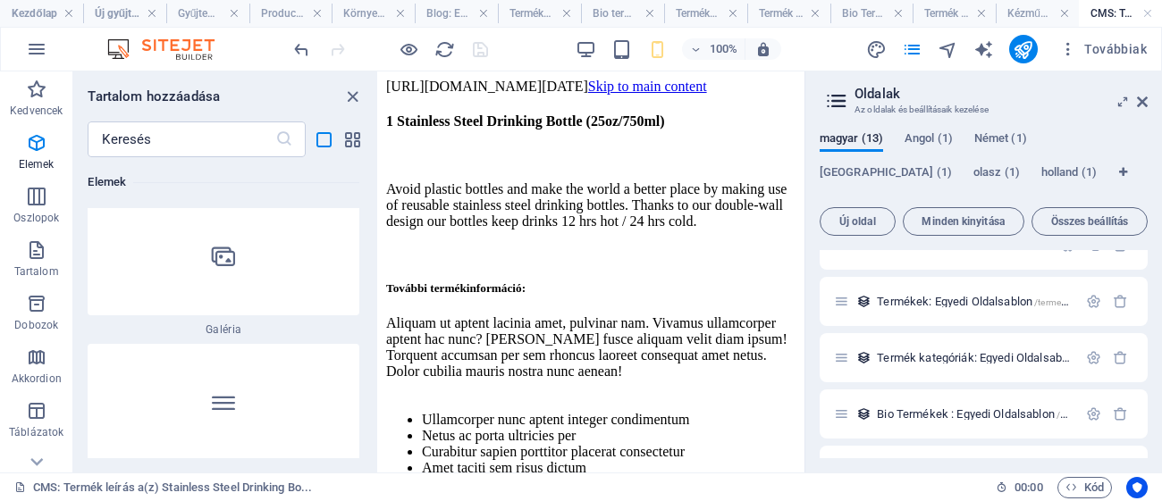
click at [374, 180] on div "Kedvencek 1 Star Címsor 1 Star Tároló Elemek 1 Star Címsor 1 Star Szöveg 1 Star…" at bounding box center [225, 307] width 304 height 301
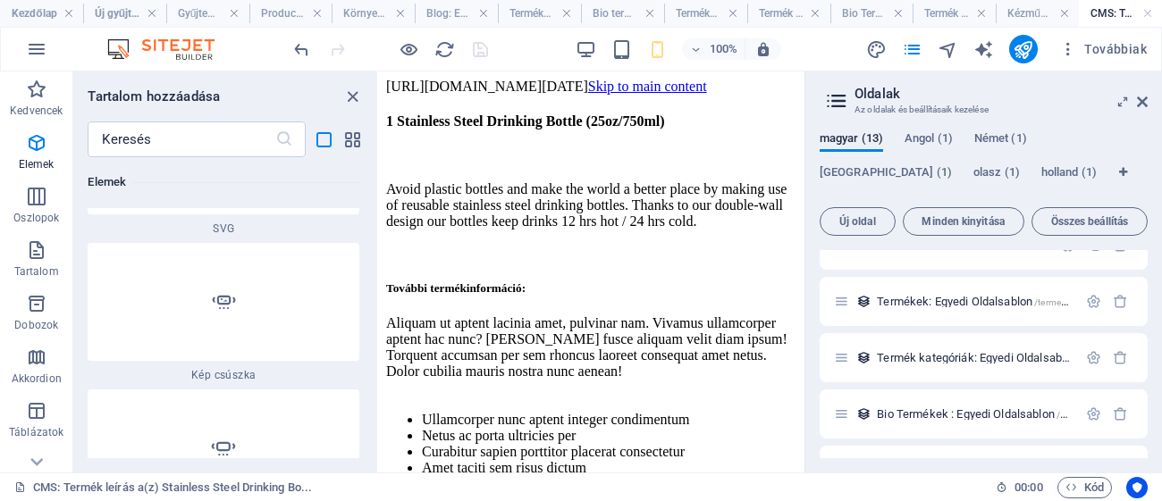
scroll to position [0, 0]
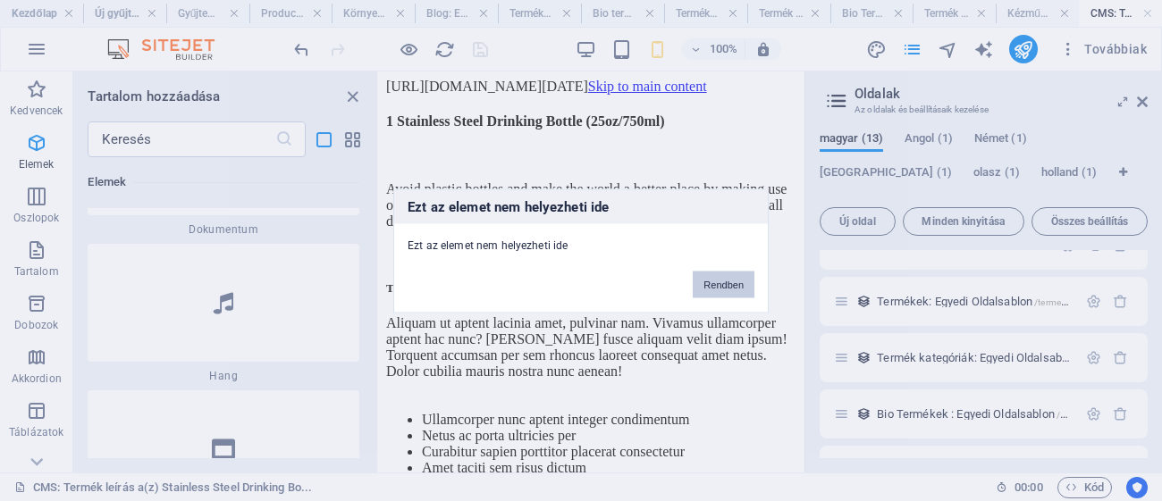
drag, startPoint x: 206, startPoint y: 199, endPoint x: 498, endPoint y: 262, distance: 298.0
click at [498, 262] on div "Ezt az elemet nem helyezheti ide Ezt az elemet nem helyezheti ide Rendben" at bounding box center [581, 250] width 1162 height 501
click at [727, 290] on button "Rendben" at bounding box center [724, 284] width 62 height 27
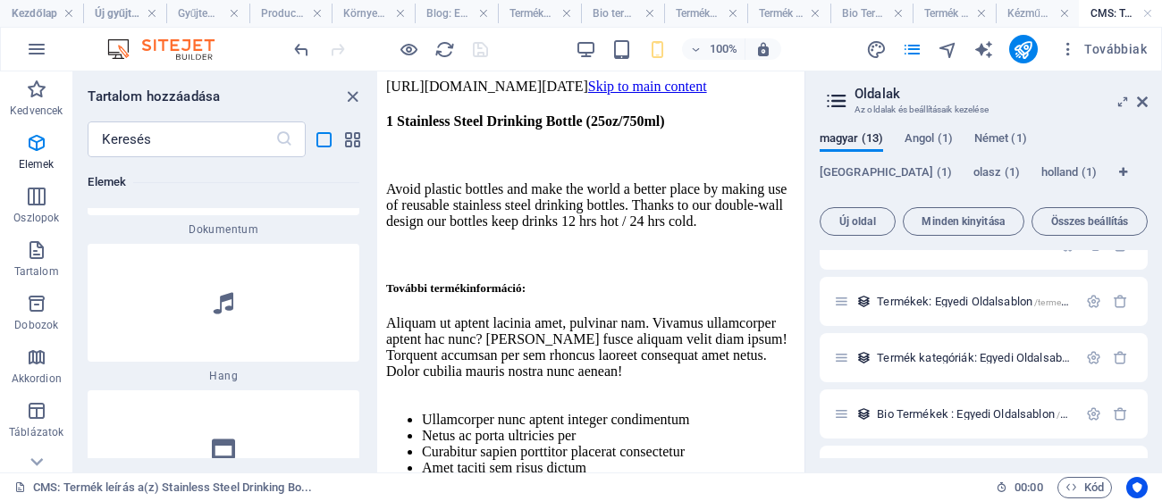
click at [689, 88] on body "[URL][DOMAIN_NAME][DATE] Skip to main content 1 Stainless Steel Drinking Bottle…" at bounding box center [591, 285] width 411 height 412
click at [1146, 99] on icon at bounding box center [1142, 102] width 11 height 14
